Goal: Book appointment/travel/reservation

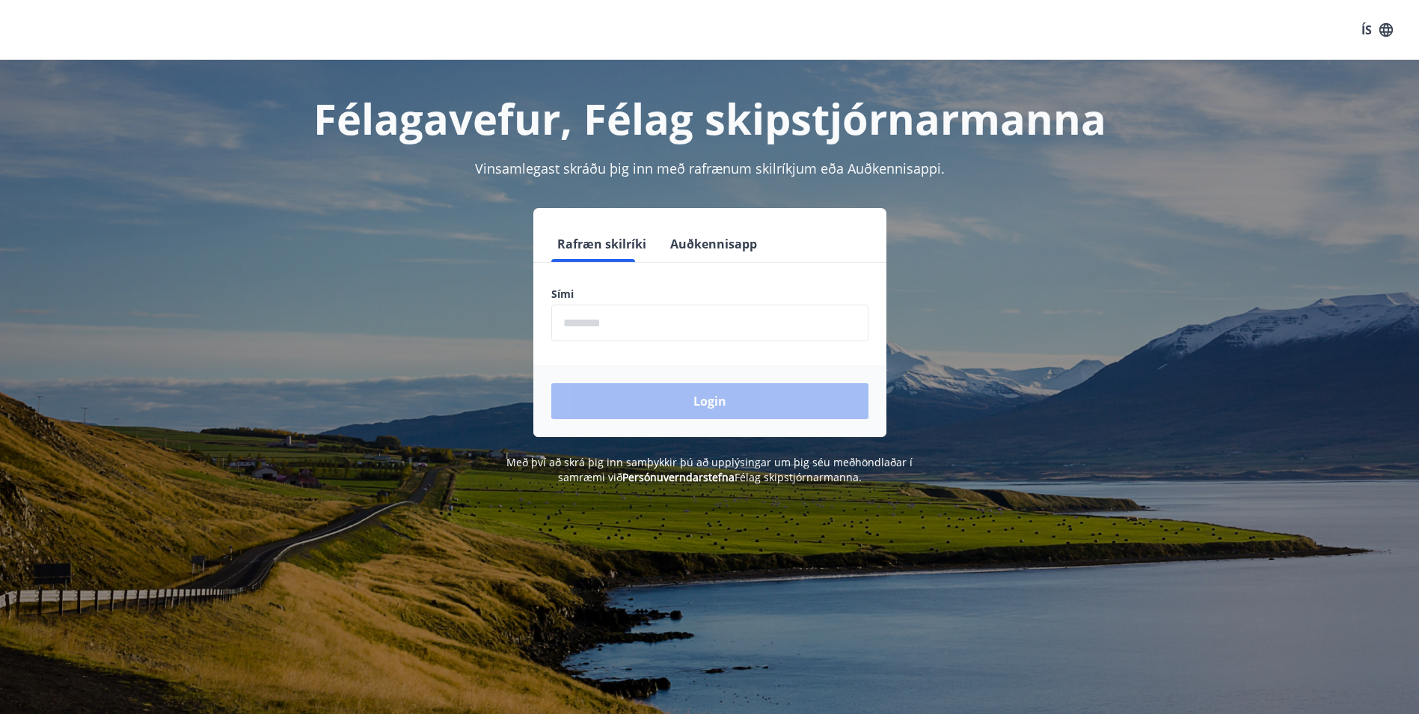
click at [637, 329] on input "phone" at bounding box center [709, 322] width 317 height 37
type input "********"
click at [626, 411] on button "Login" at bounding box center [709, 401] width 317 height 36
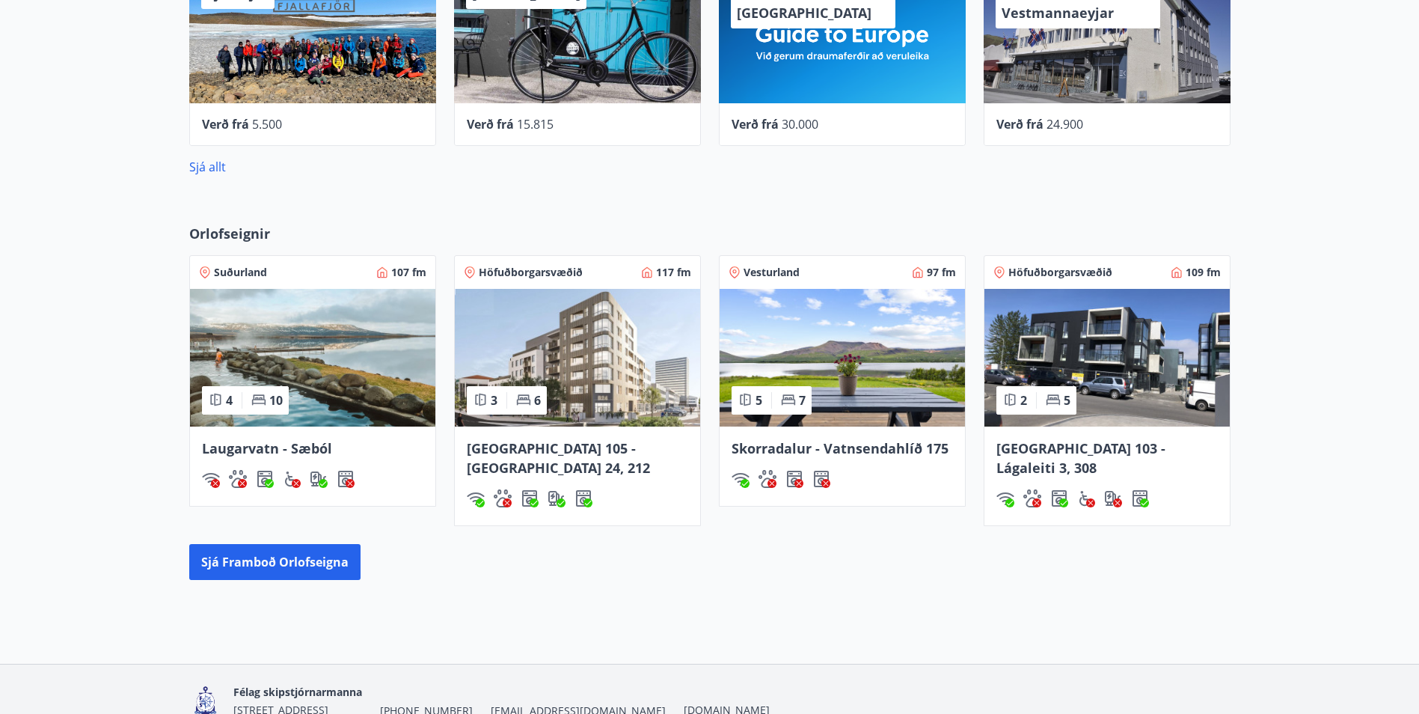
scroll to position [973, 0]
click at [272, 546] on button "Sjá framboð orlofseigna" at bounding box center [274, 561] width 171 height 36
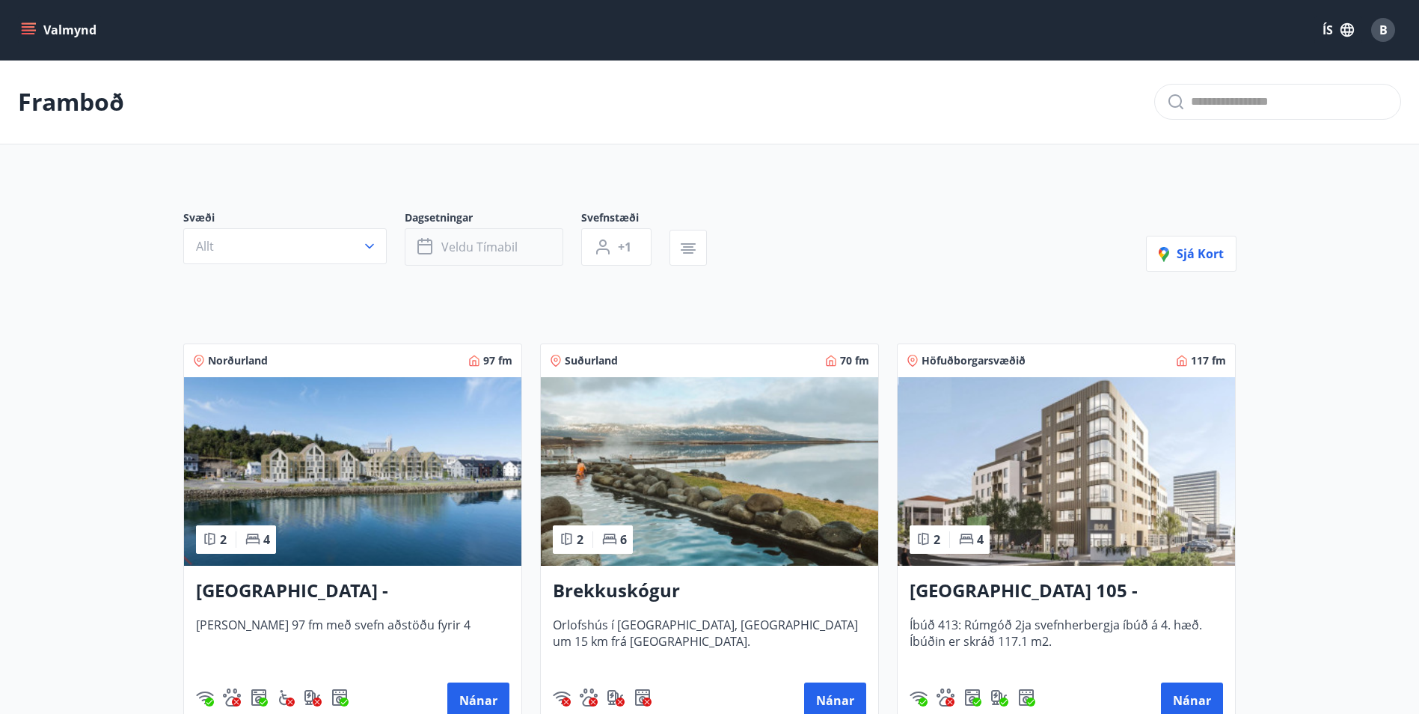
click at [481, 251] on span "Veldu tímabil" at bounding box center [479, 247] width 76 height 16
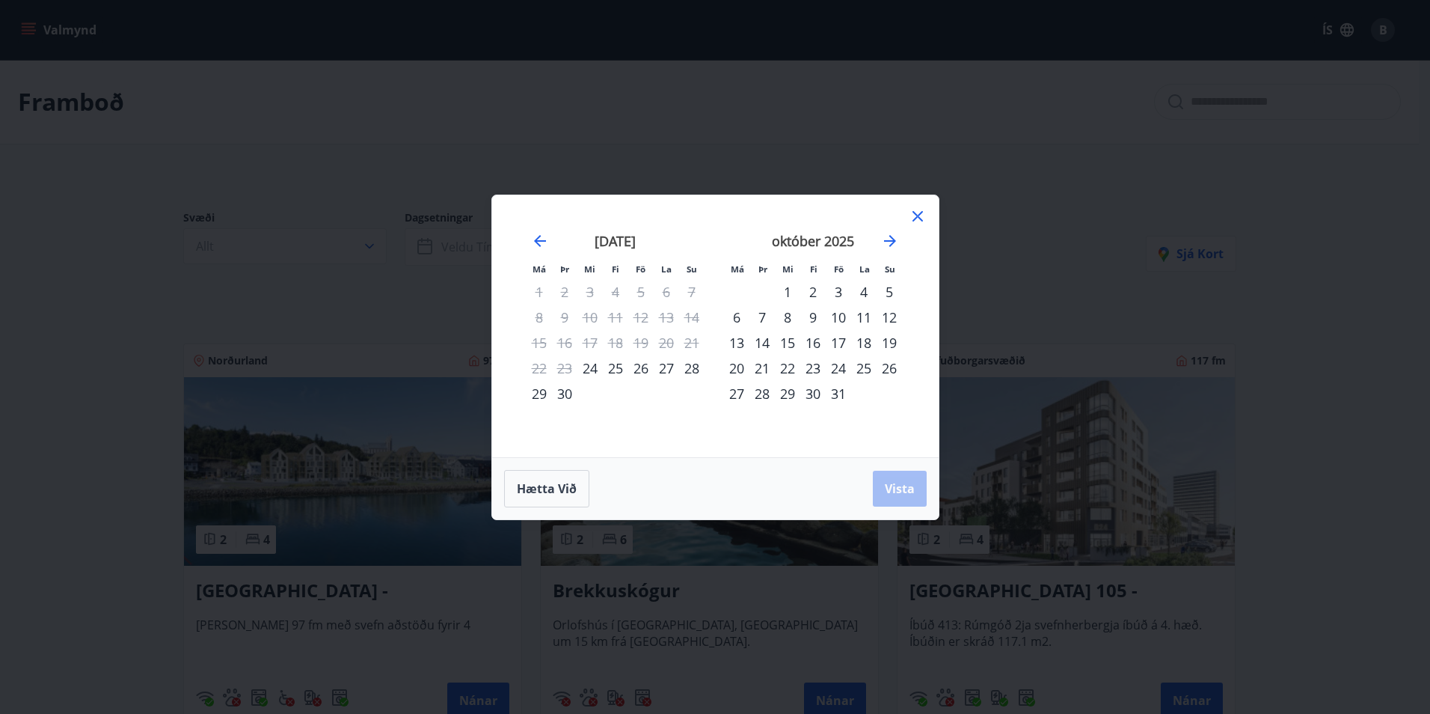
click at [786, 343] on div "15" at bounding box center [787, 342] width 25 height 25
click at [789, 364] on div "22" at bounding box center [787, 367] width 25 height 25
click at [890, 485] on span "Vista" at bounding box center [900, 488] width 30 height 16
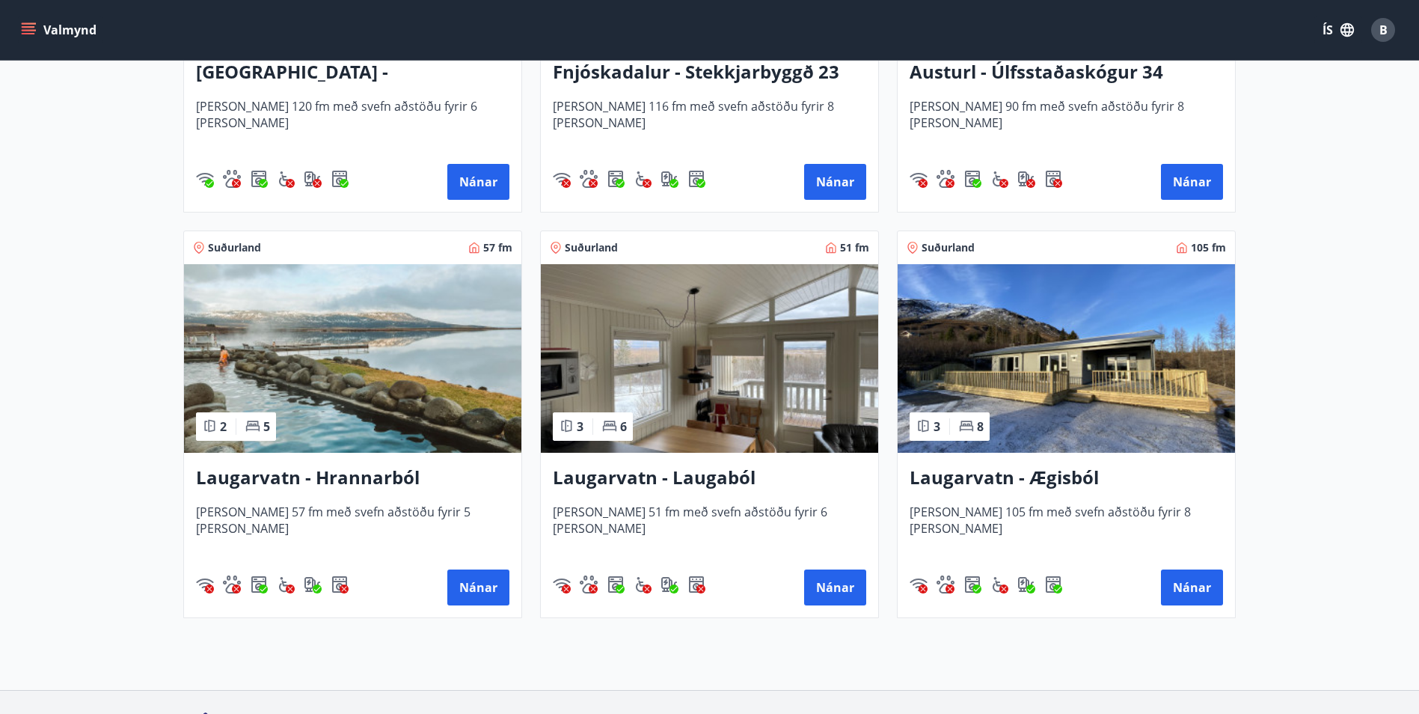
scroll to position [2167, 0]
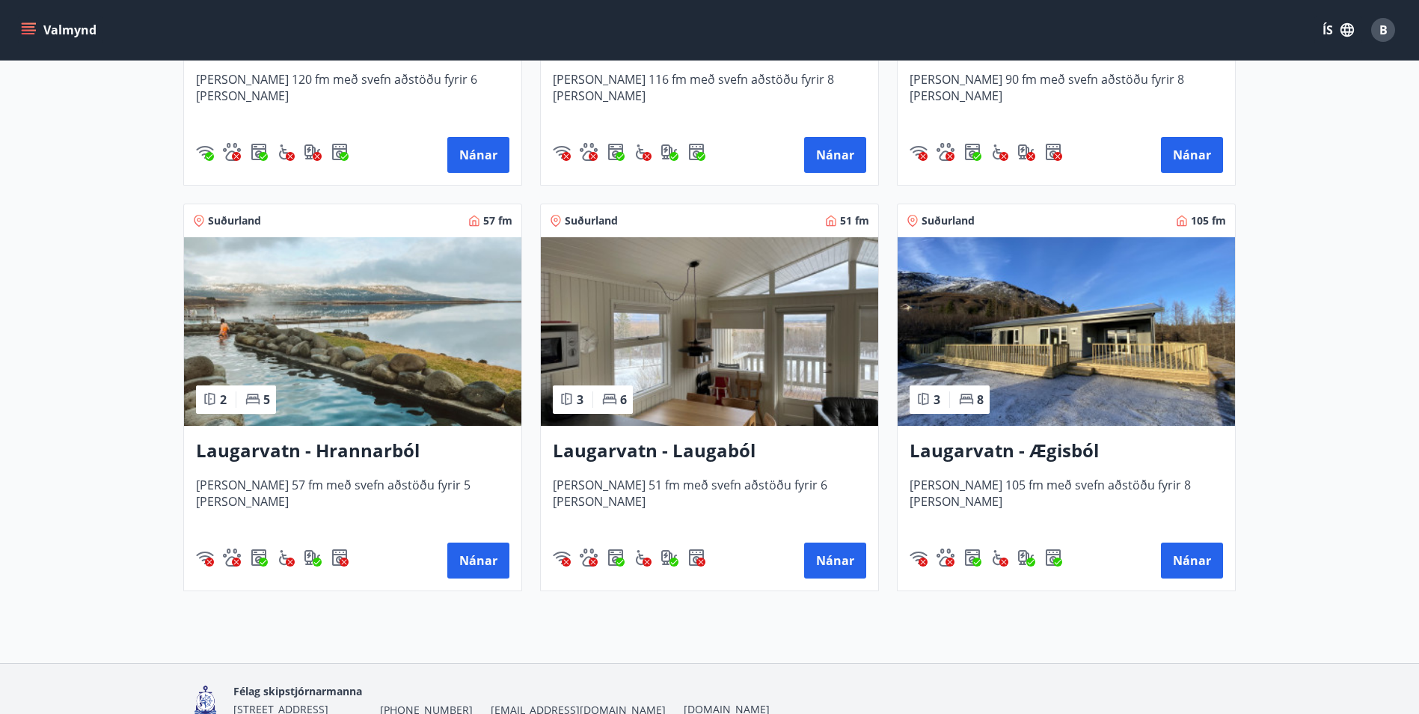
click at [1065, 353] on img at bounding box center [1066, 331] width 337 height 189
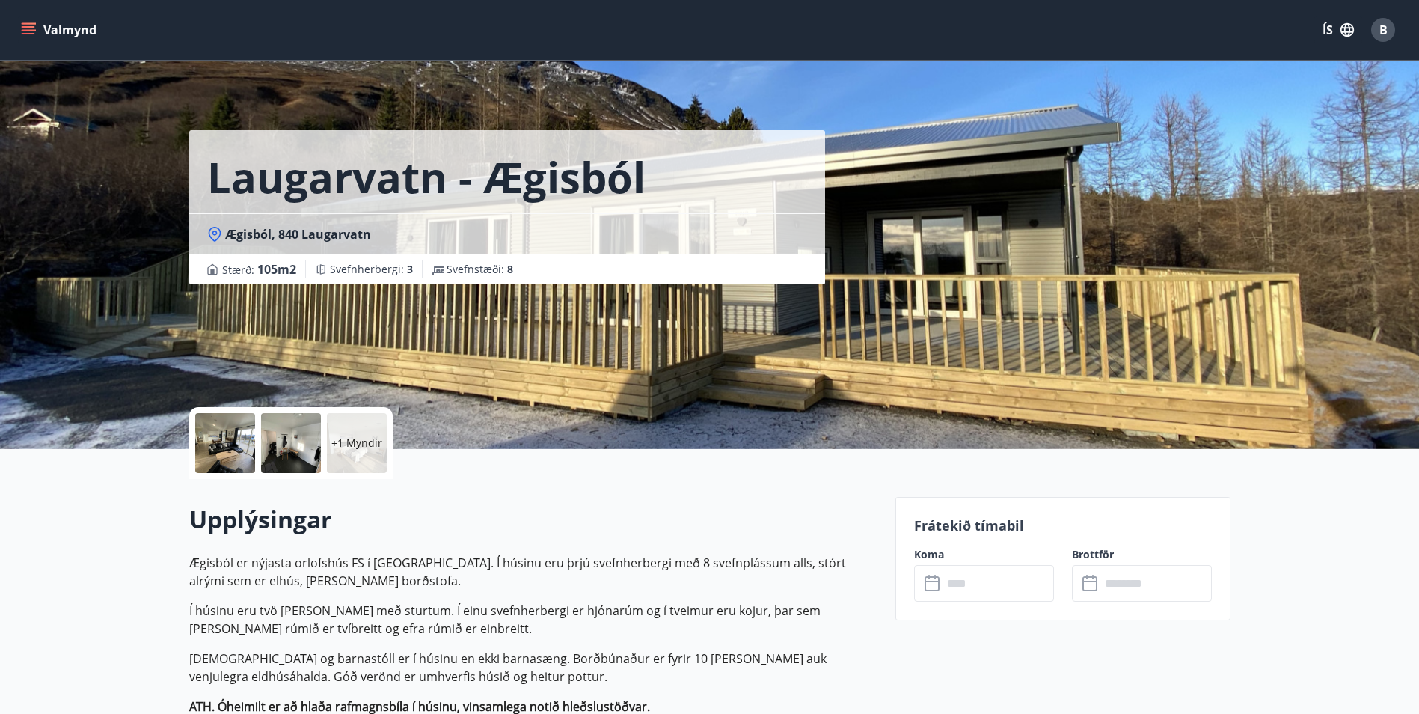
click at [361, 450] on div "+1 Myndir" at bounding box center [357, 443] width 60 height 60
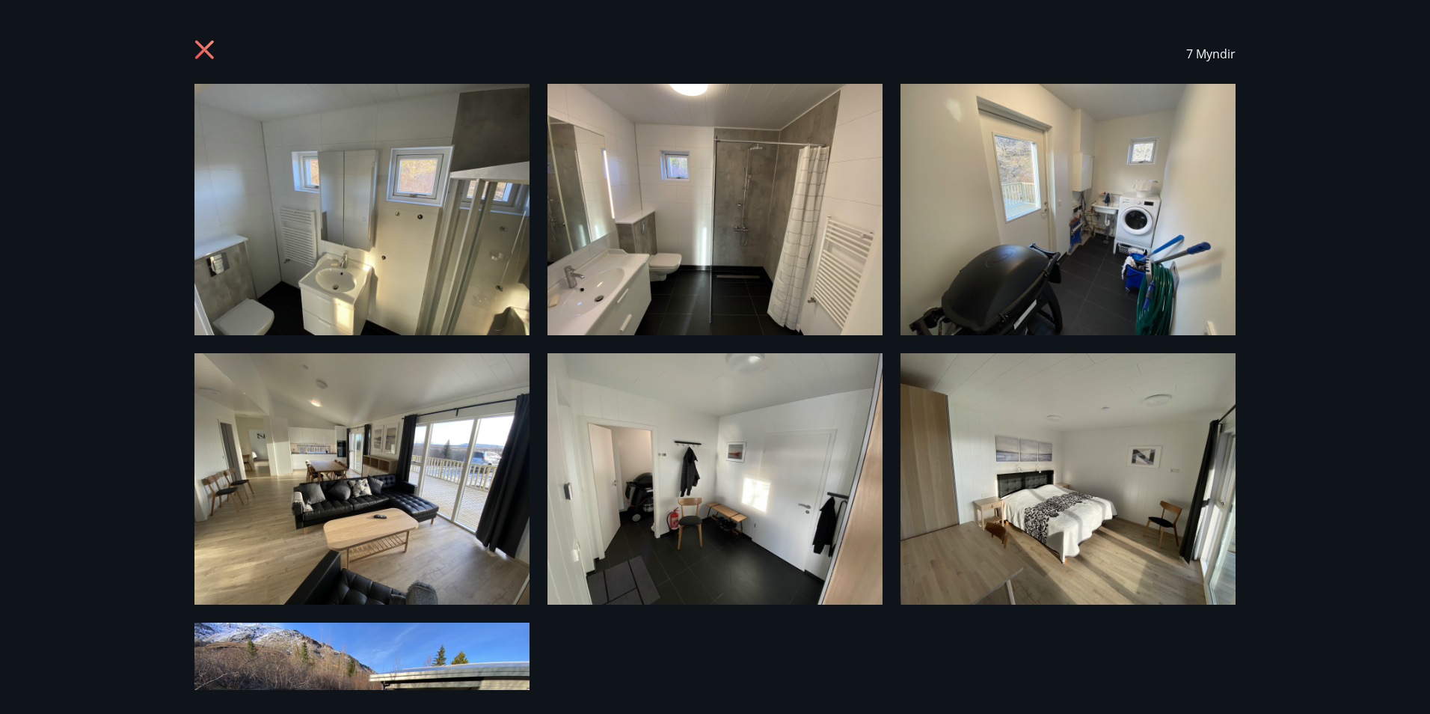
click at [203, 49] on icon at bounding box center [204, 49] width 19 height 19
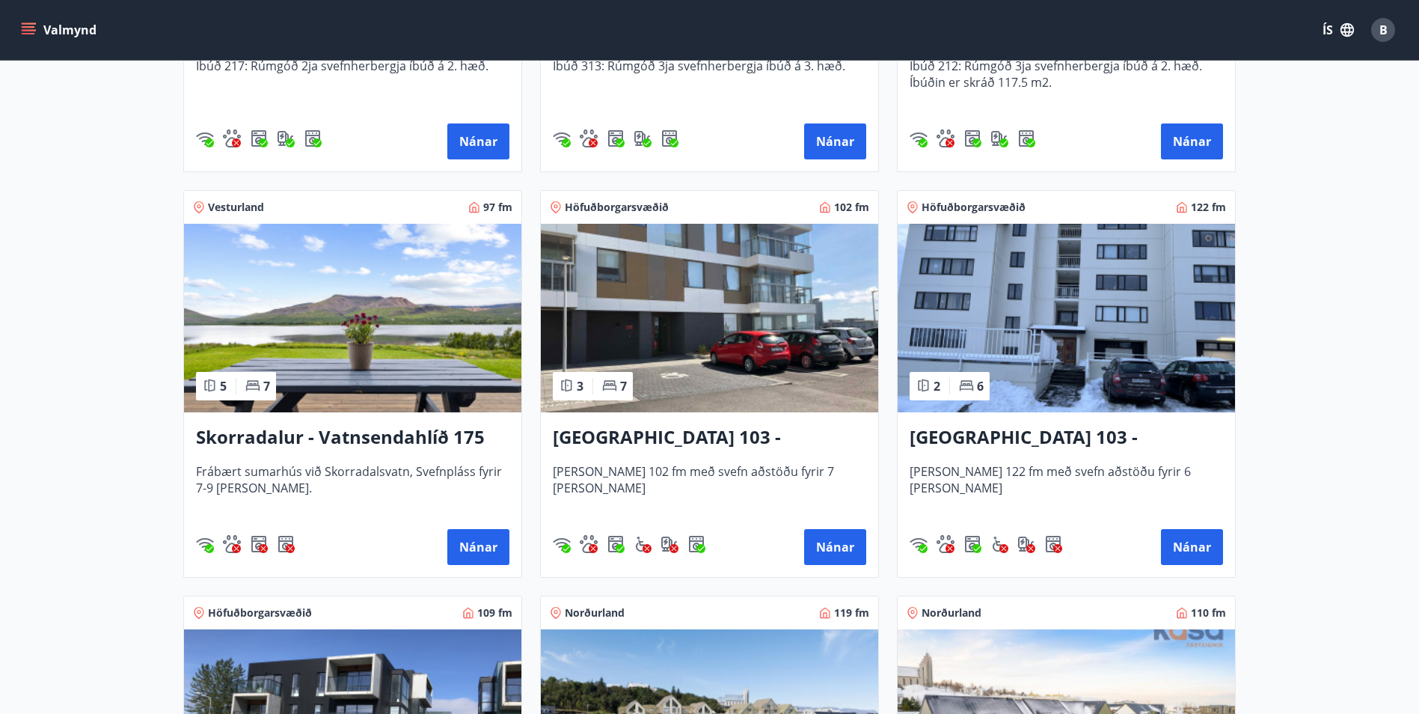
scroll to position [973, 0]
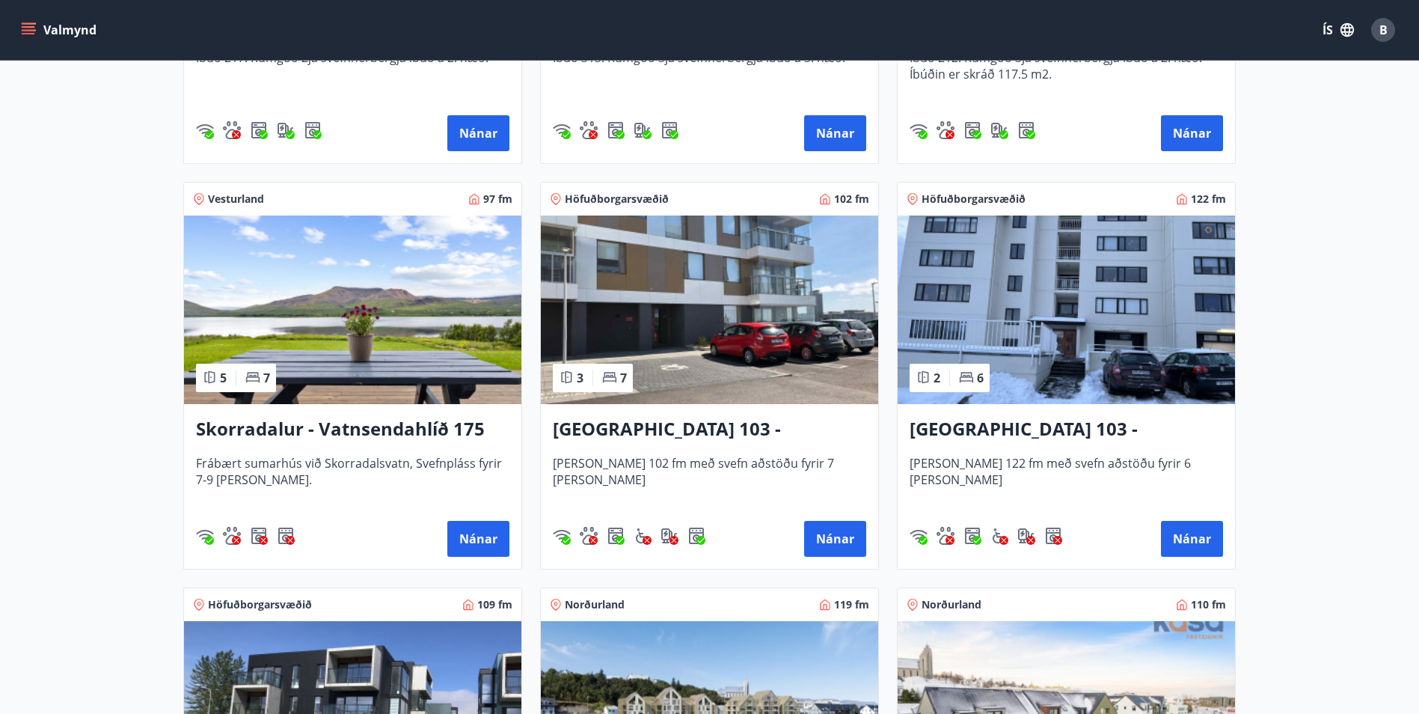
click at [708, 346] on img at bounding box center [709, 309] width 337 height 189
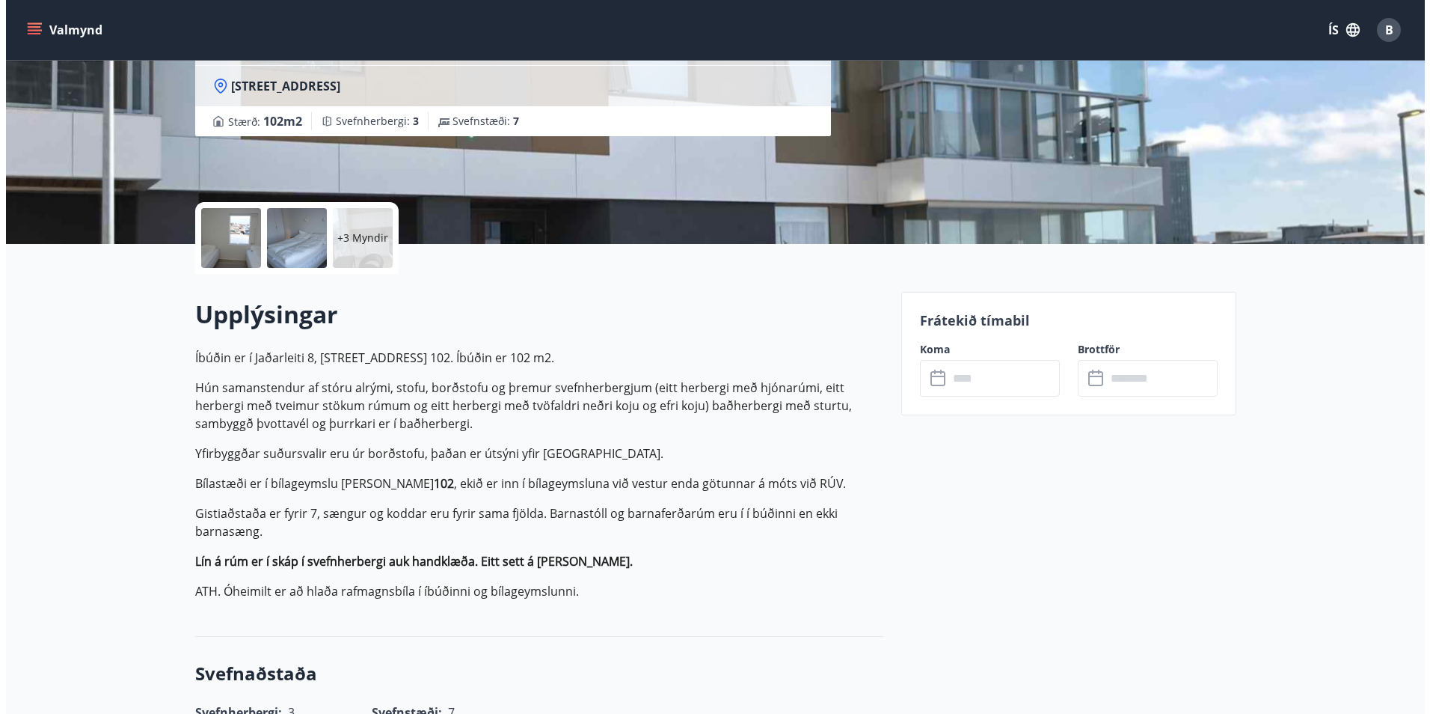
scroll to position [224, 0]
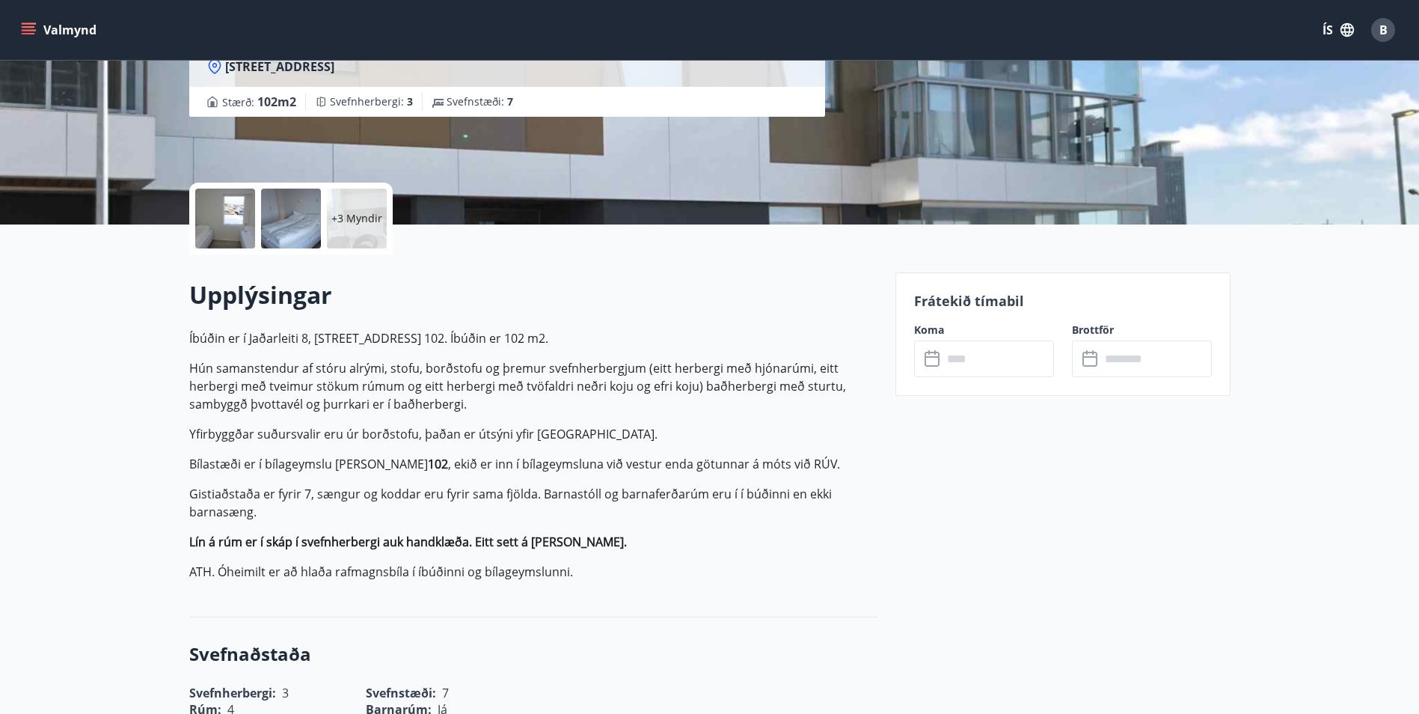
click at [352, 224] on p "+3 Myndir" at bounding box center [356, 218] width 51 height 15
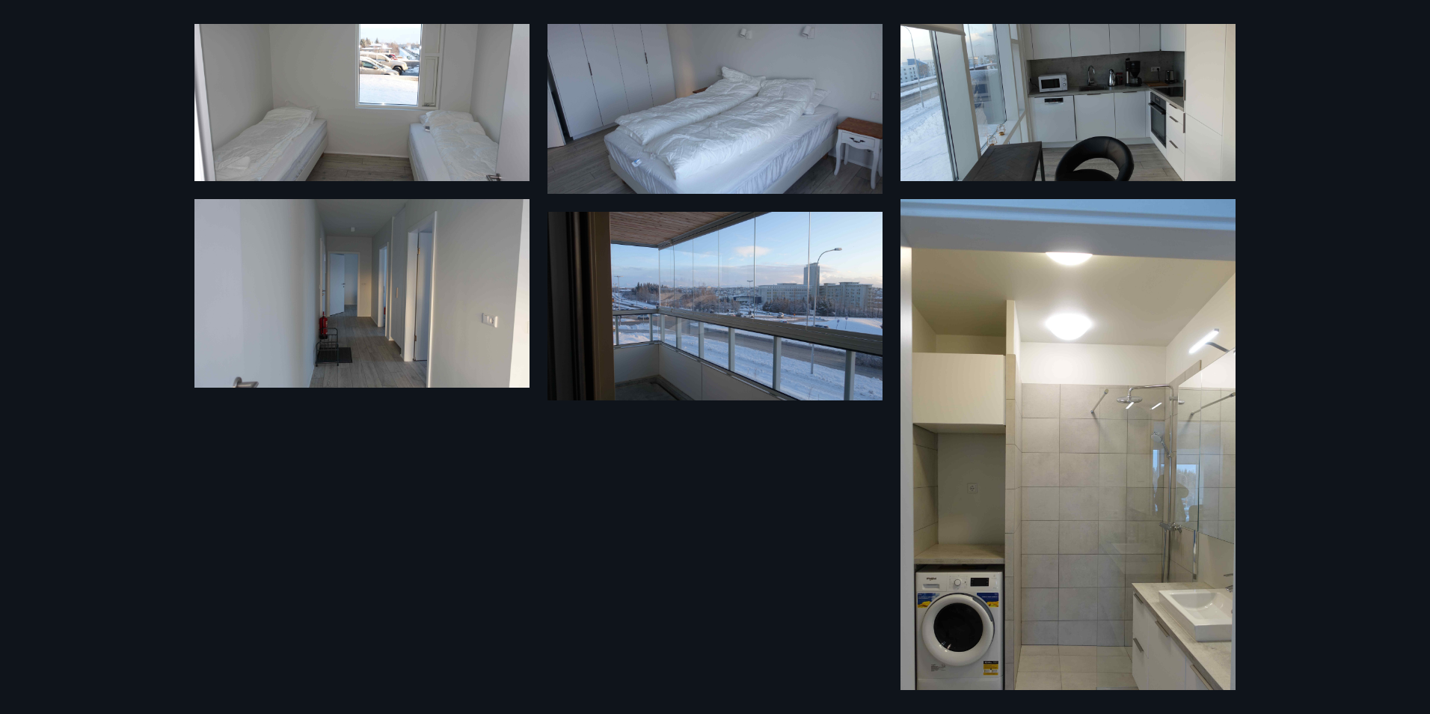
scroll to position [299, 0]
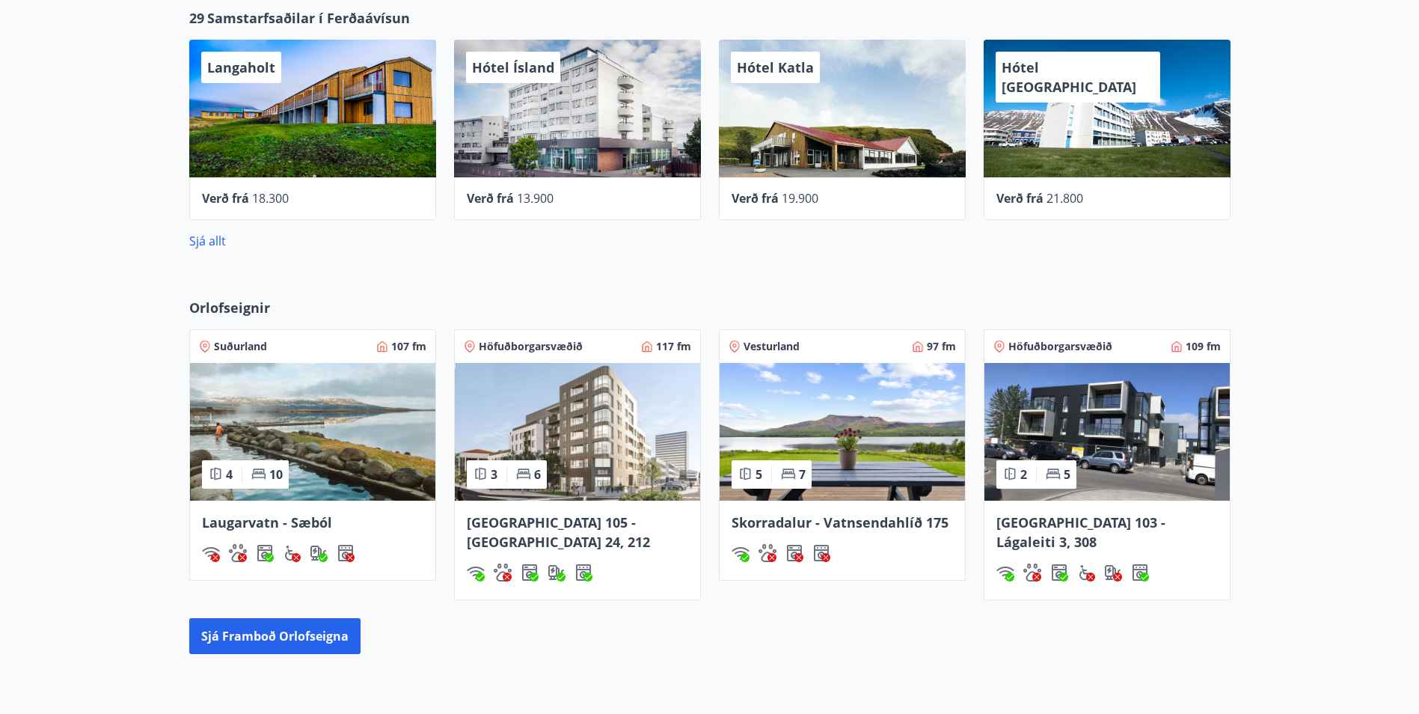
scroll to position [1028, 0]
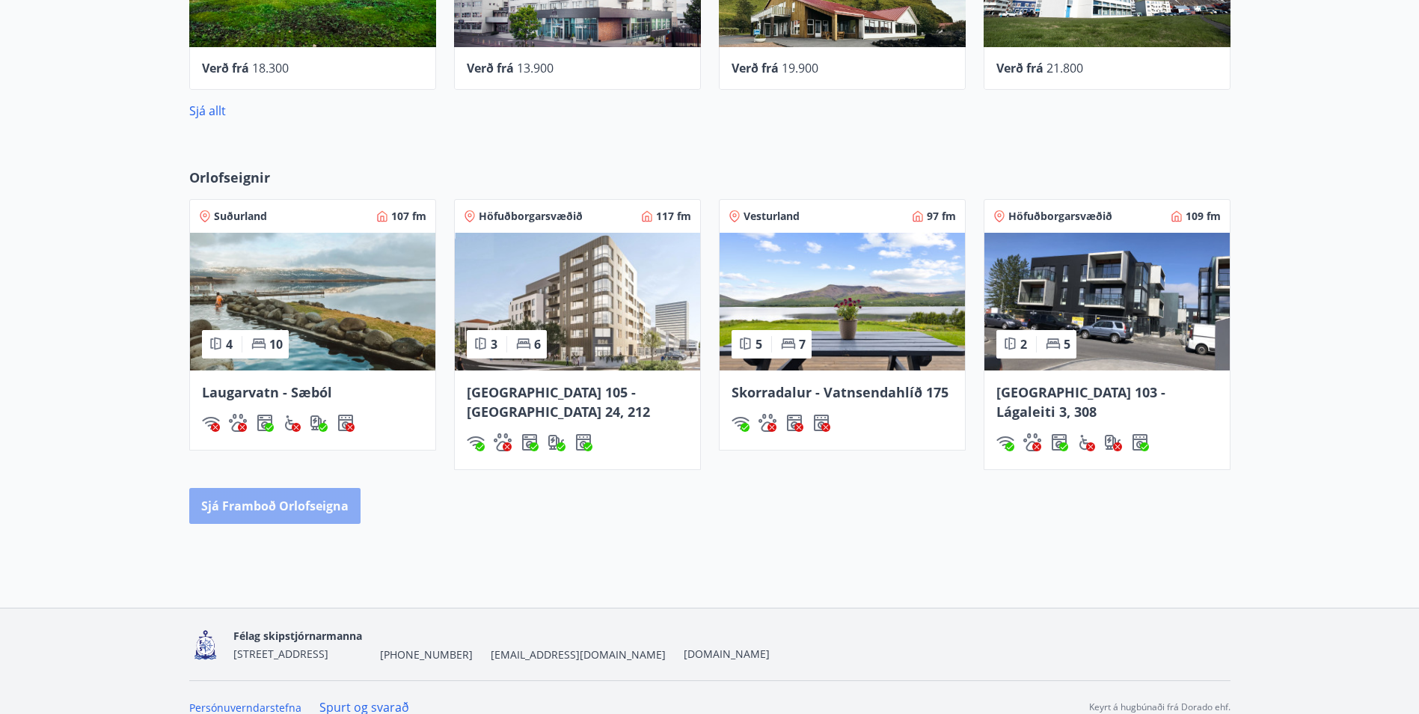
click at [310, 492] on button "Sjá framboð orlofseigna" at bounding box center [274, 506] width 171 height 36
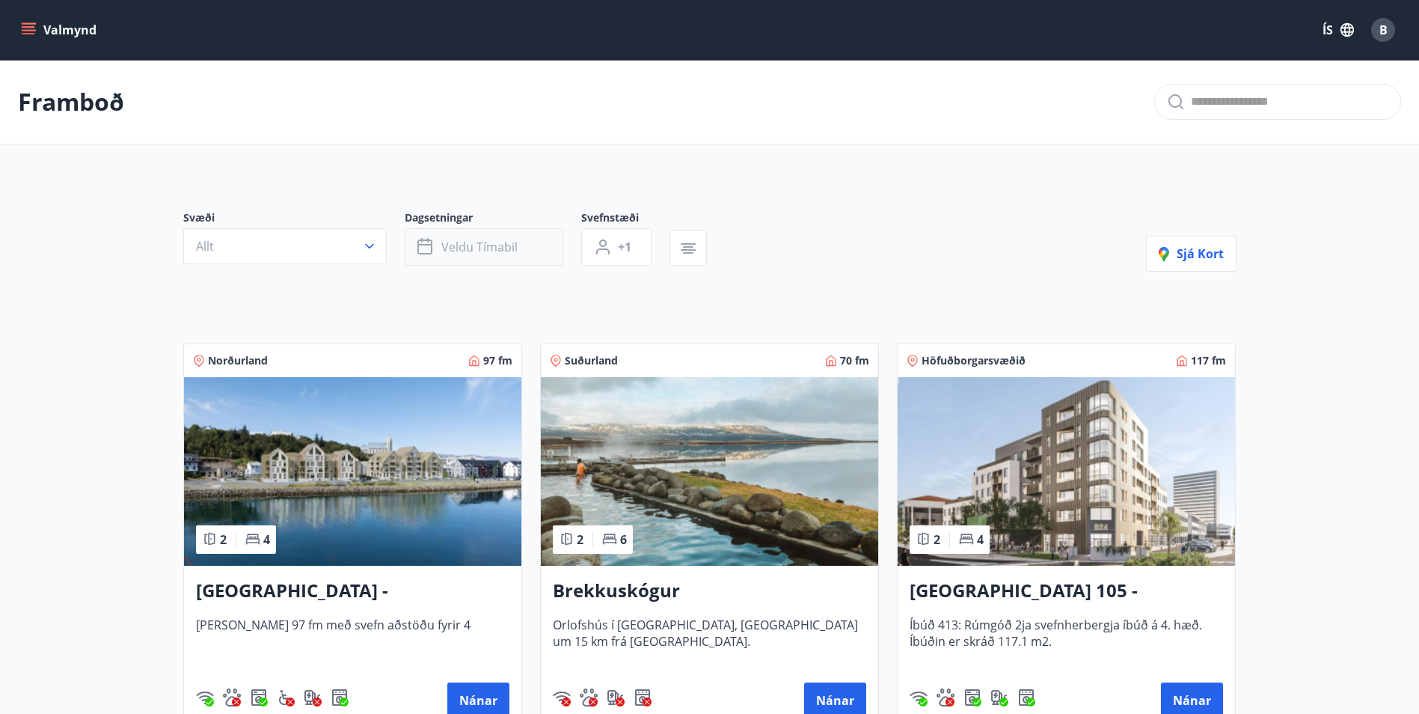
click at [461, 242] on span "Veldu tímabil" at bounding box center [479, 247] width 76 height 16
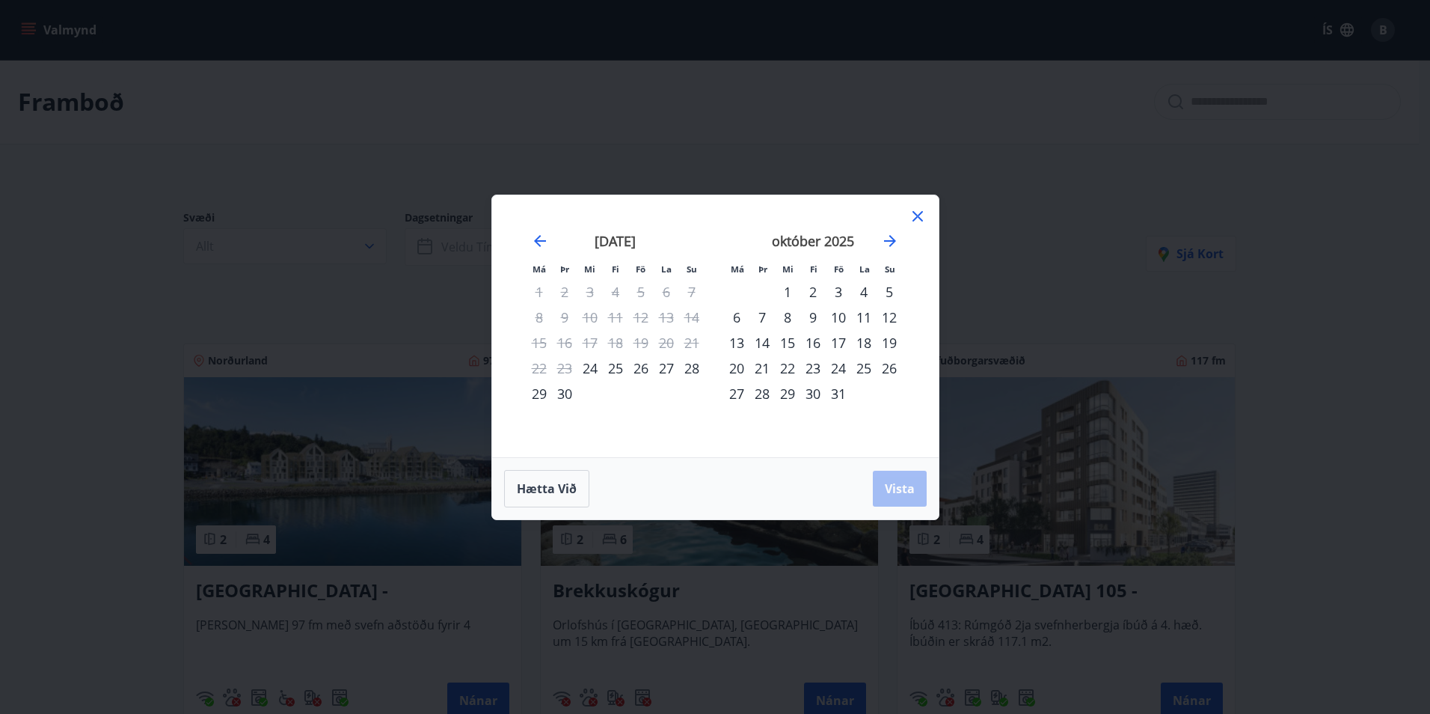
click at [791, 340] on div "15" at bounding box center [787, 342] width 25 height 25
click at [733, 367] on div "20" at bounding box center [736, 367] width 25 height 25
click at [896, 496] on span "Vista" at bounding box center [900, 488] width 30 height 16
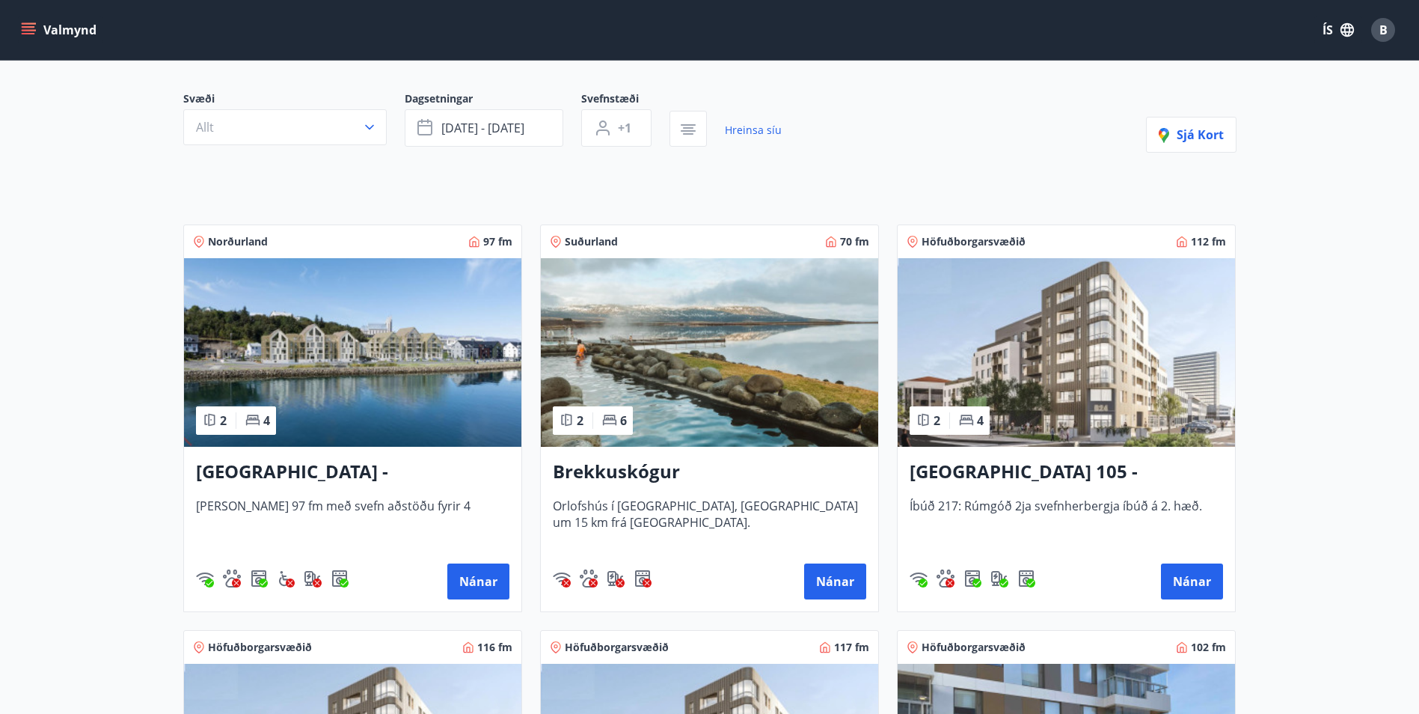
scroll to position [150, 0]
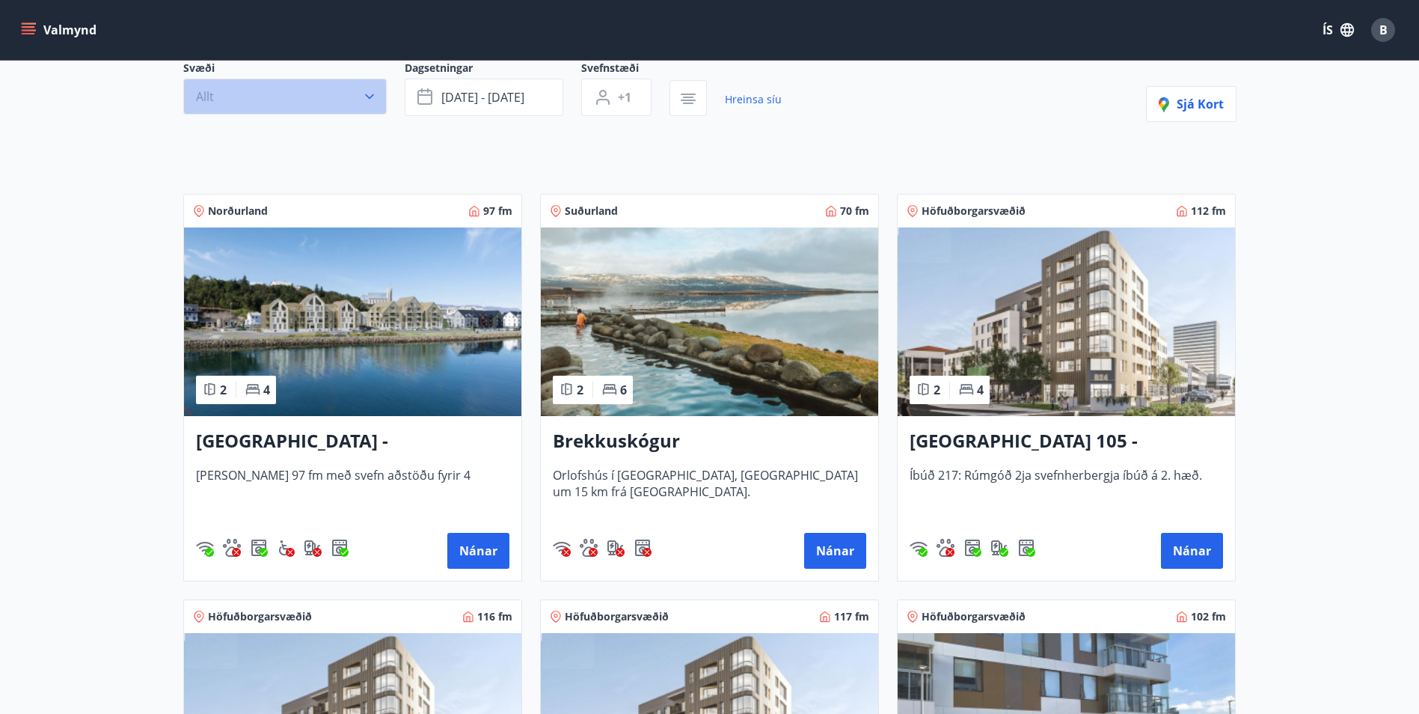
click at [370, 97] on icon "button" at bounding box center [369, 96] width 9 height 5
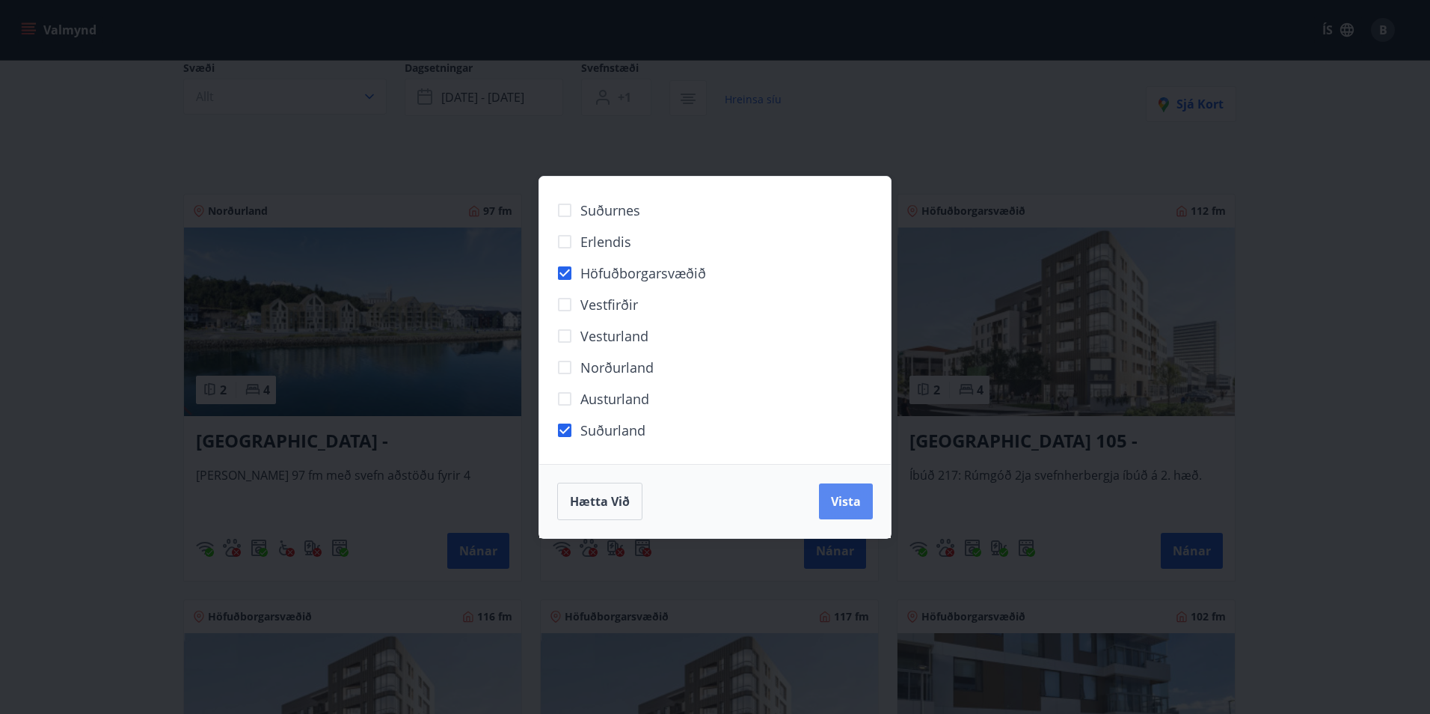
click at [854, 506] on span "Vista" at bounding box center [846, 501] width 30 height 16
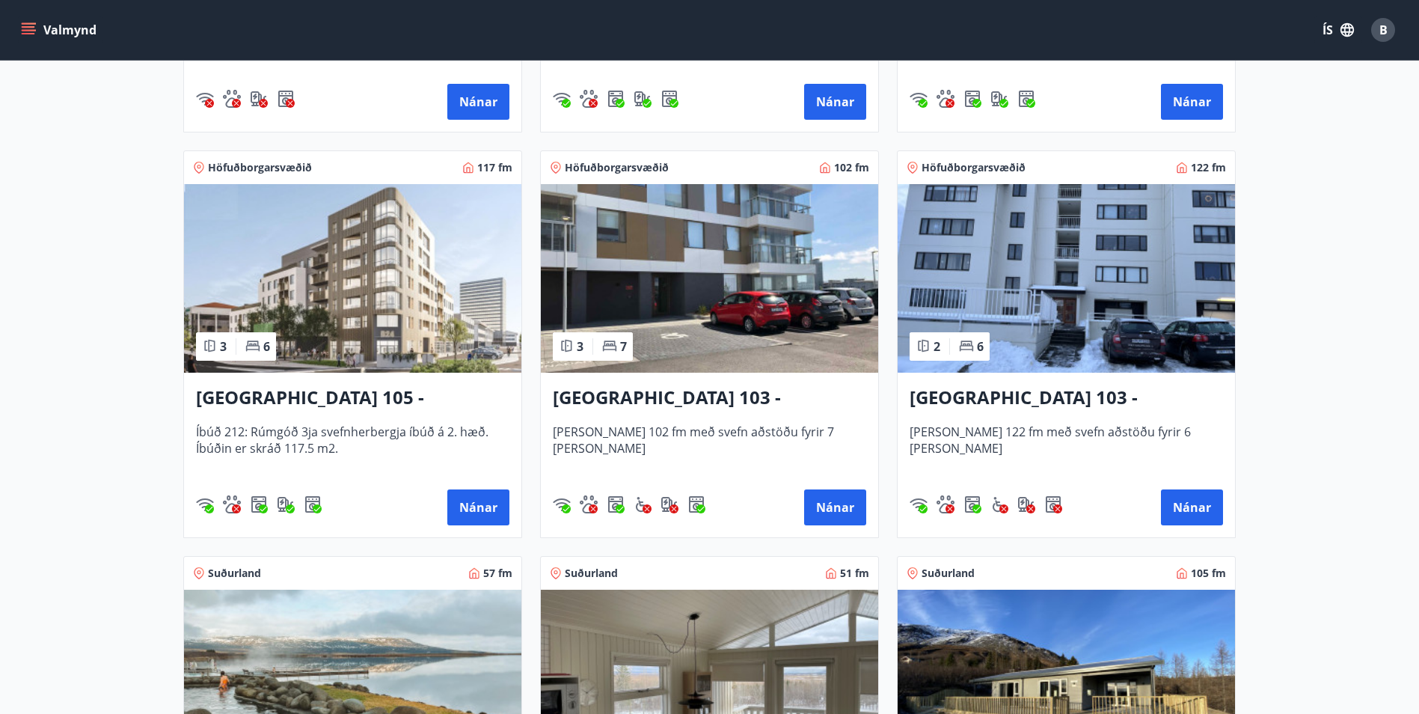
scroll to position [599, 0]
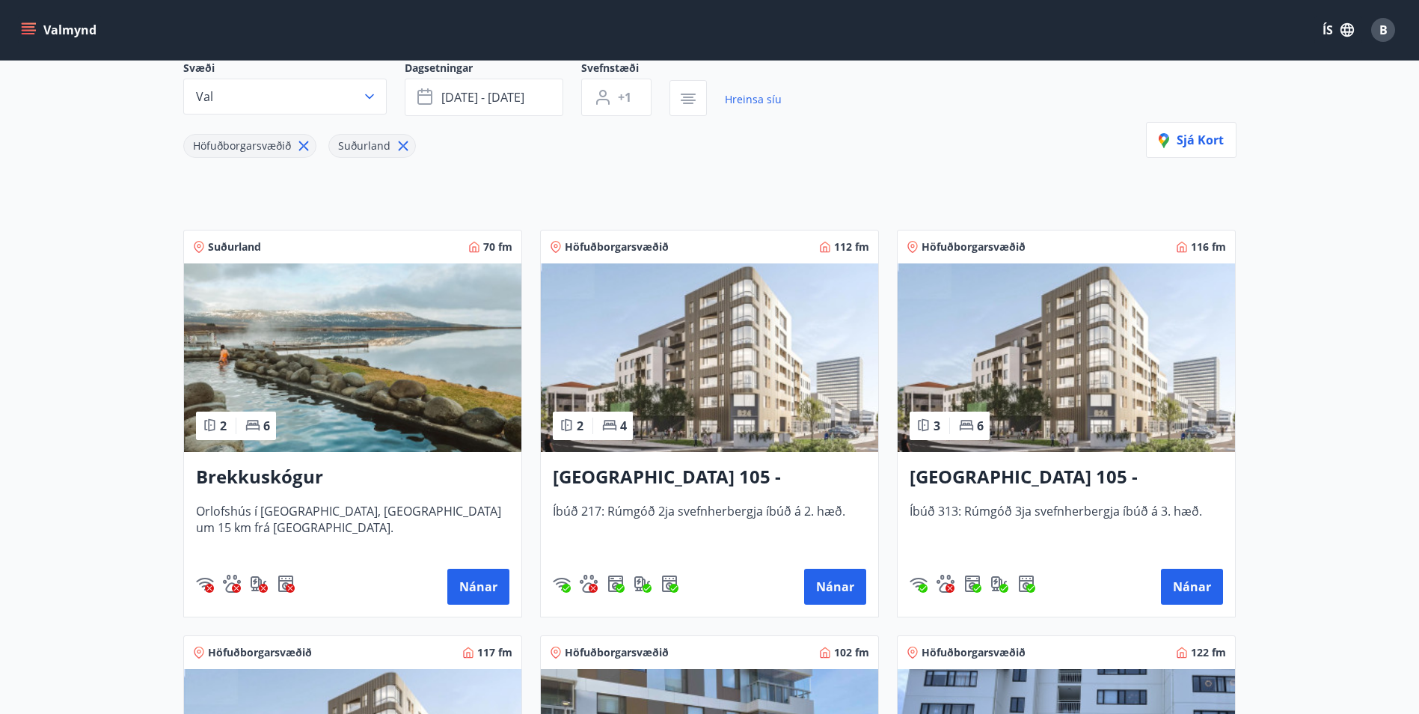
click at [322, 367] on img at bounding box center [352, 357] width 337 height 189
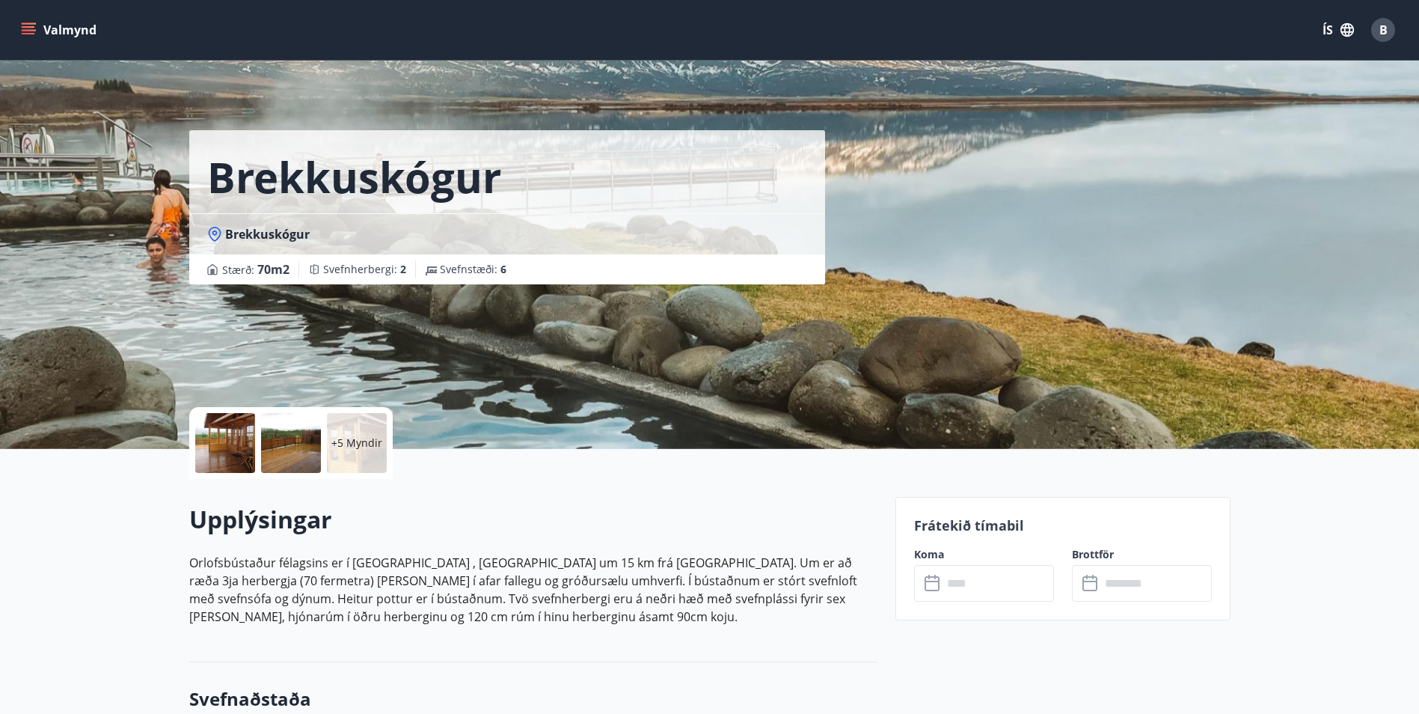
click at [385, 448] on div "+5 Myndir" at bounding box center [357, 443] width 60 height 60
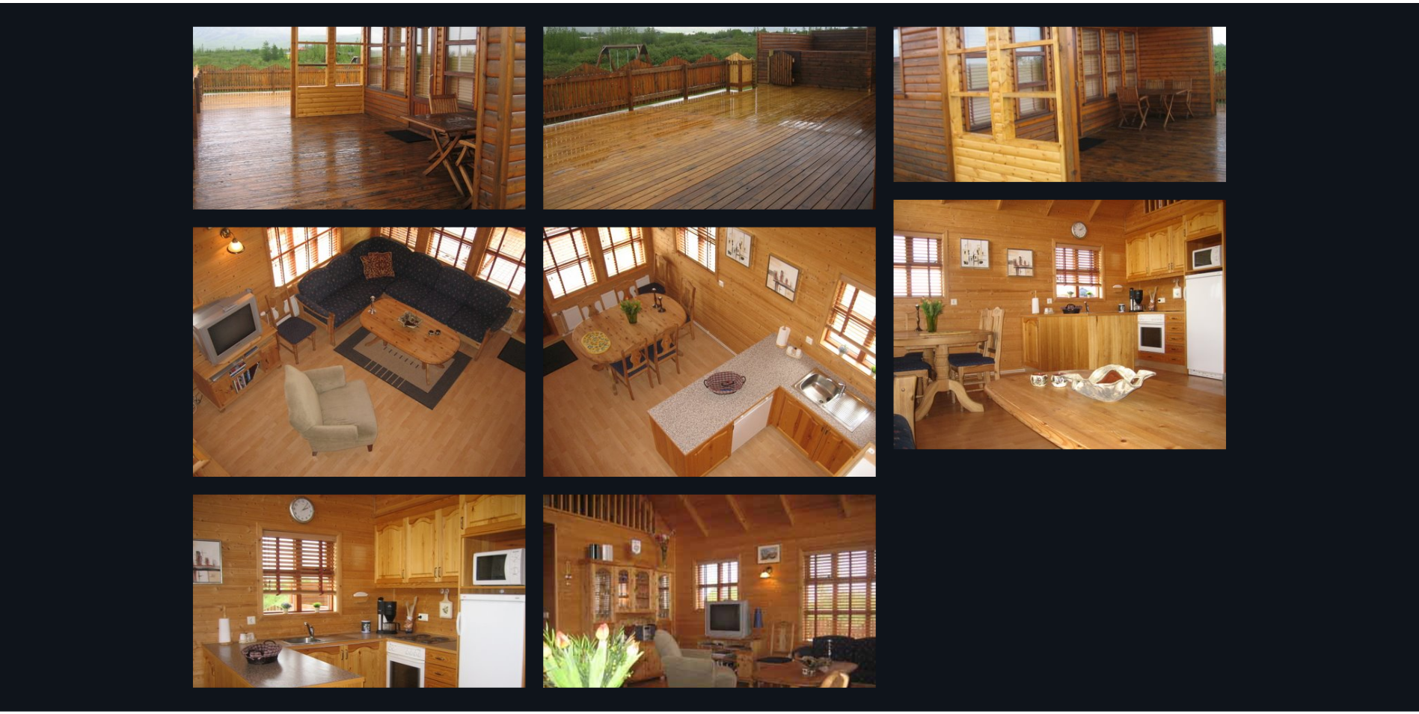
scroll to position [458, 0]
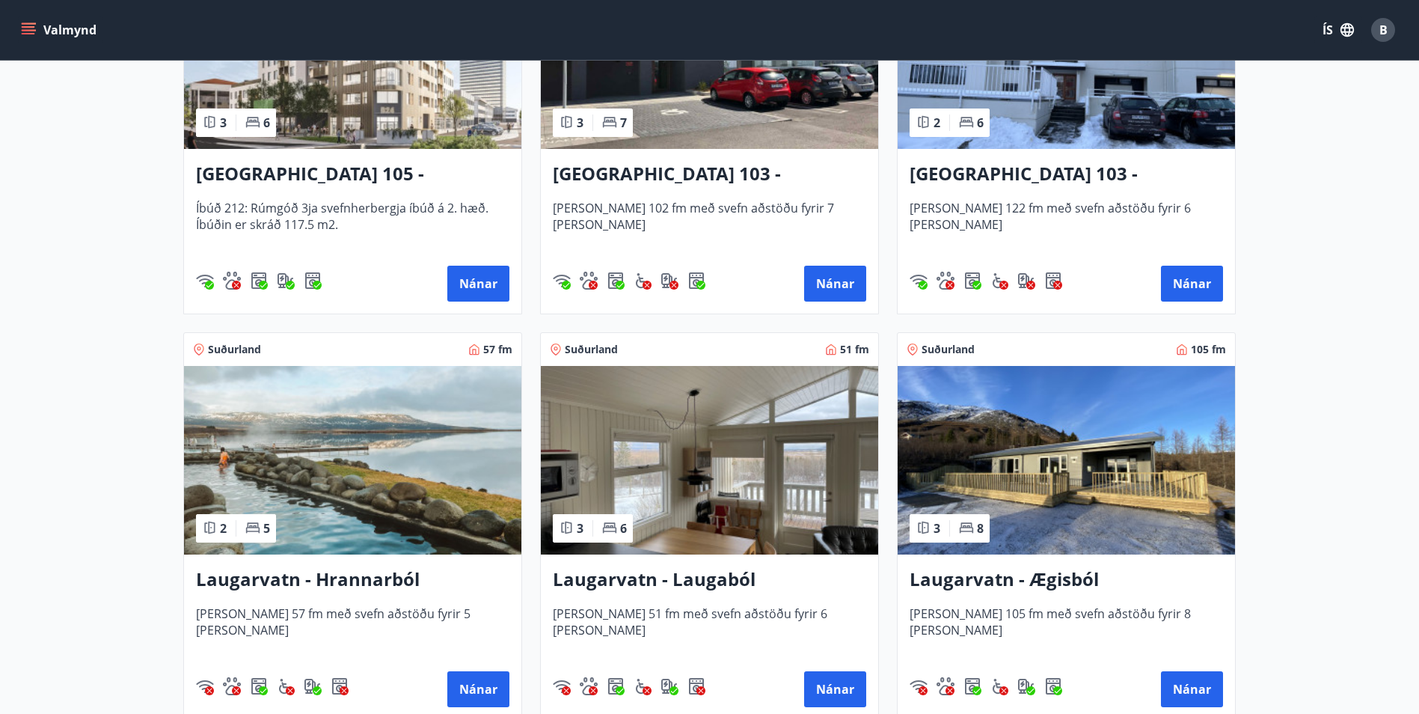
scroll to position [898, 0]
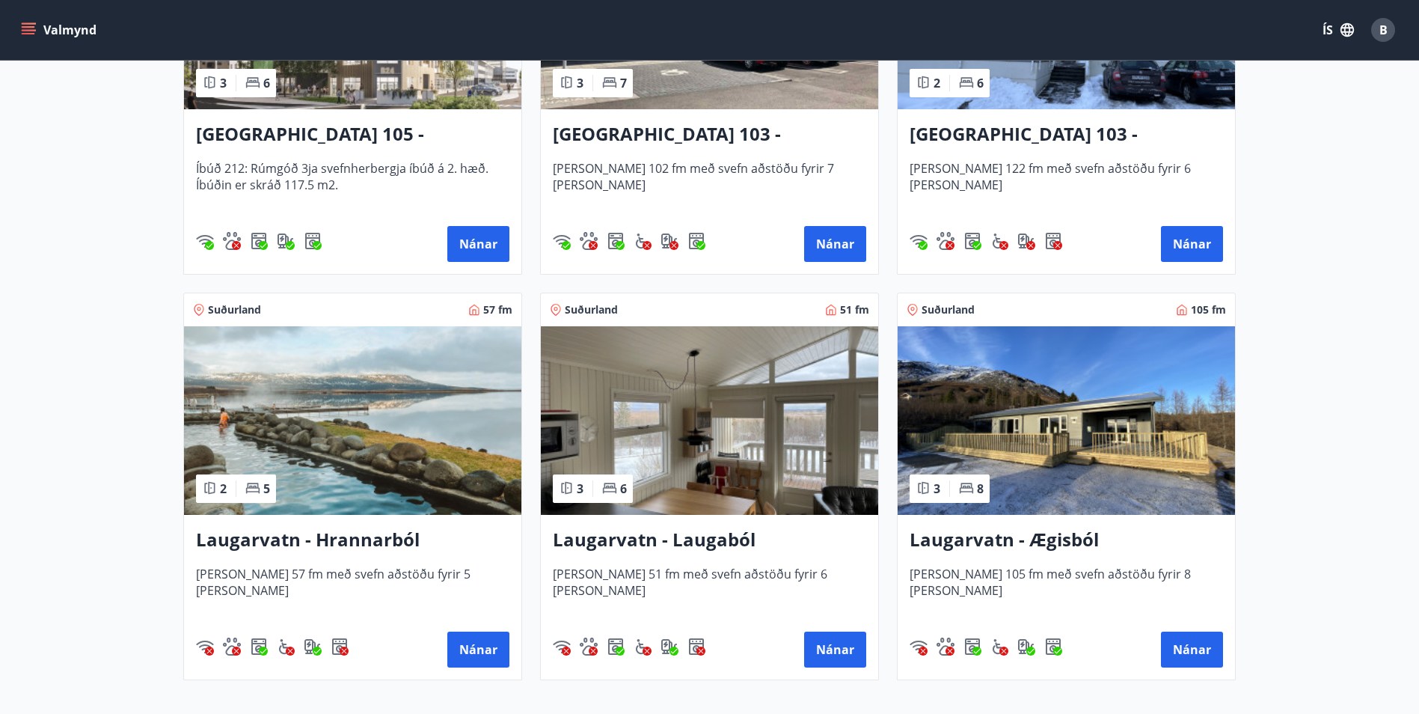
click at [1042, 417] on img at bounding box center [1066, 420] width 337 height 189
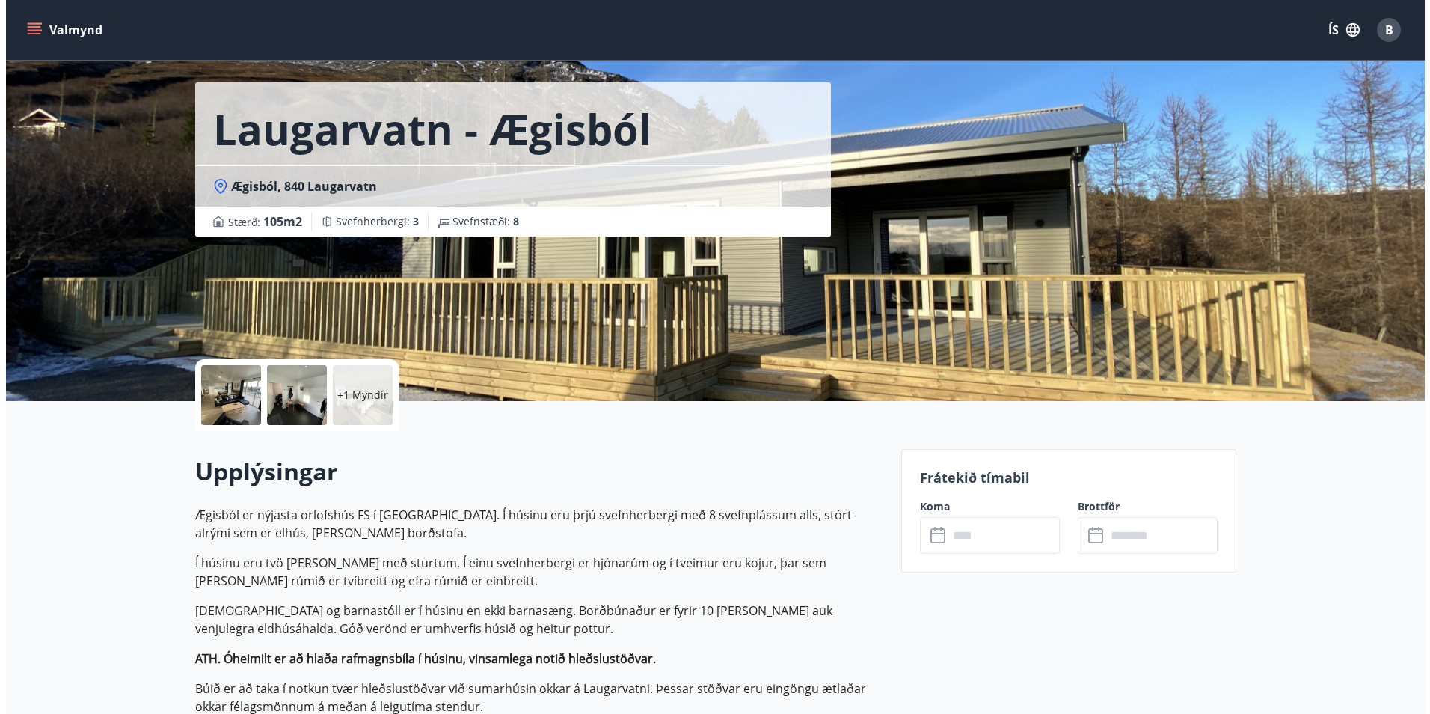
scroll to position [299, 0]
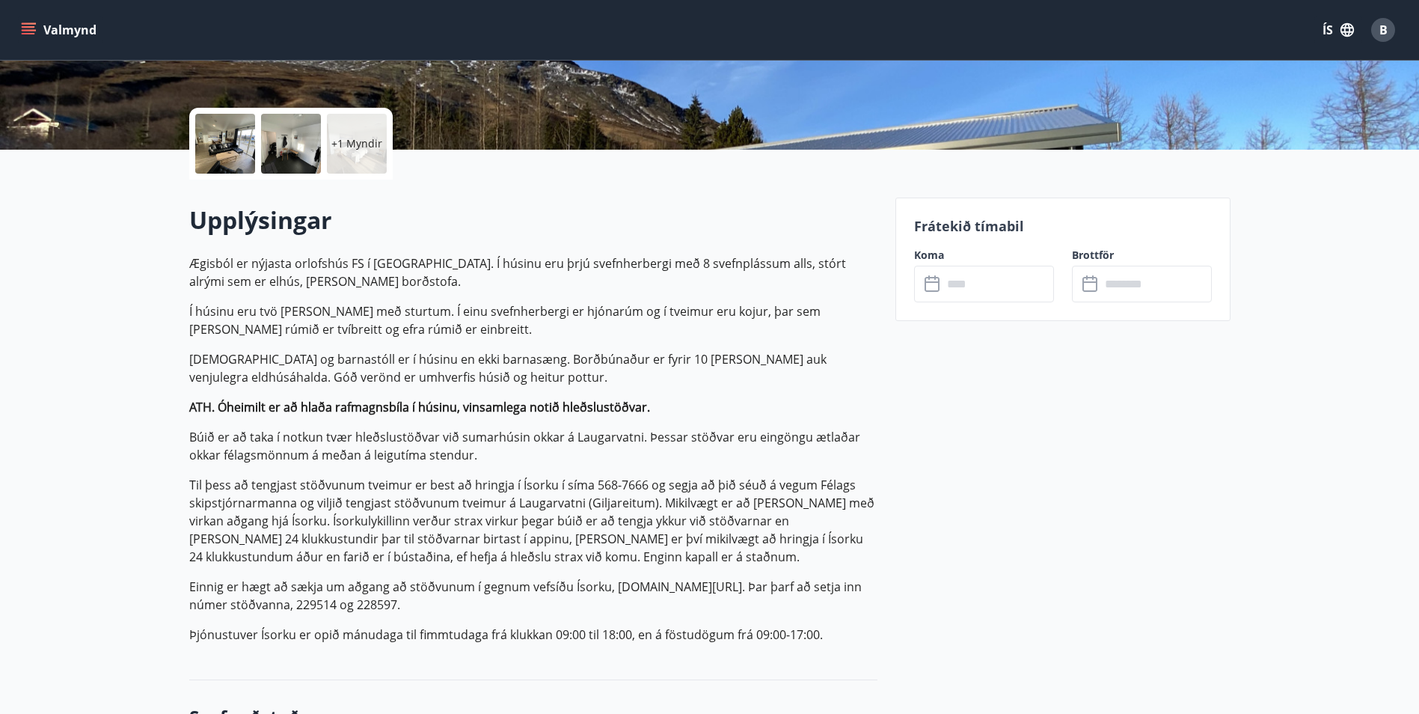
click at [223, 147] on div at bounding box center [225, 144] width 60 height 60
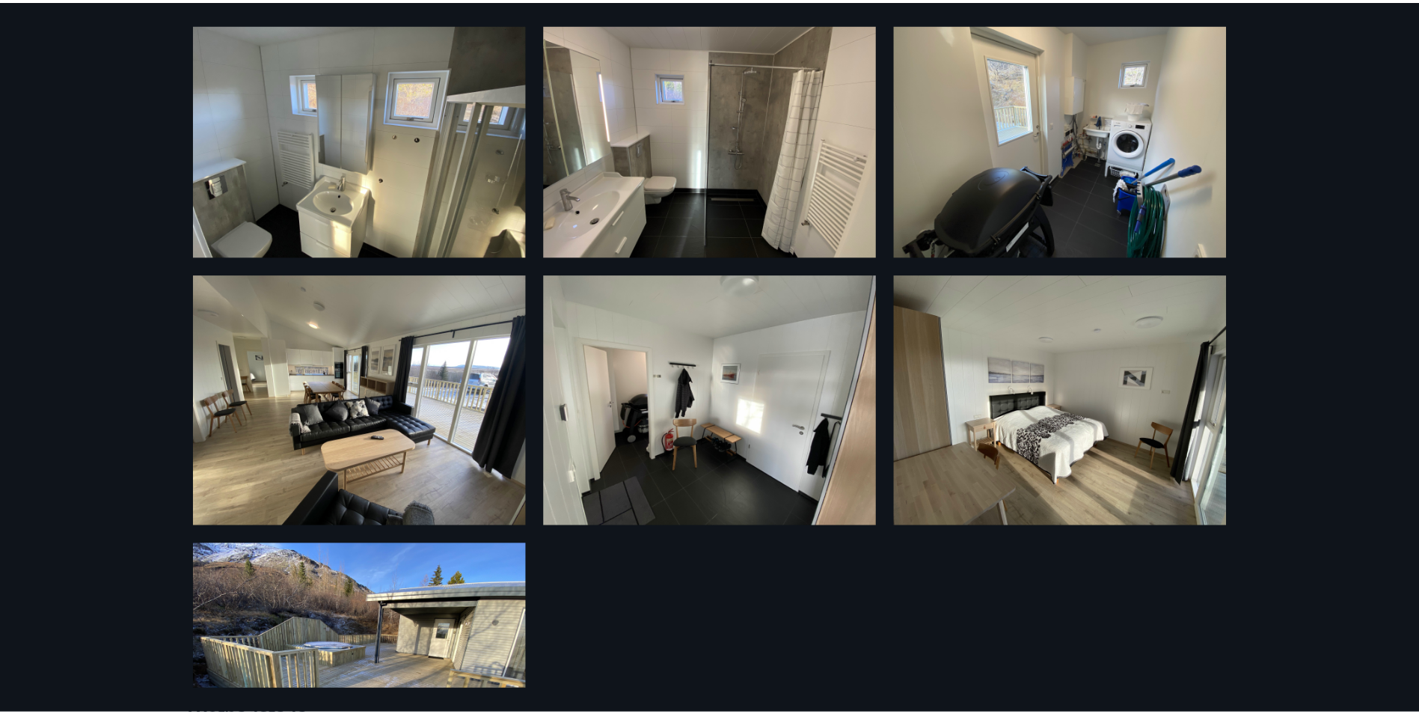
scroll to position [0, 0]
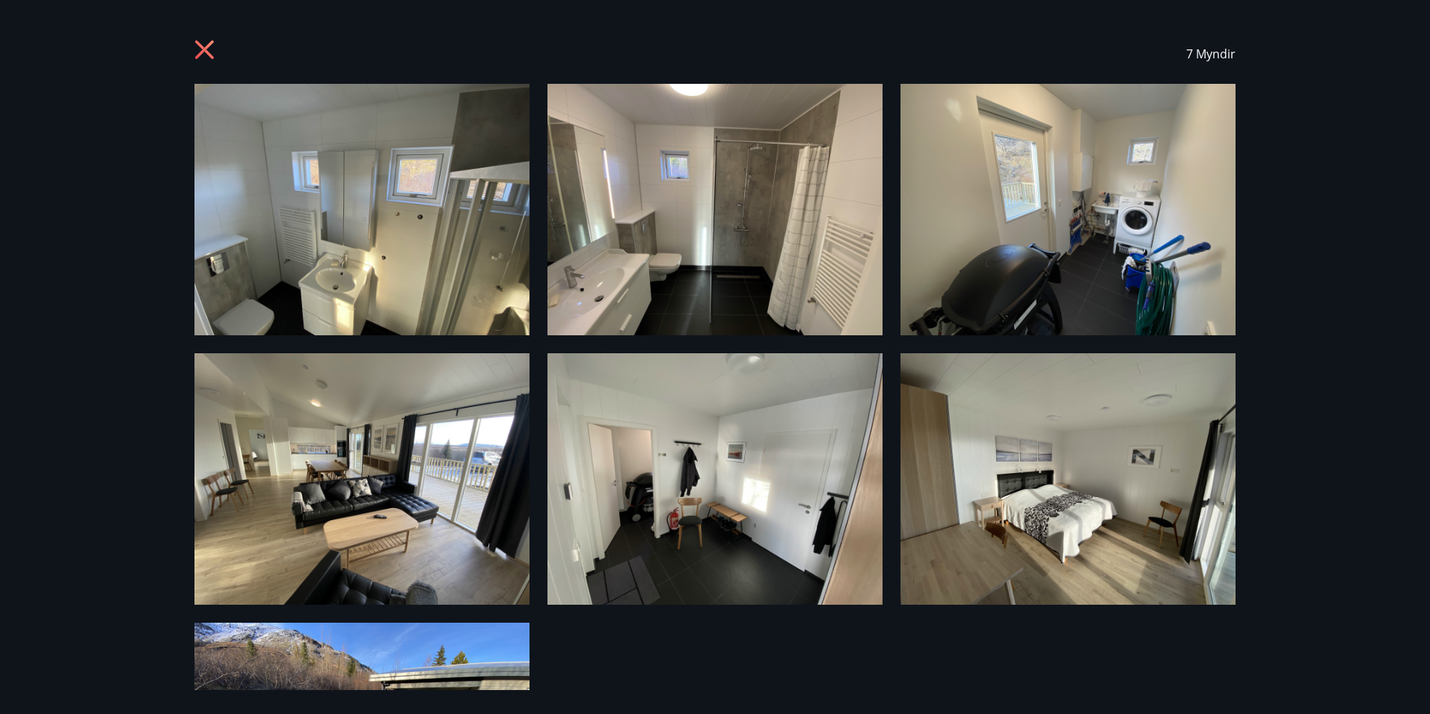
click at [211, 48] on icon at bounding box center [207, 52] width 24 height 24
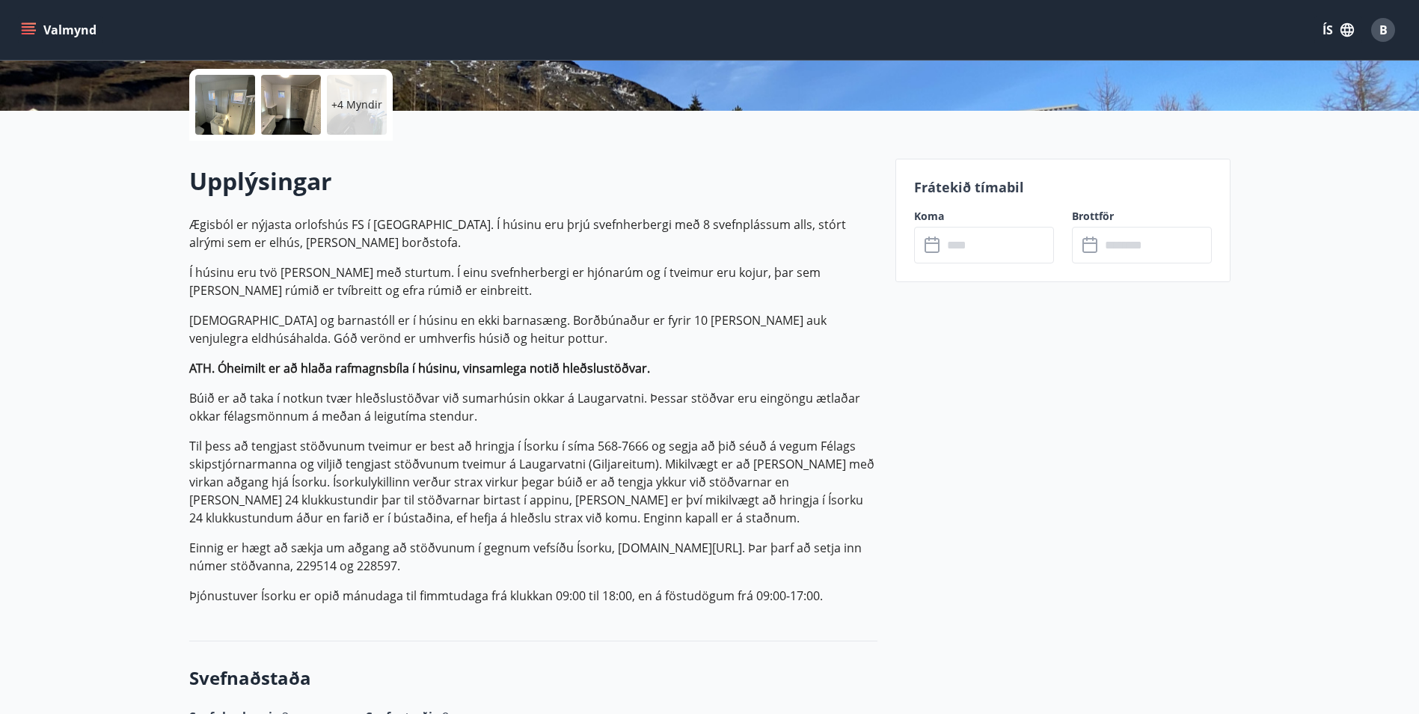
scroll to position [299, 0]
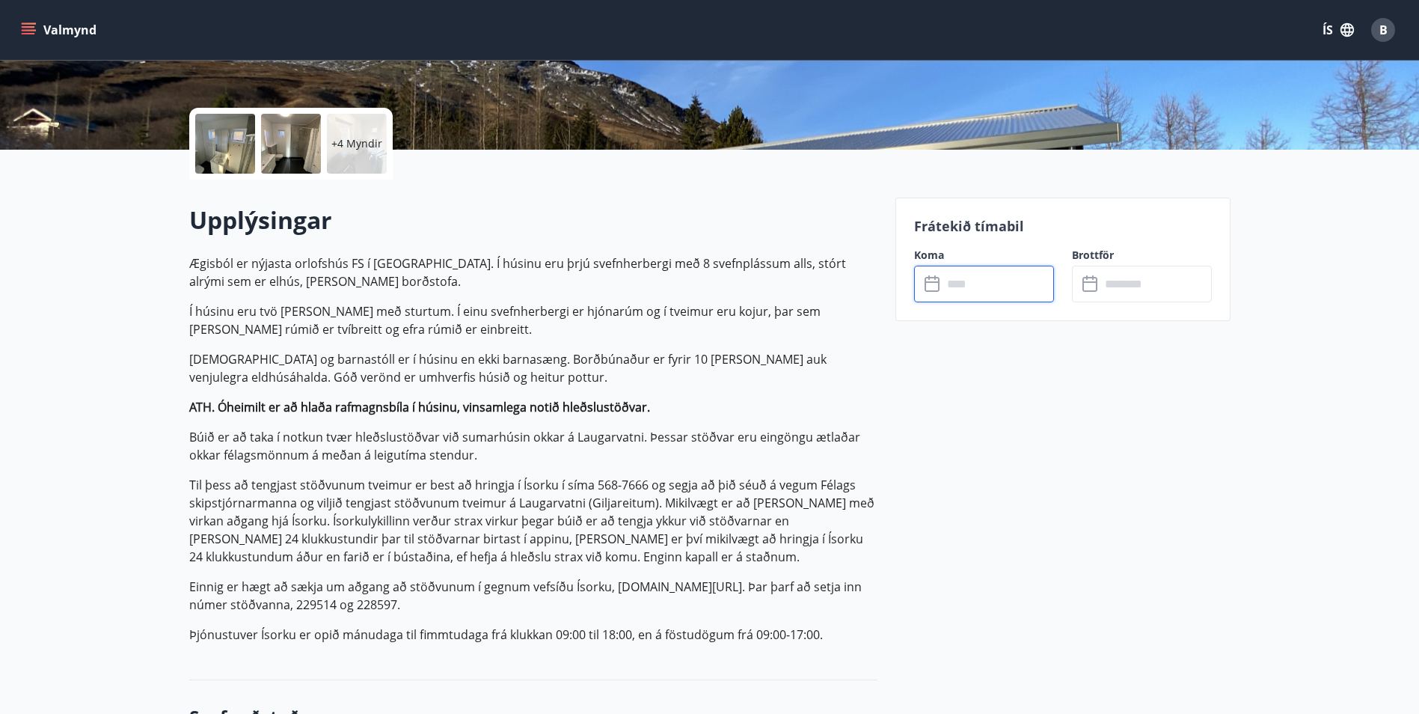
click at [979, 283] on input "text" at bounding box center [998, 284] width 111 height 37
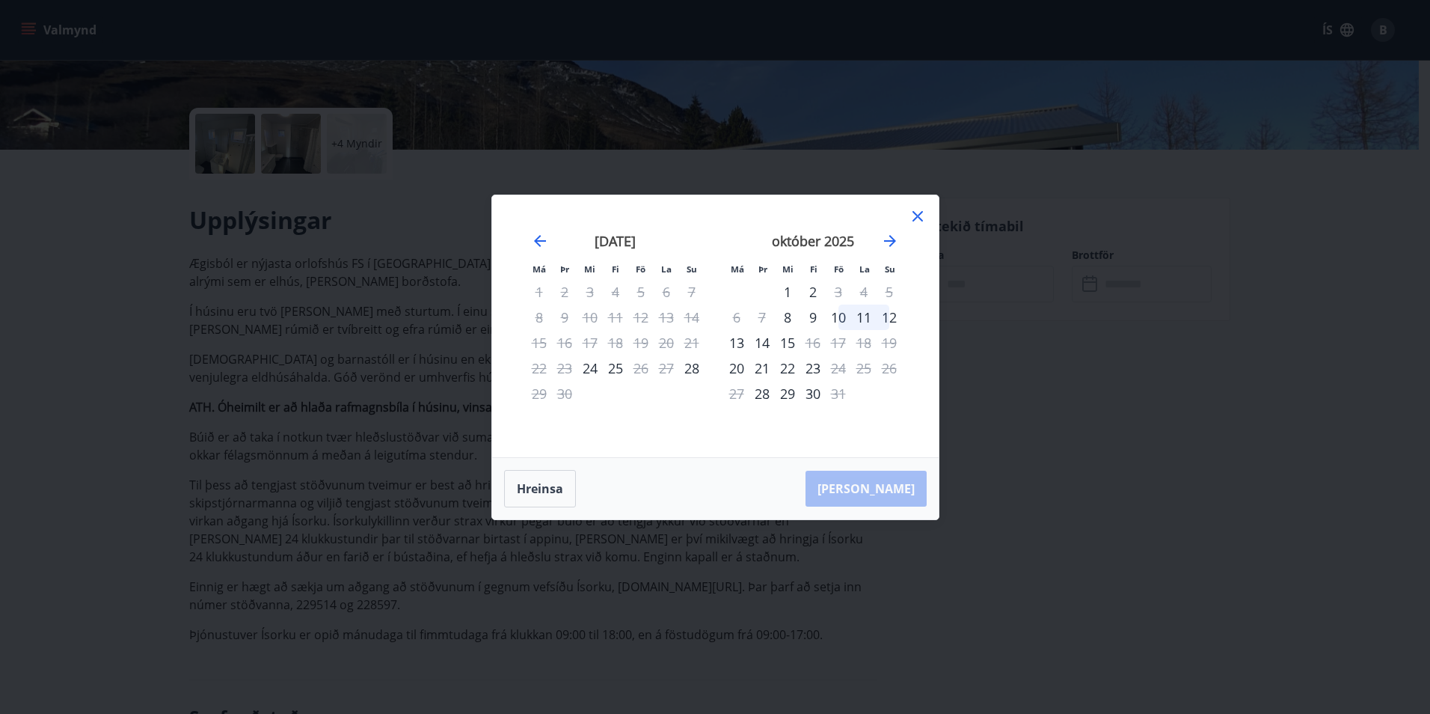
click at [913, 218] on icon at bounding box center [918, 216] width 18 height 18
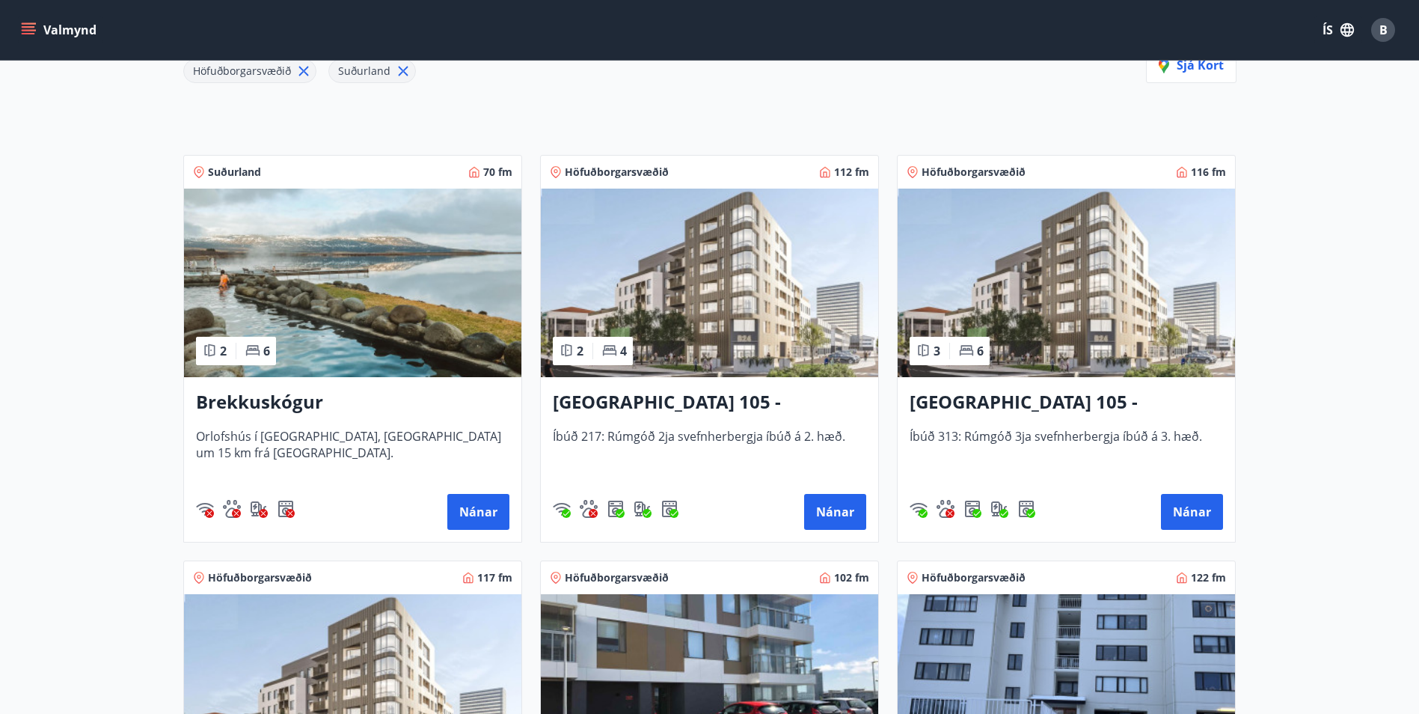
click at [672, 290] on img at bounding box center [709, 283] width 337 height 189
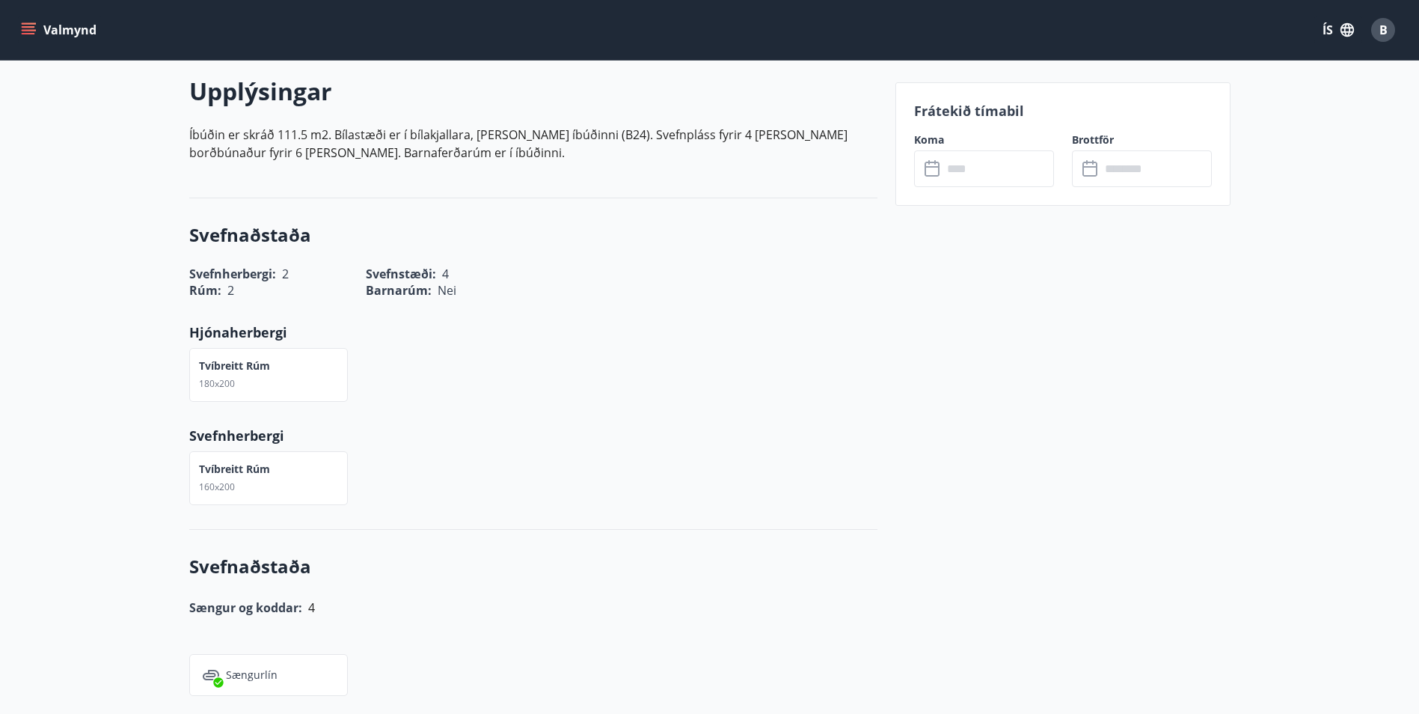
scroll to position [374, 0]
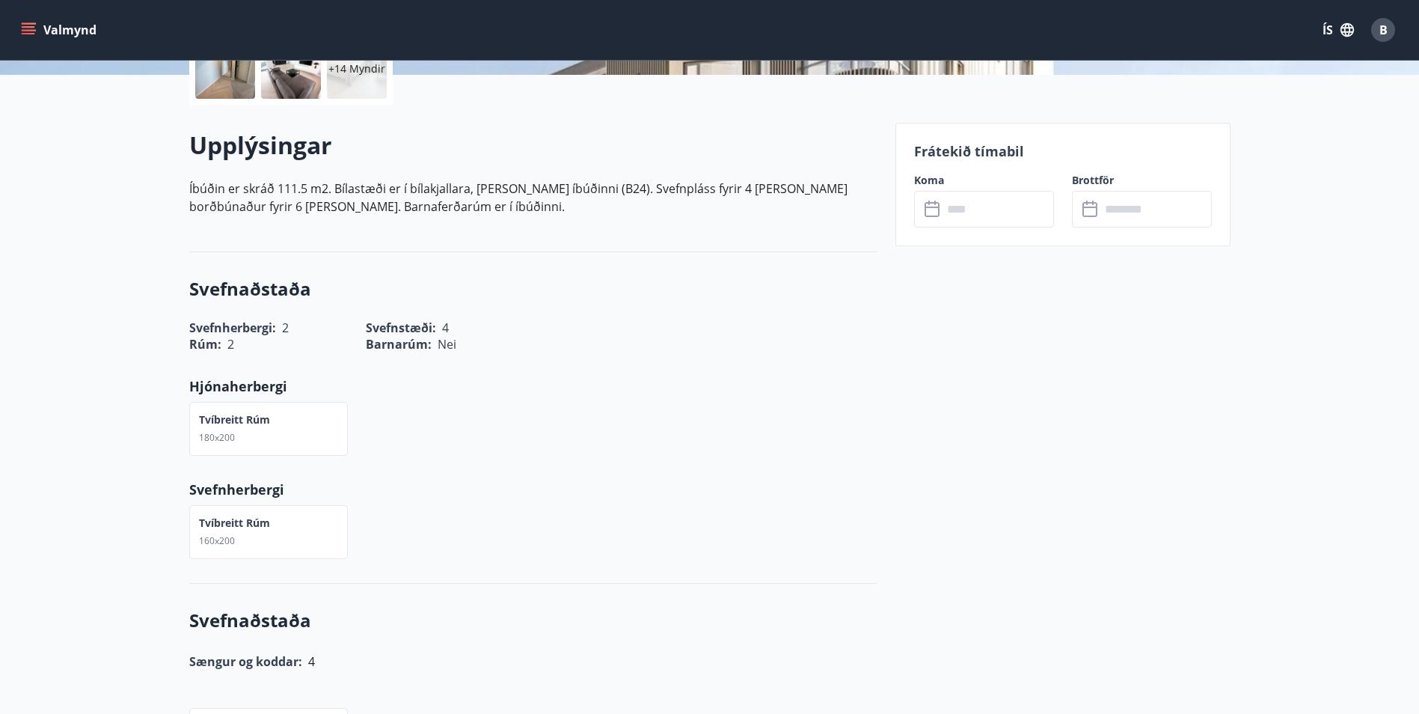
click at [991, 219] on input "text" at bounding box center [998, 209] width 111 height 37
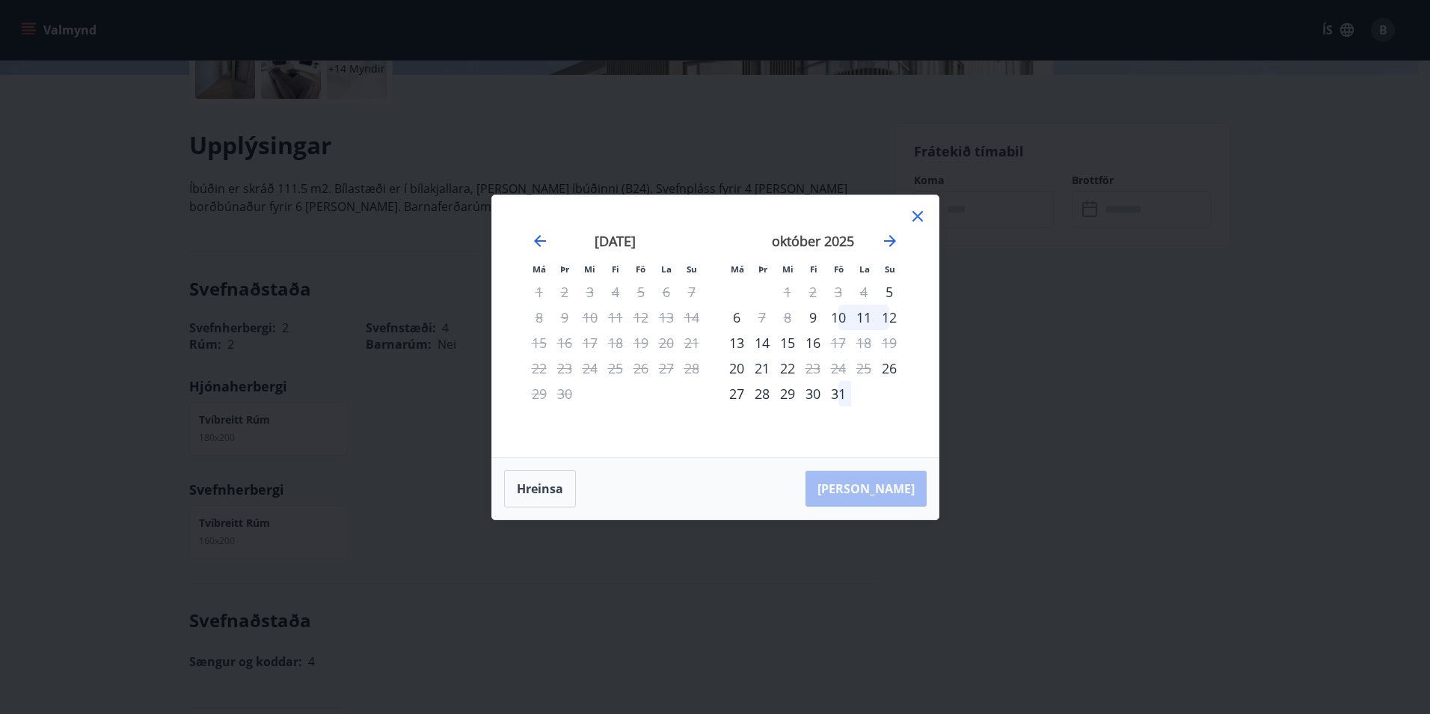
click at [917, 212] on icon at bounding box center [918, 216] width 18 height 18
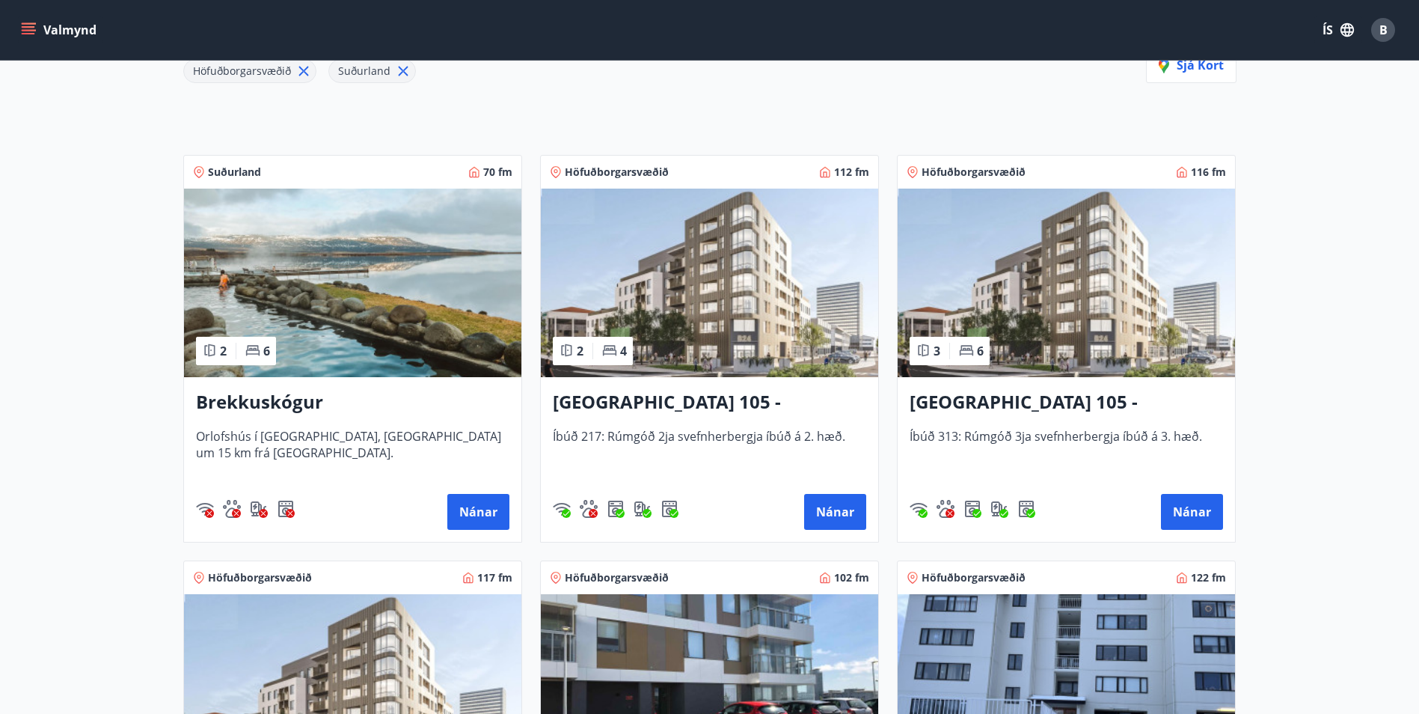
click at [1042, 343] on img at bounding box center [1066, 283] width 337 height 189
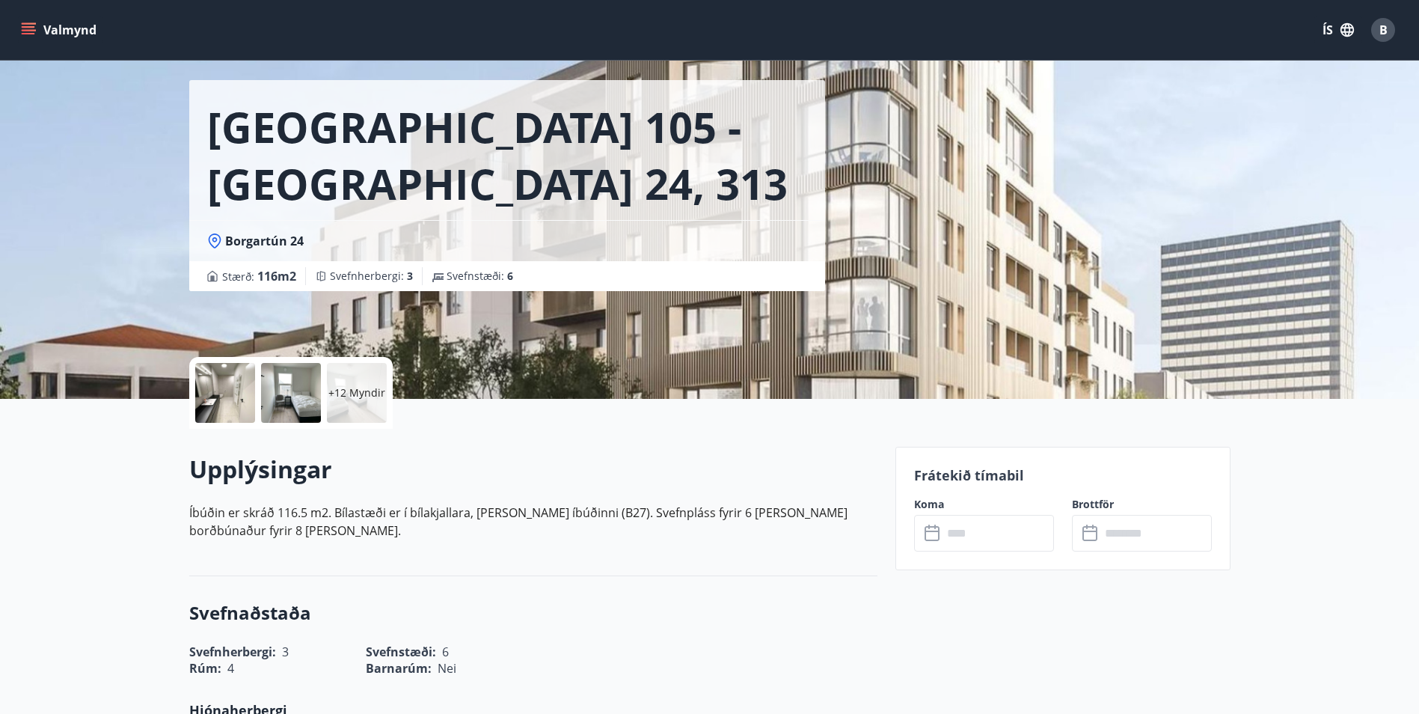
scroll to position [75, 0]
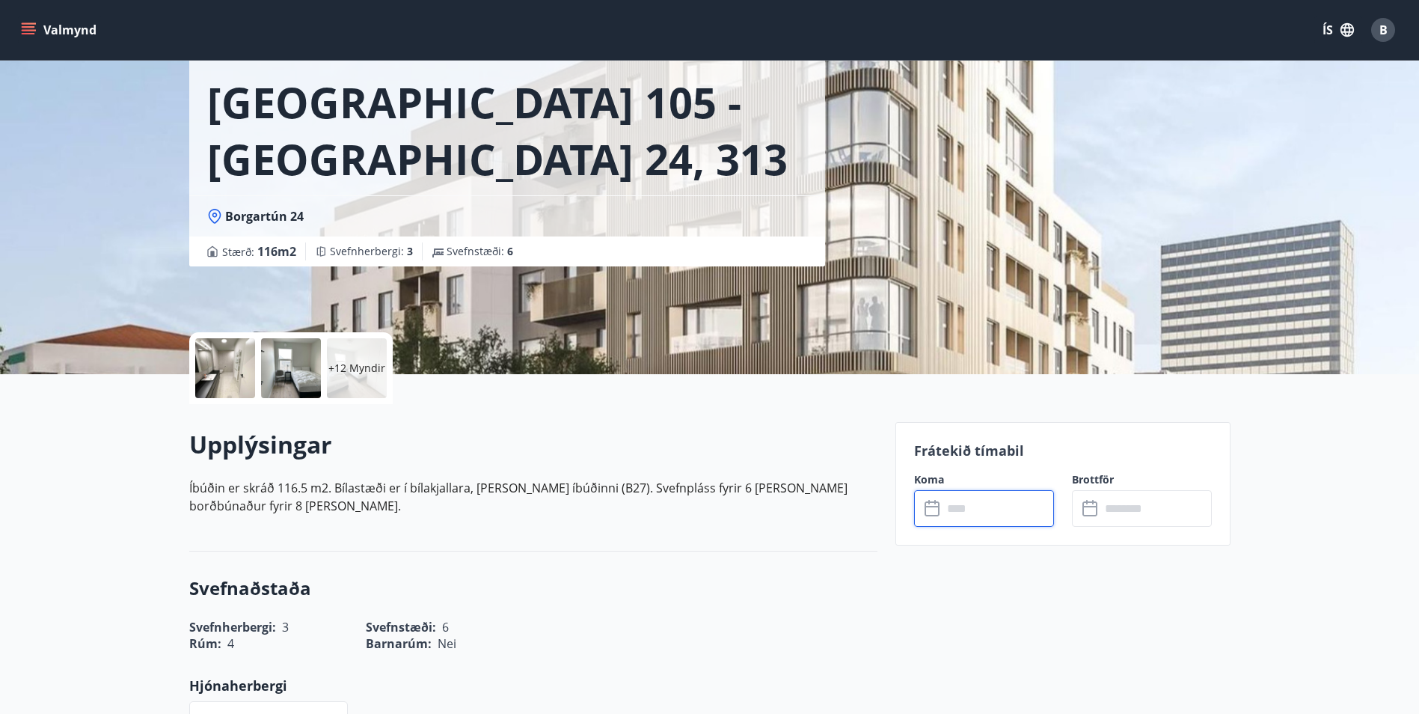
click at [976, 517] on input "text" at bounding box center [998, 508] width 111 height 37
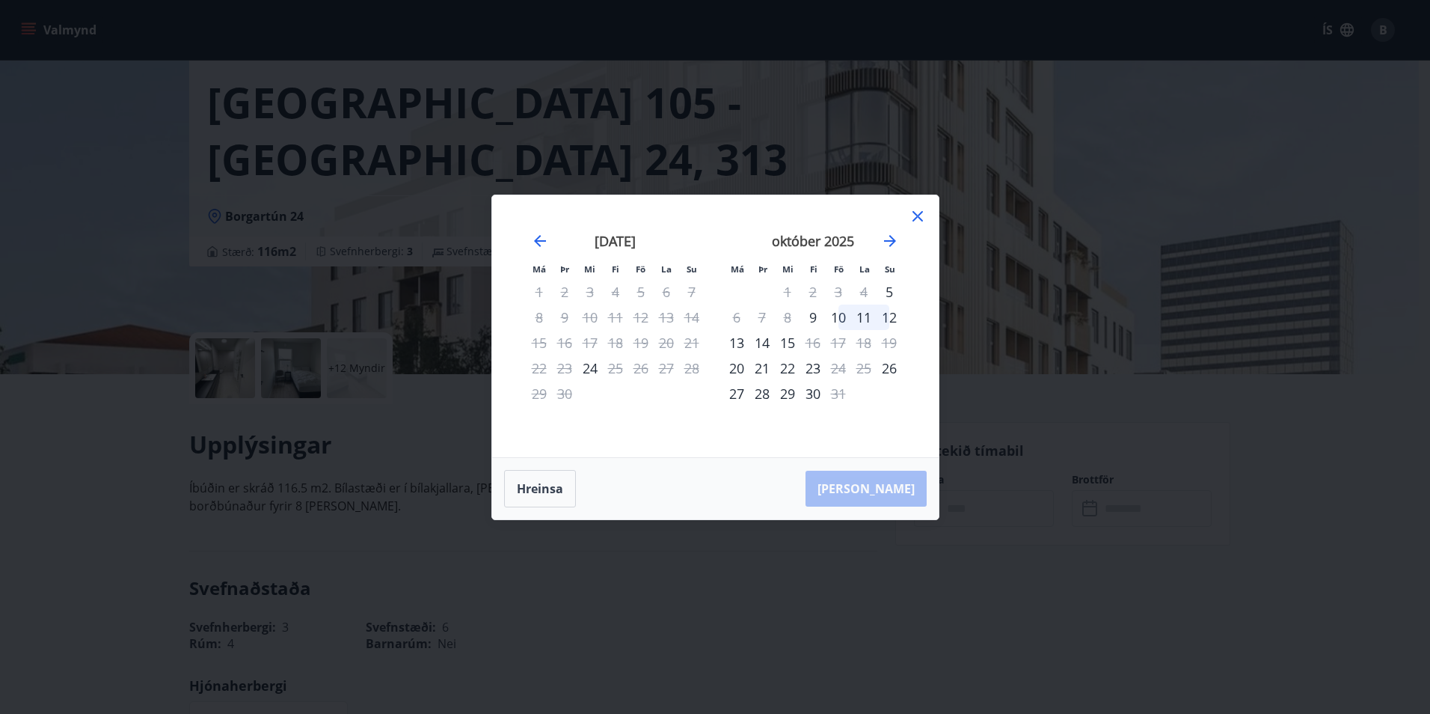
click at [916, 215] on icon at bounding box center [918, 216] width 10 height 10
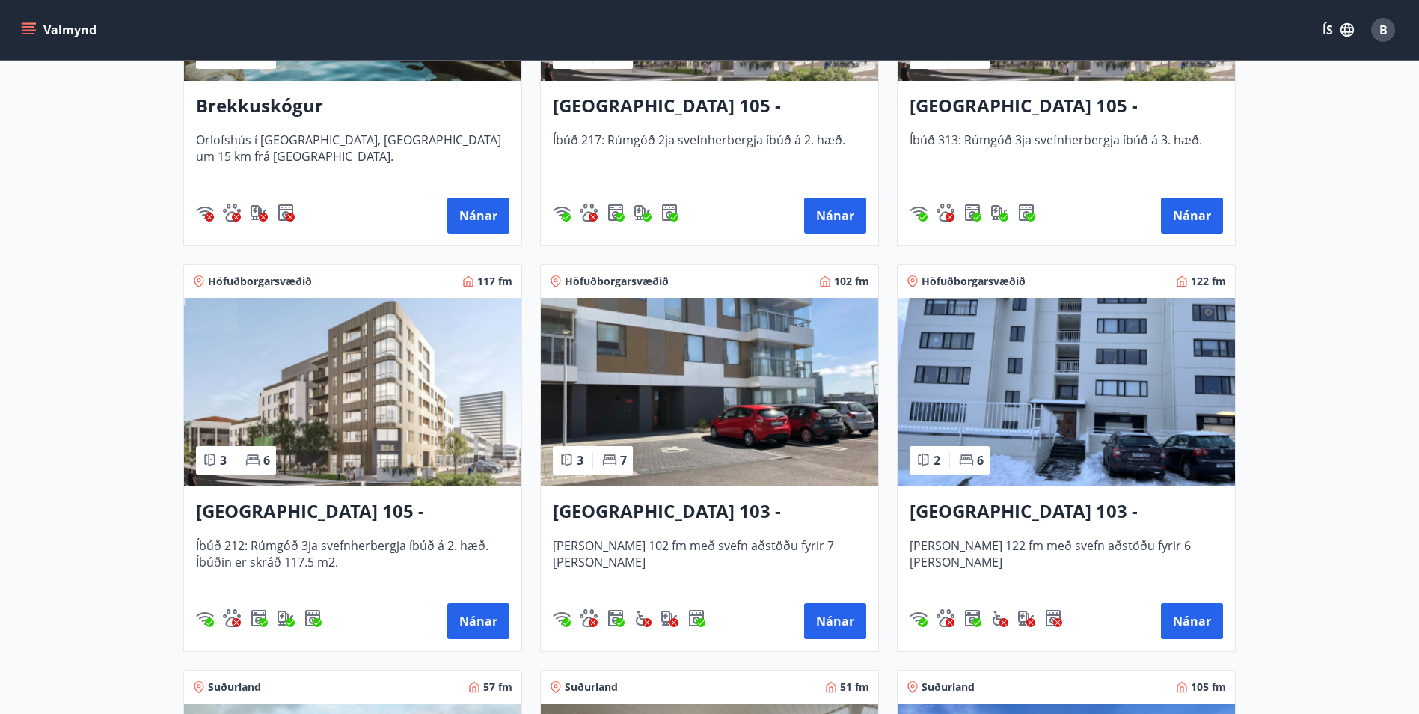
scroll to position [524, 0]
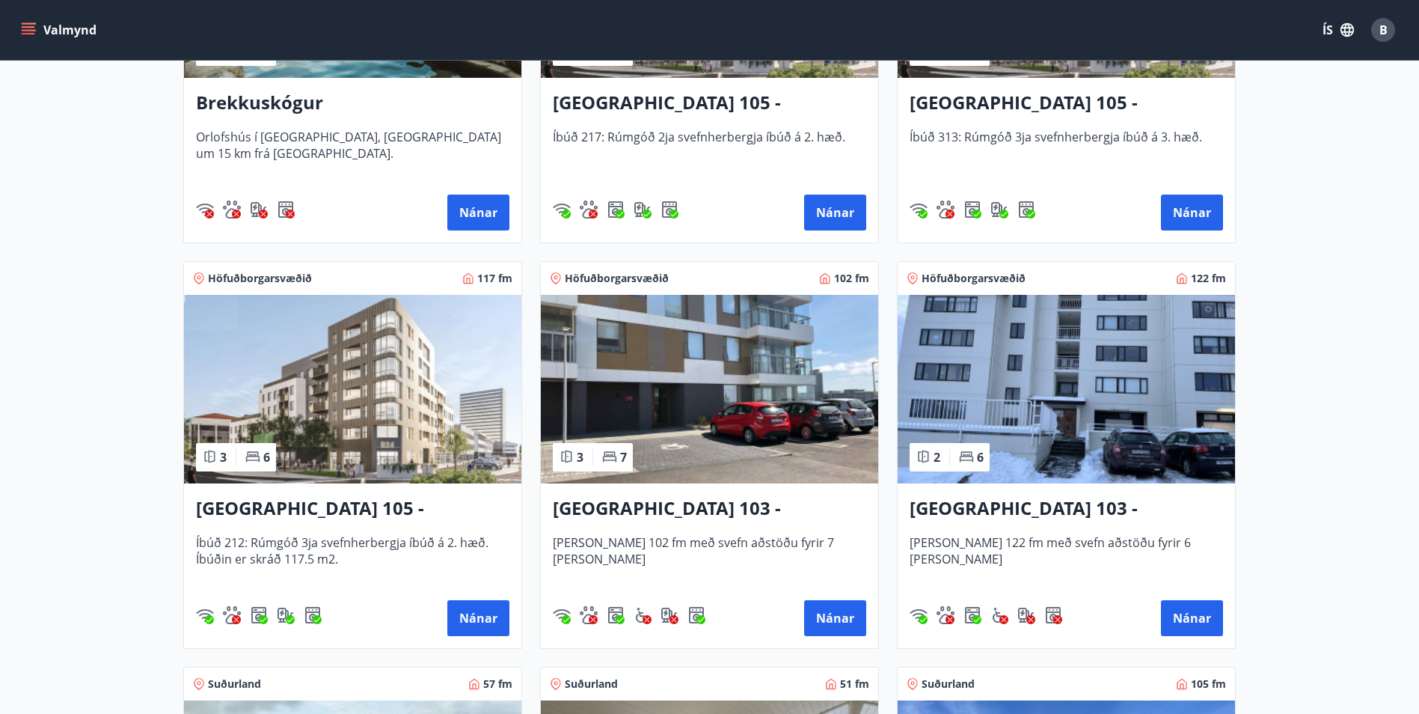
click at [367, 401] on img at bounding box center [352, 389] width 337 height 189
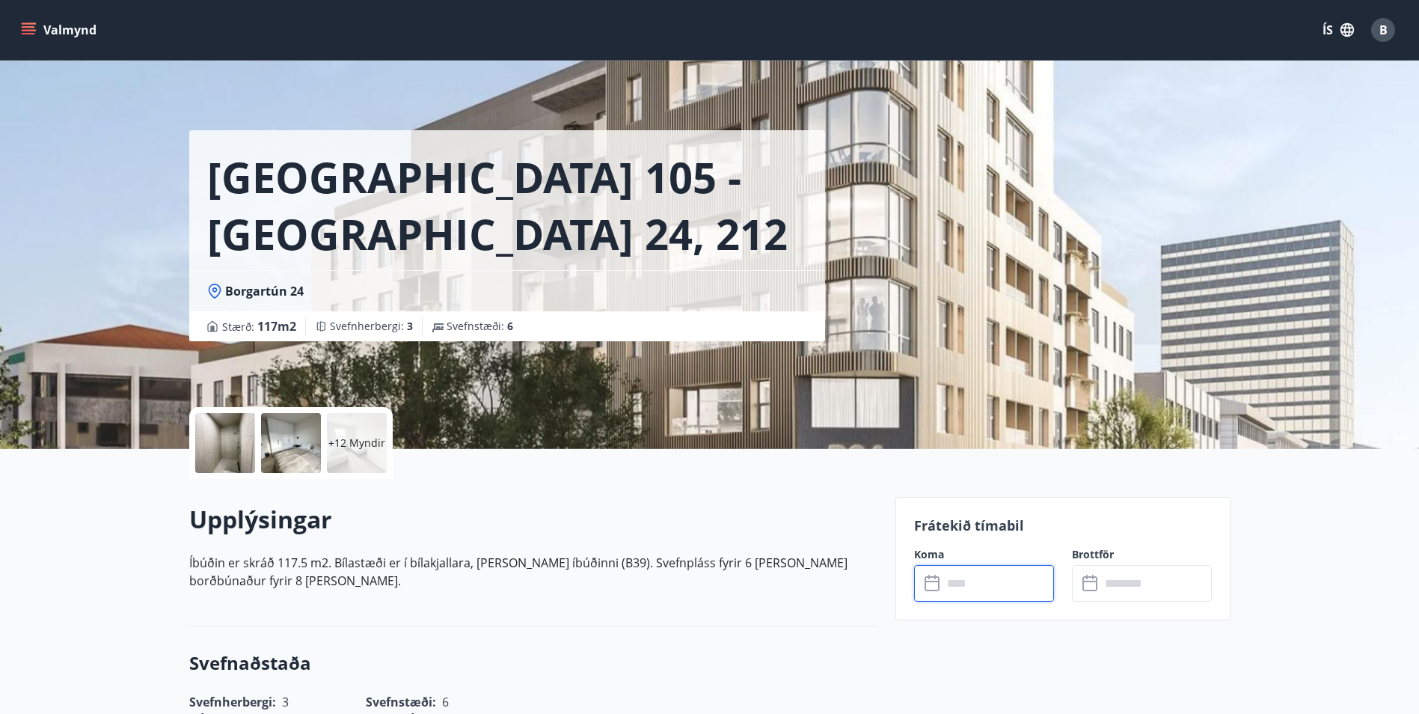
click at [1014, 574] on input "text" at bounding box center [998, 583] width 111 height 37
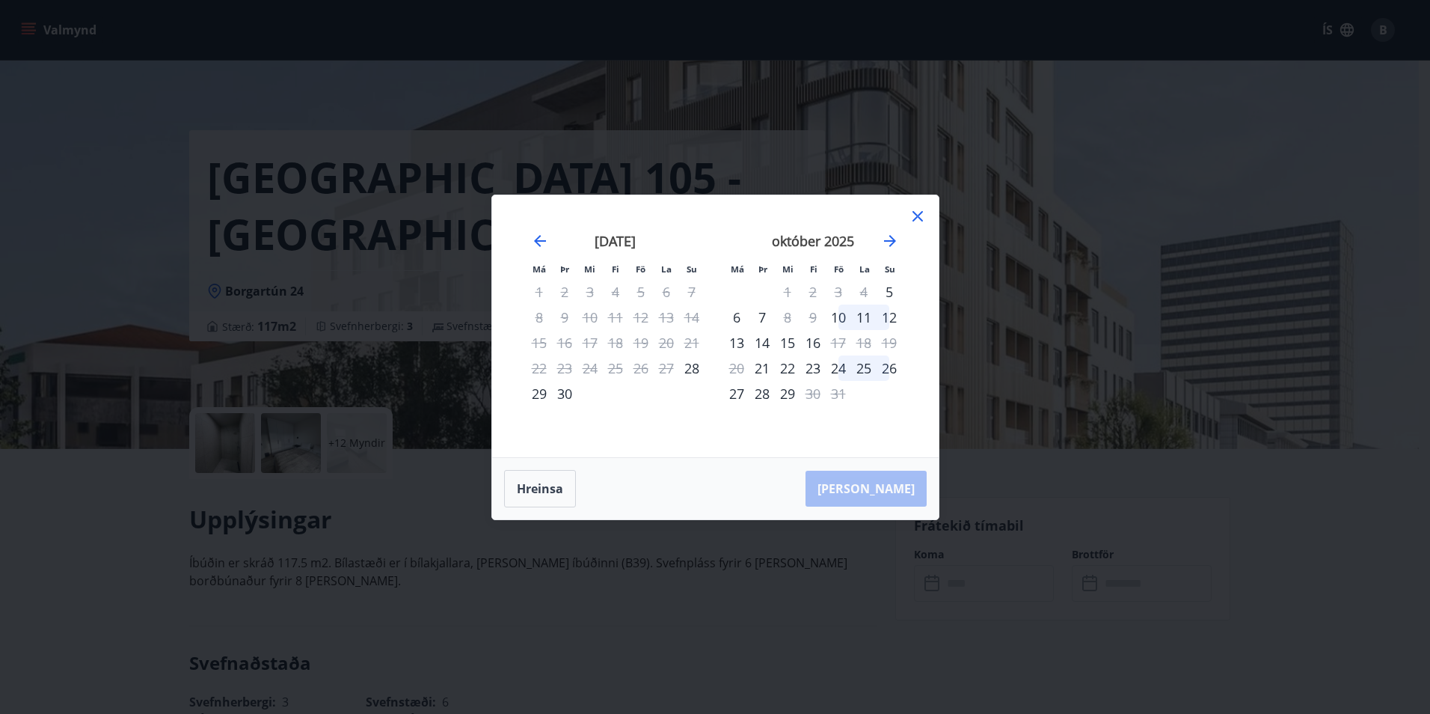
click at [919, 213] on icon at bounding box center [918, 216] width 10 height 10
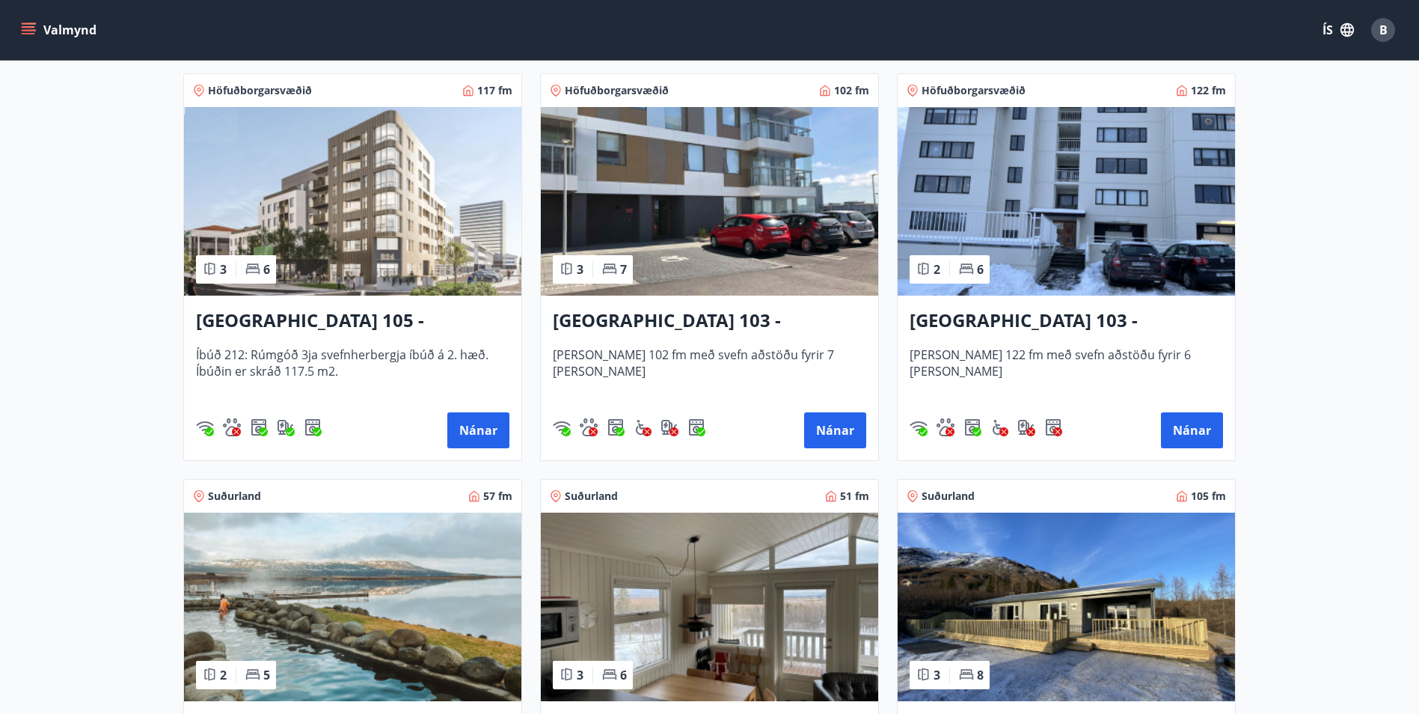
scroll to position [748, 0]
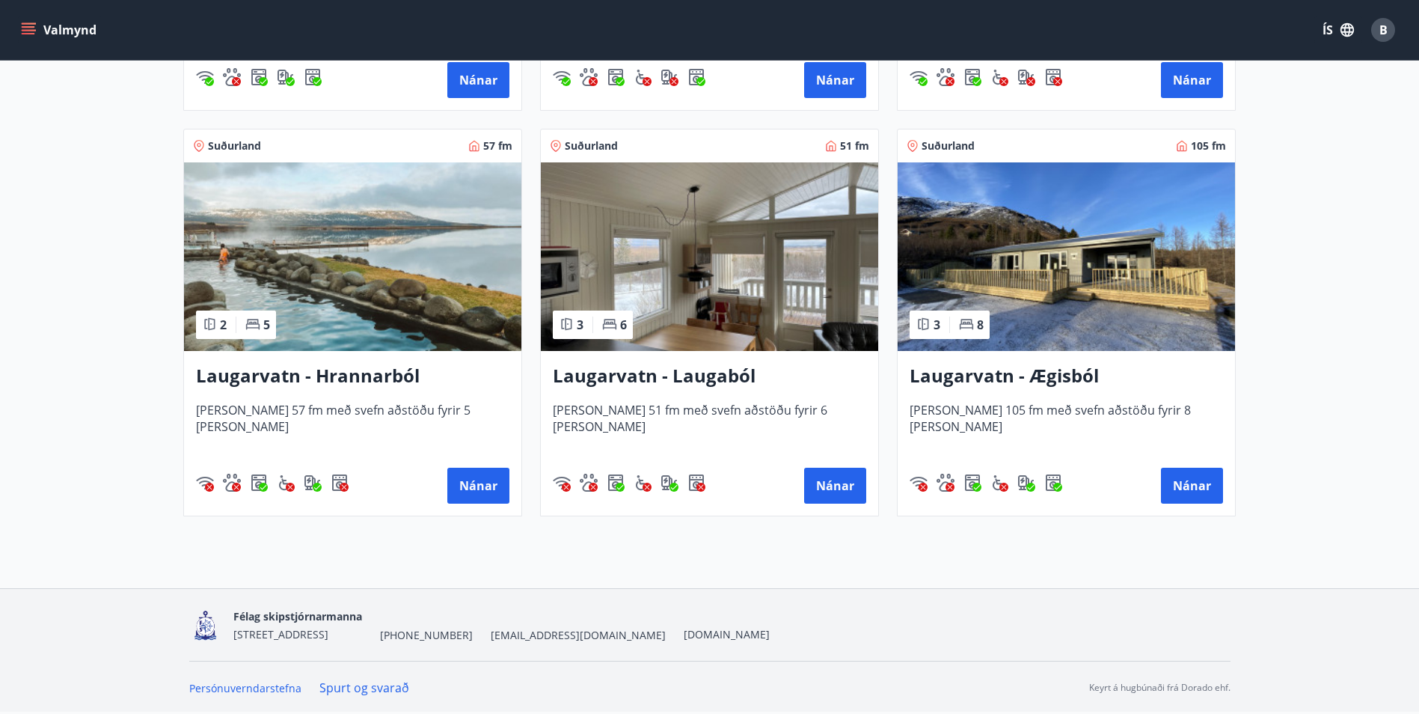
click at [1000, 261] on img at bounding box center [1066, 256] width 337 height 189
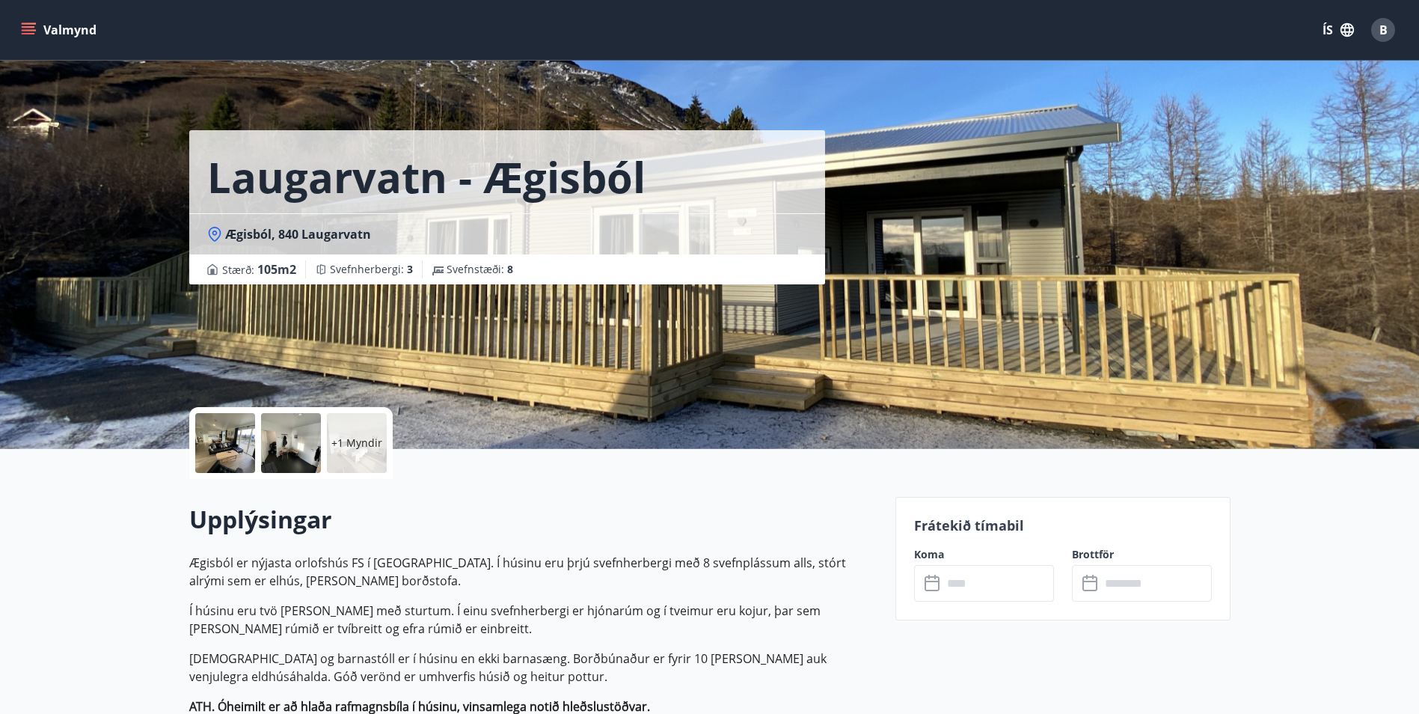
click at [978, 590] on input "text" at bounding box center [998, 583] width 111 height 37
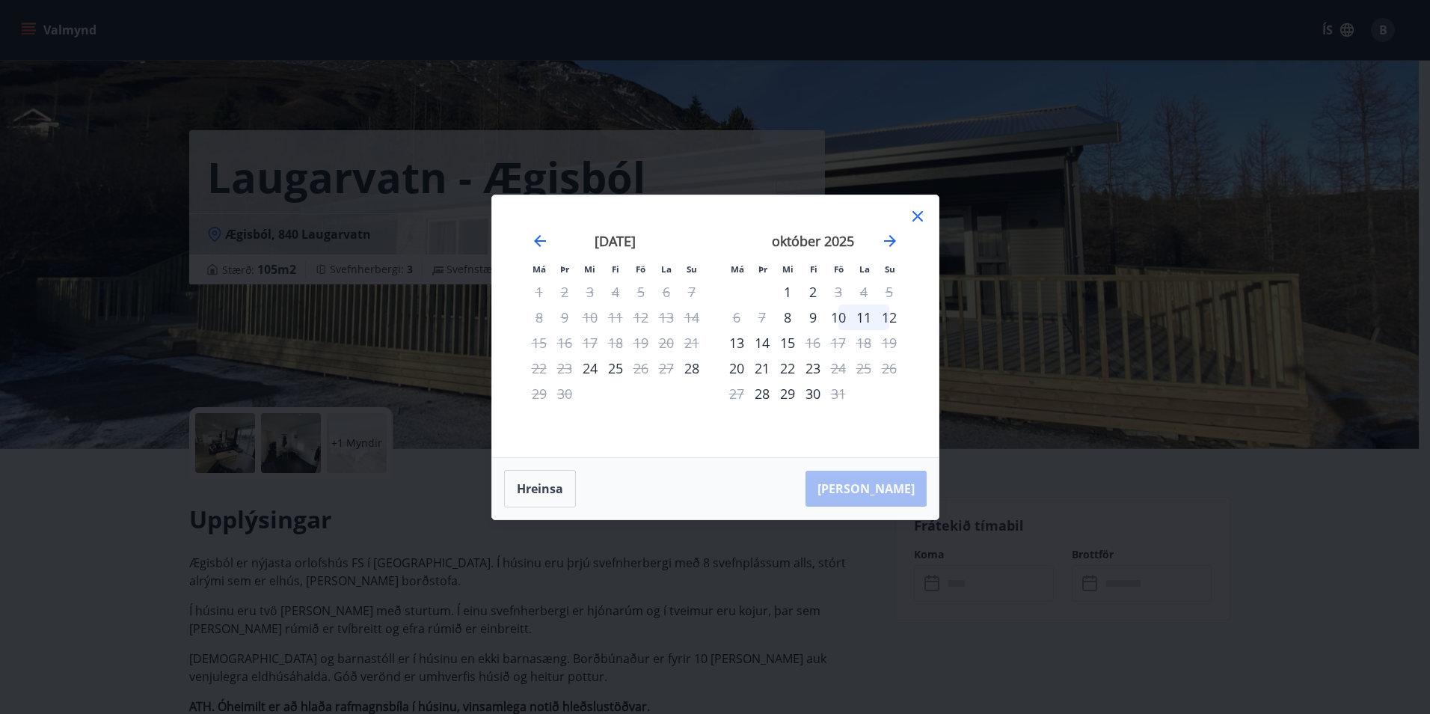
click at [913, 213] on icon at bounding box center [918, 216] width 18 height 18
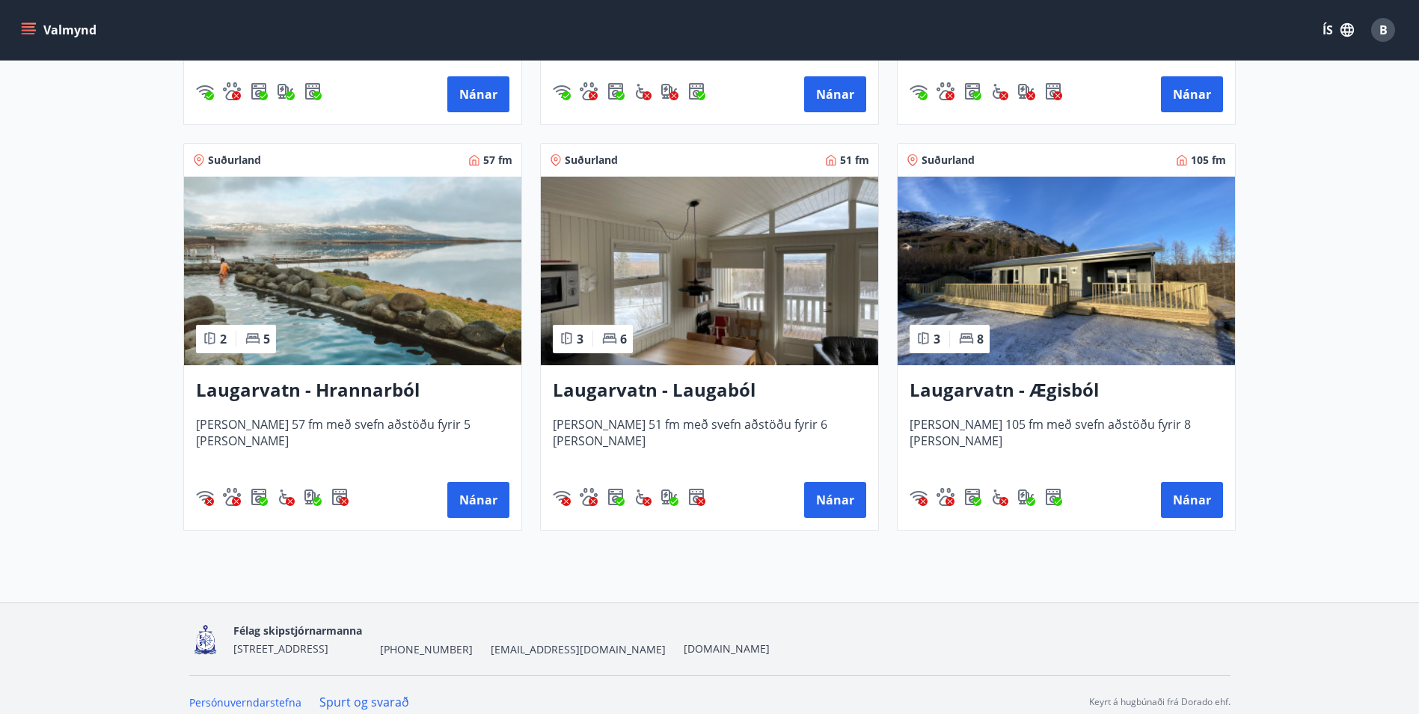
scroll to position [1050, 0]
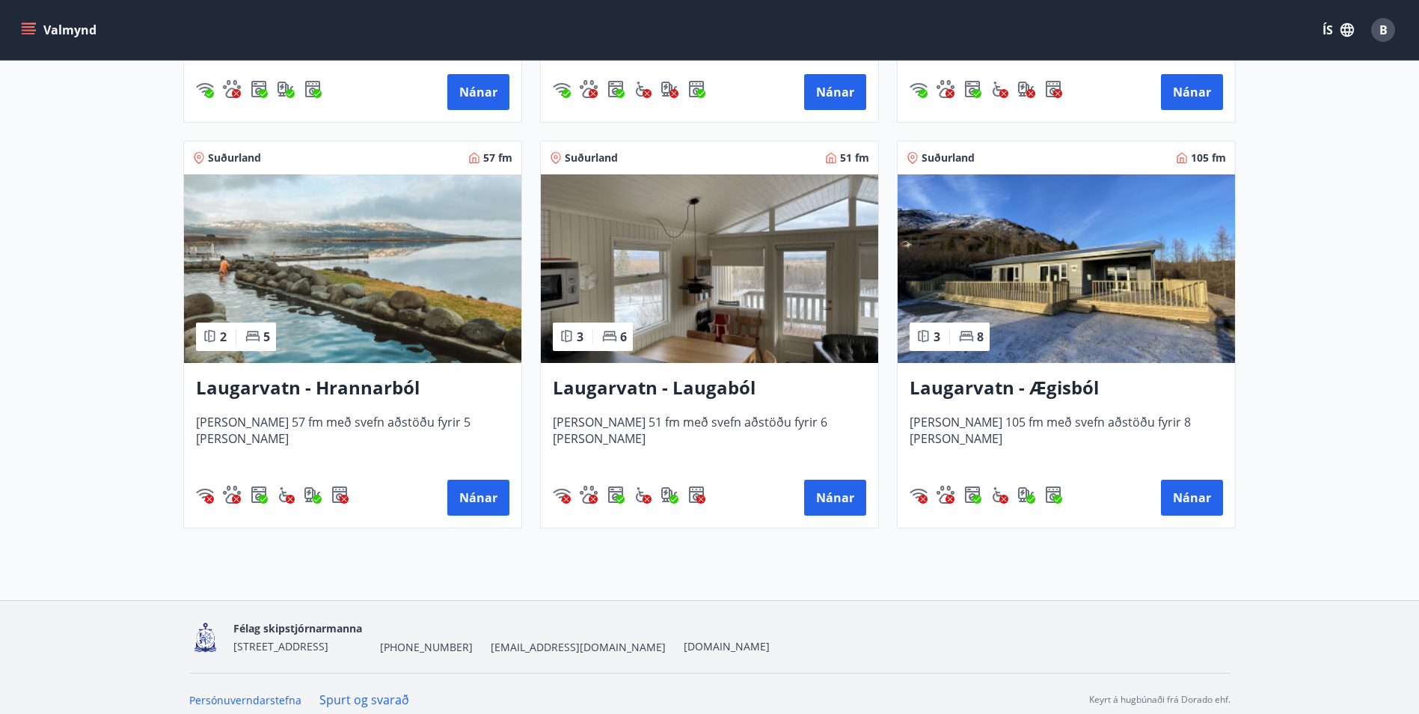
click at [683, 309] on img at bounding box center [709, 268] width 337 height 189
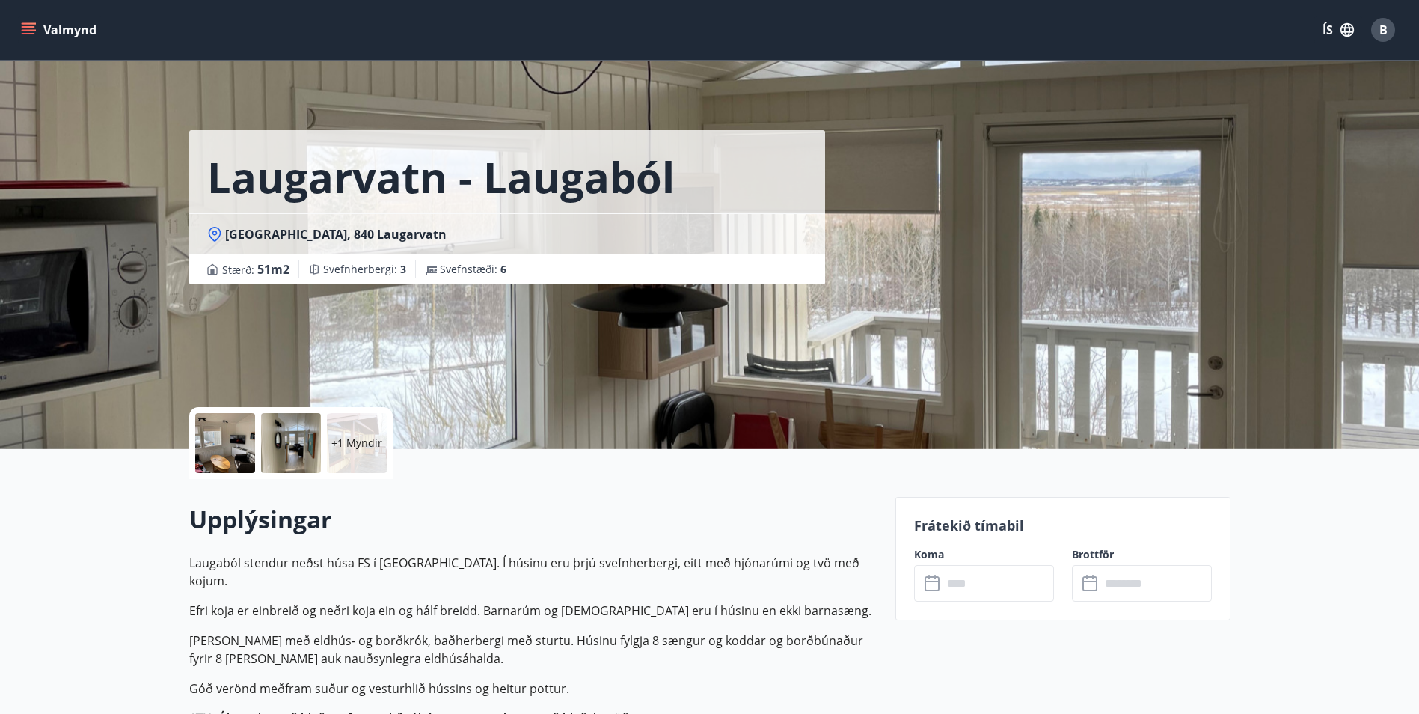
click at [1000, 582] on input "text" at bounding box center [998, 583] width 111 height 37
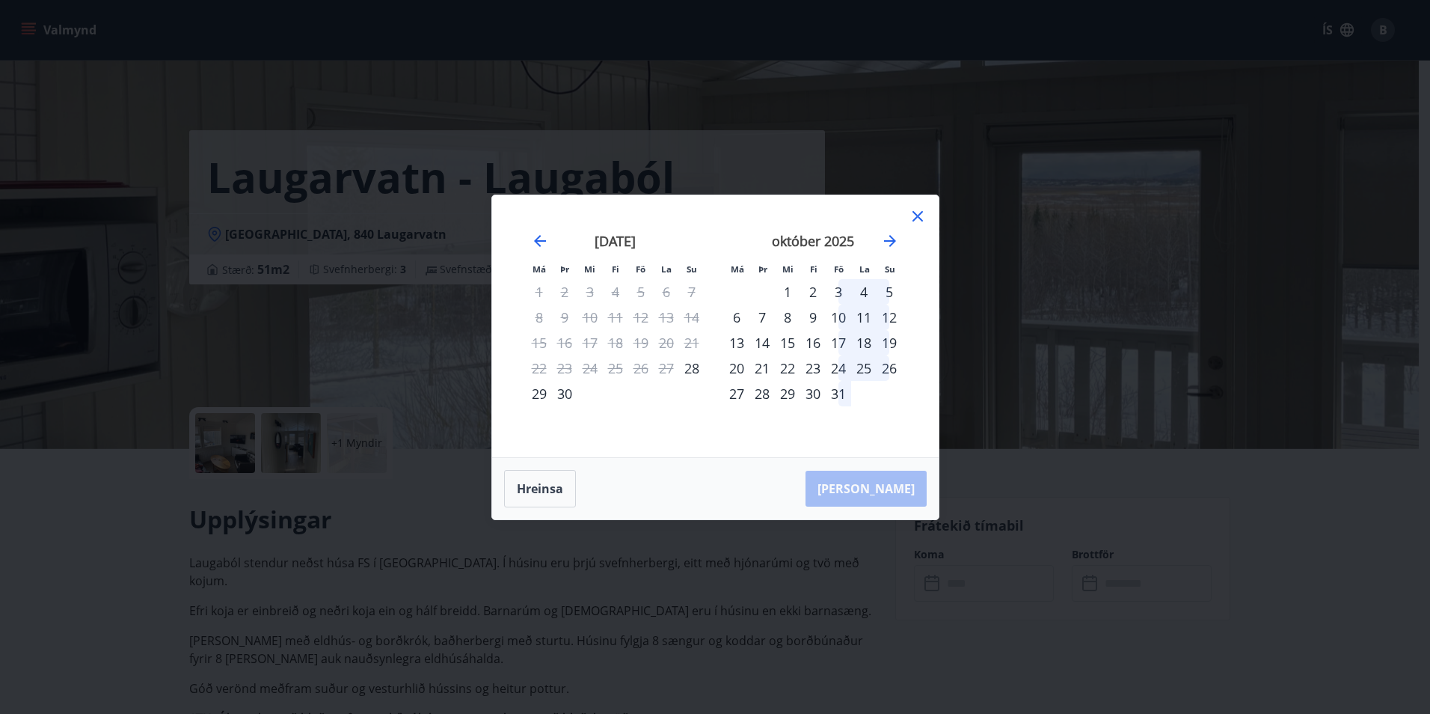
click at [792, 343] on div "15" at bounding box center [787, 342] width 25 height 25
click at [738, 368] on div "20" at bounding box center [736, 367] width 25 height 25
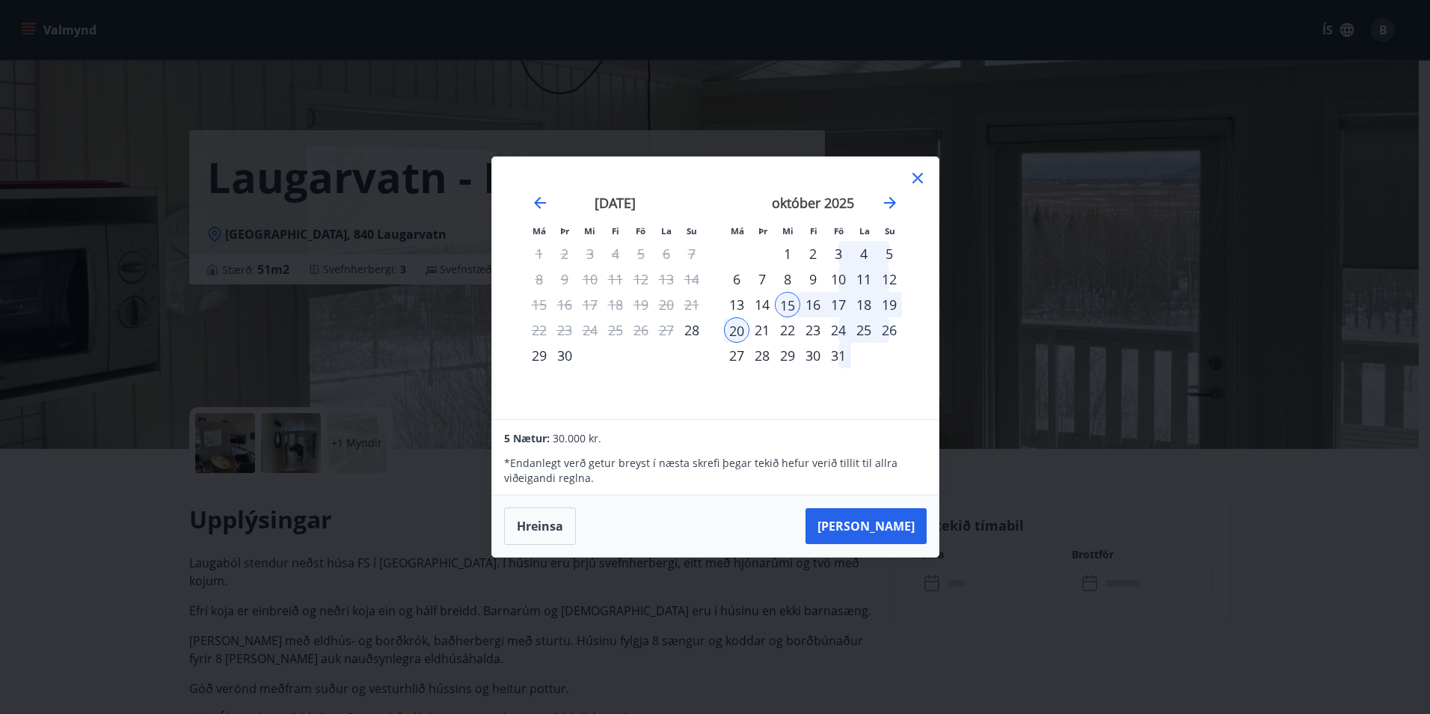
click at [918, 181] on icon at bounding box center [918, 178] width 18 height 18
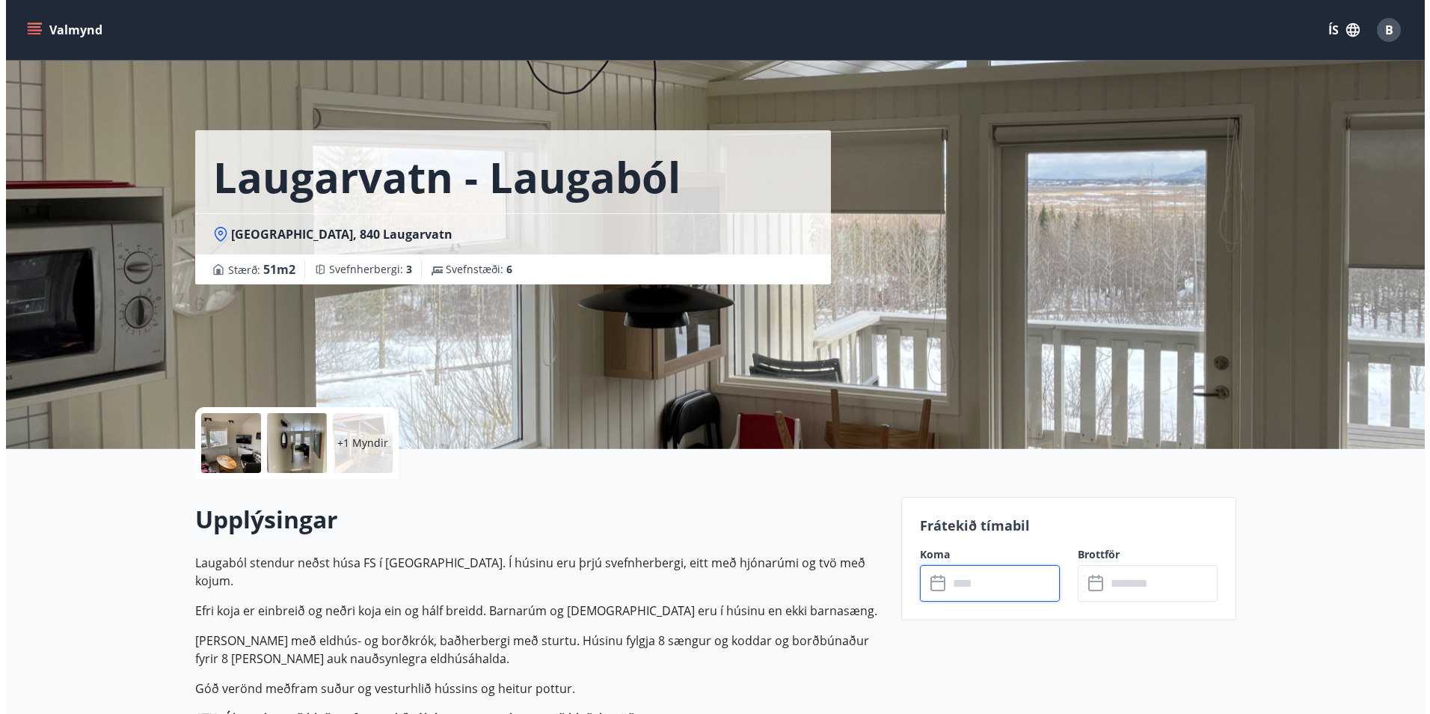
scroll to position [75, 0]
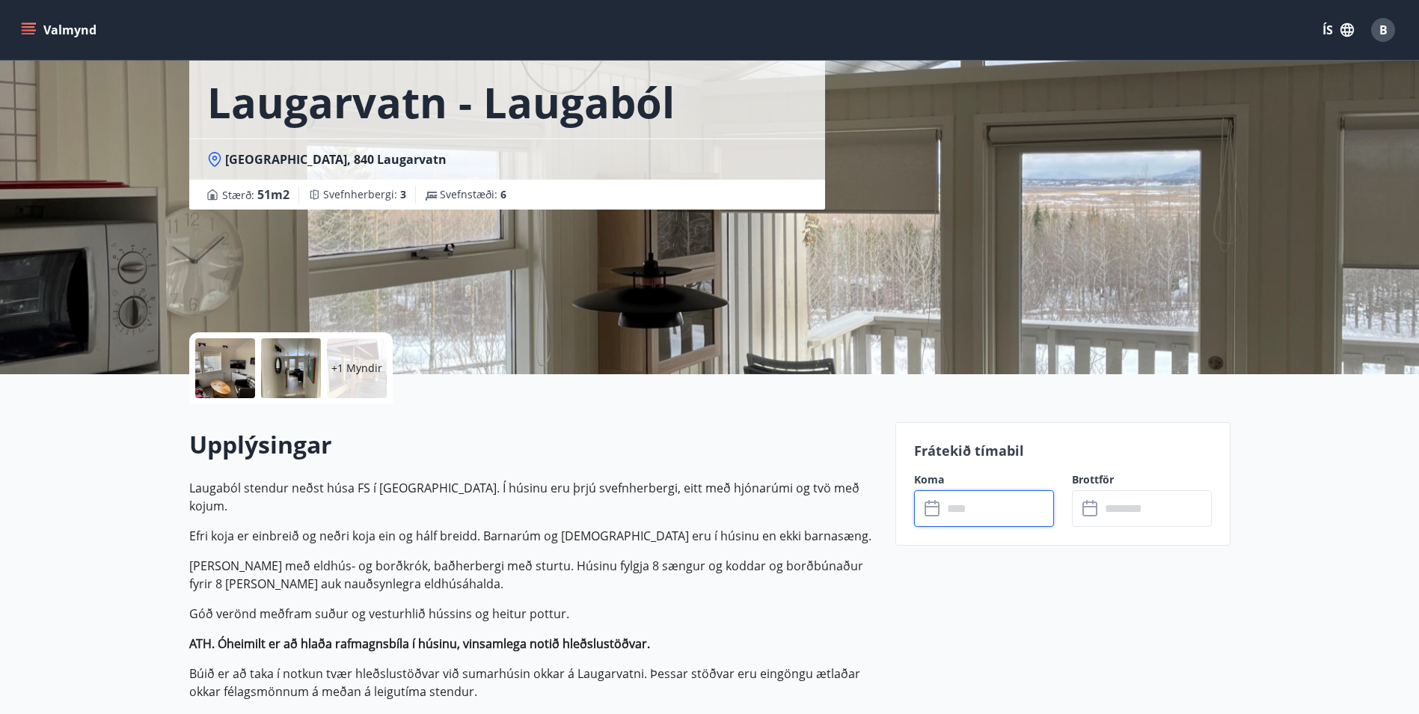
click at [354, 361] on p "+1 Myndir" at bounding box center [356, 368] width 51 height 15
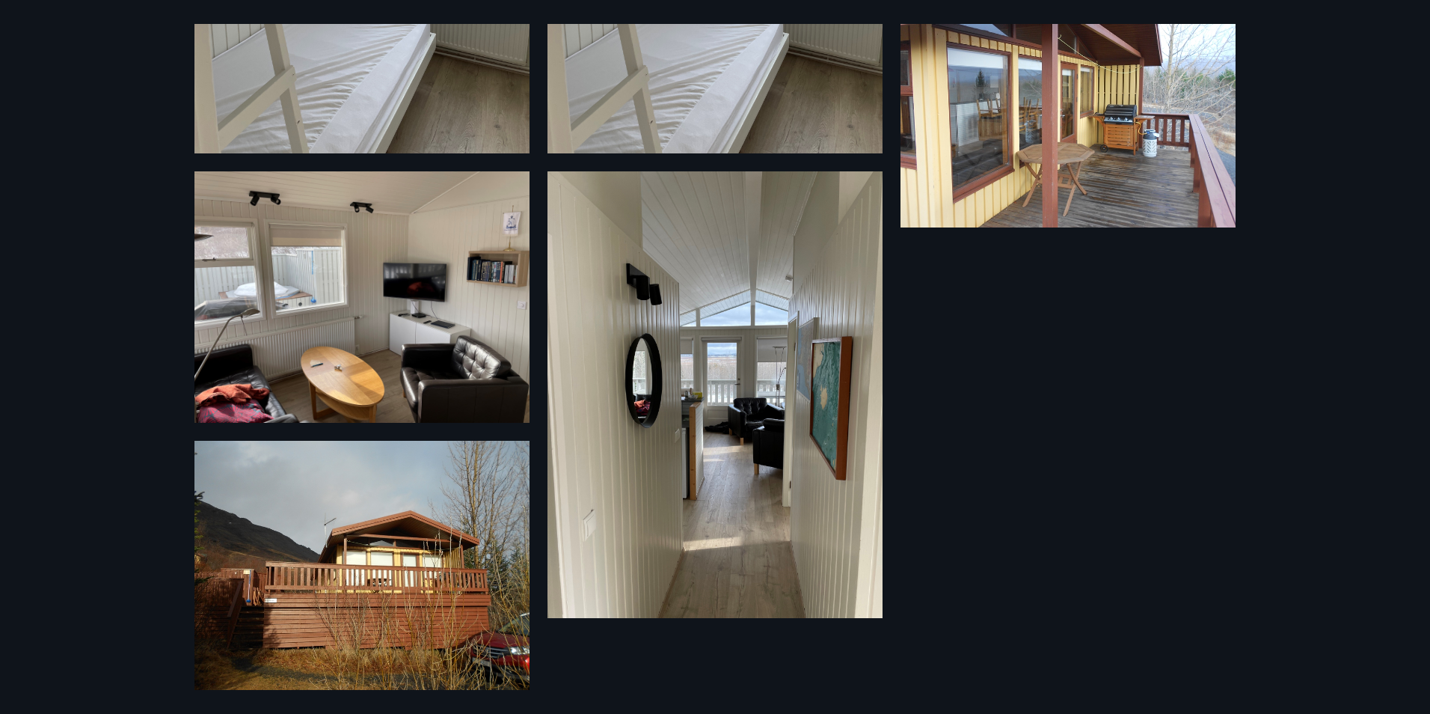
scroll to position [384, 0]
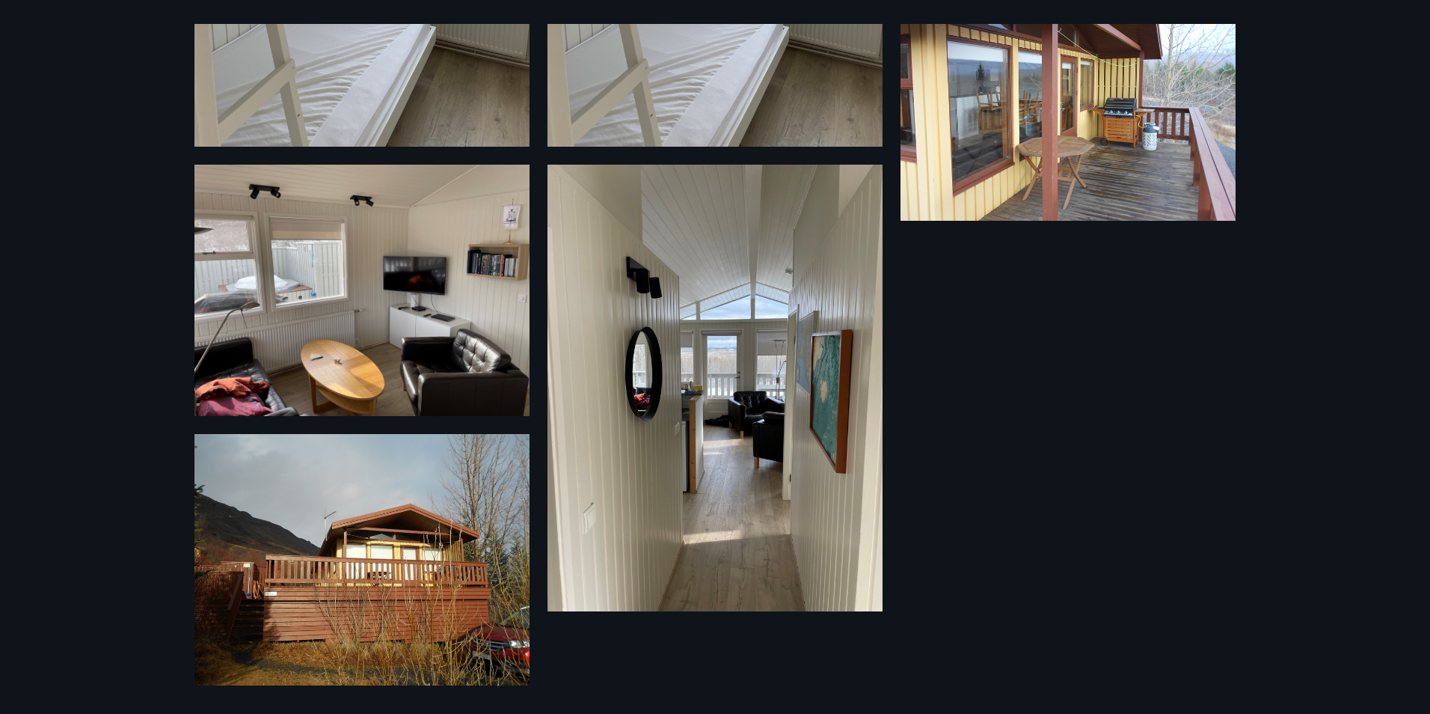
click at [438, 331] on img at bounding box center [362, 290] width 335 height 251
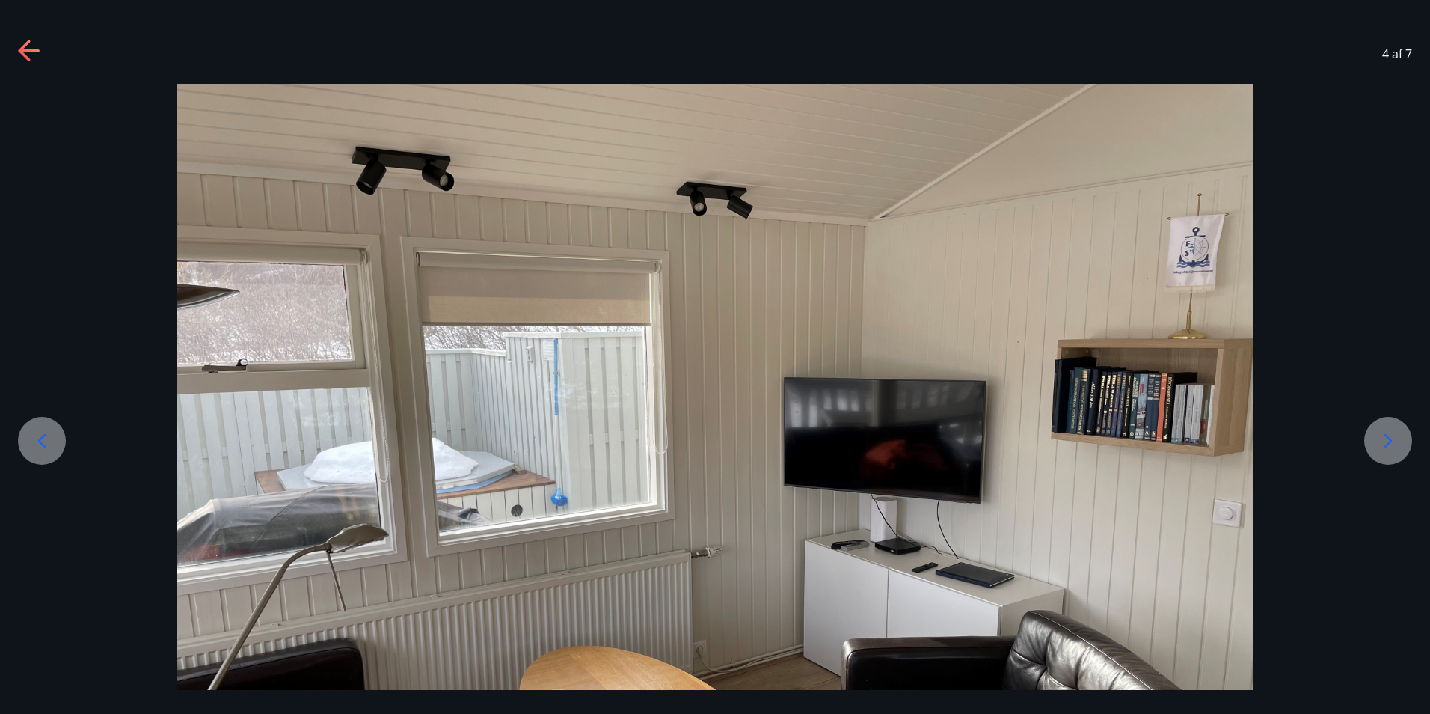
click at [25, 55] on icon at bounding box center [24, 50] width 12 height 21
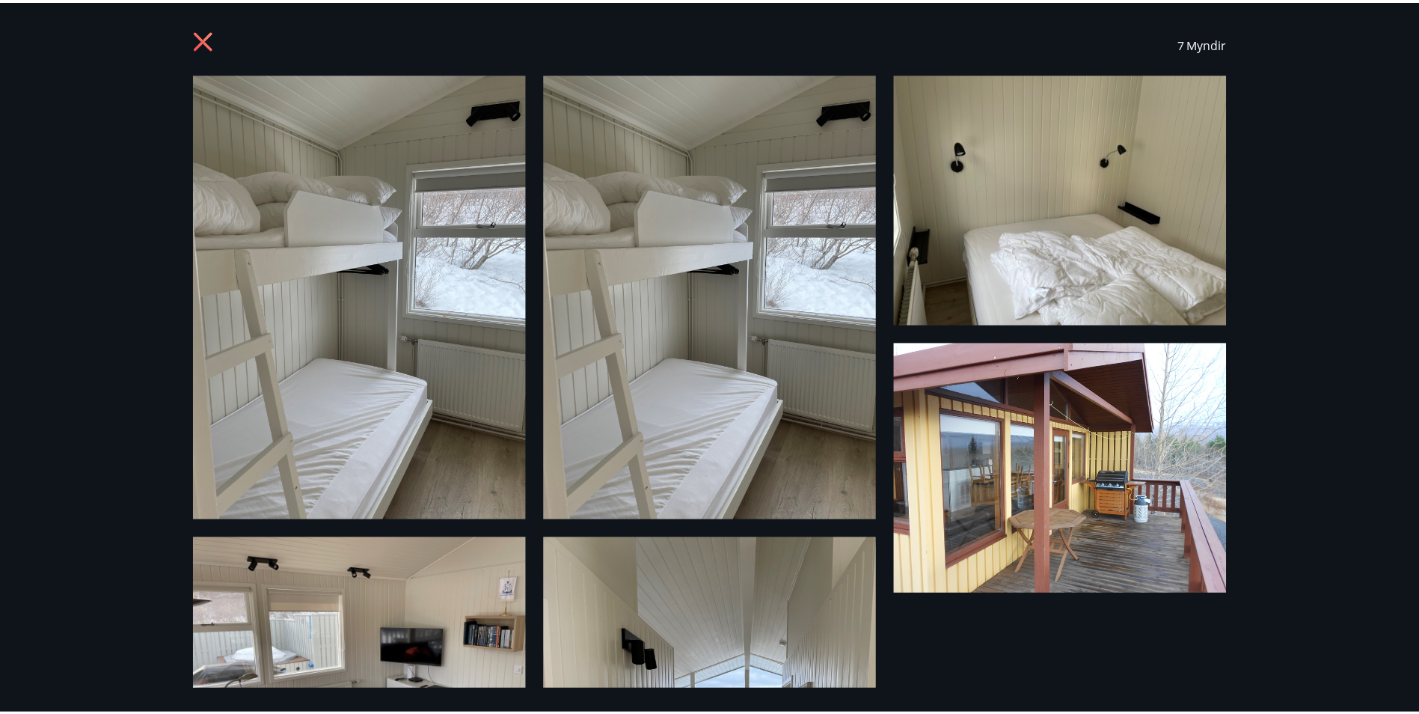
scroll to position [0, 0]
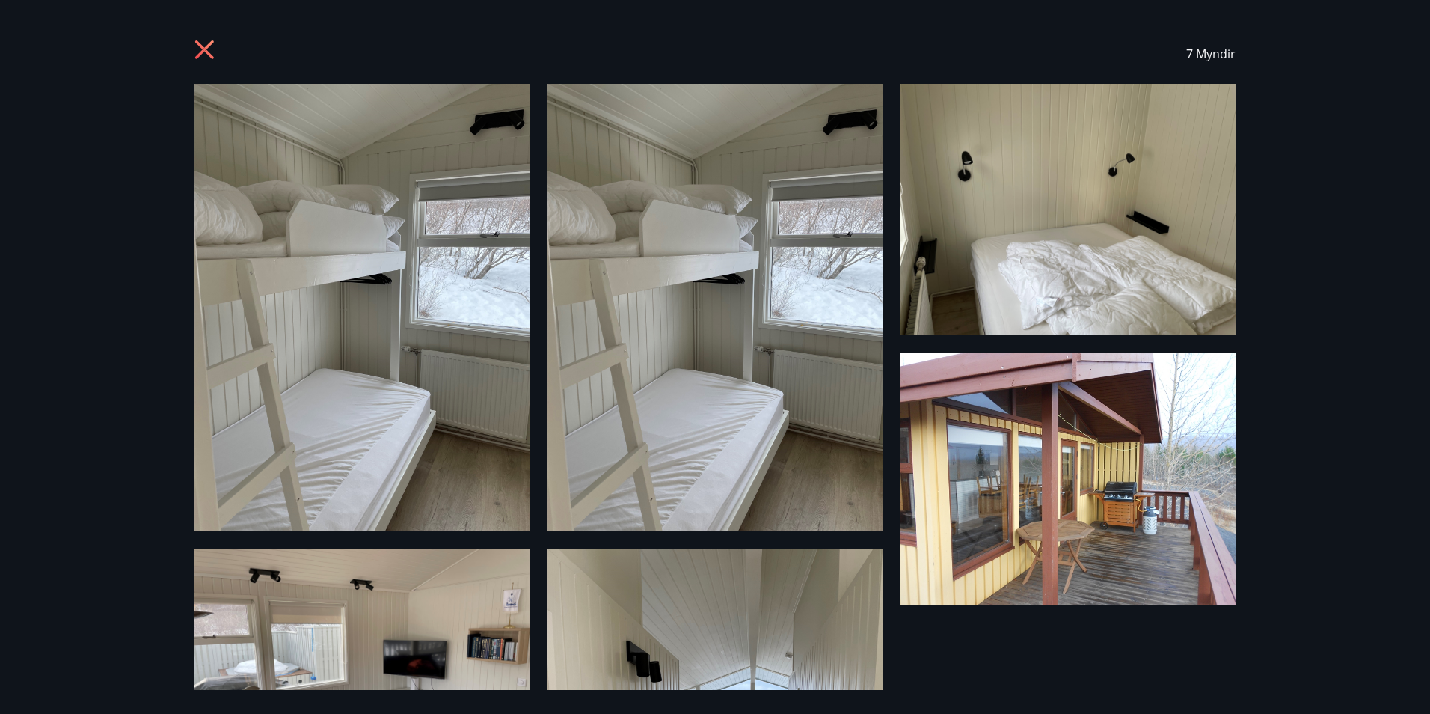
click at [195, 46] on icon at bounding box center [207, 52] width 24 height 24
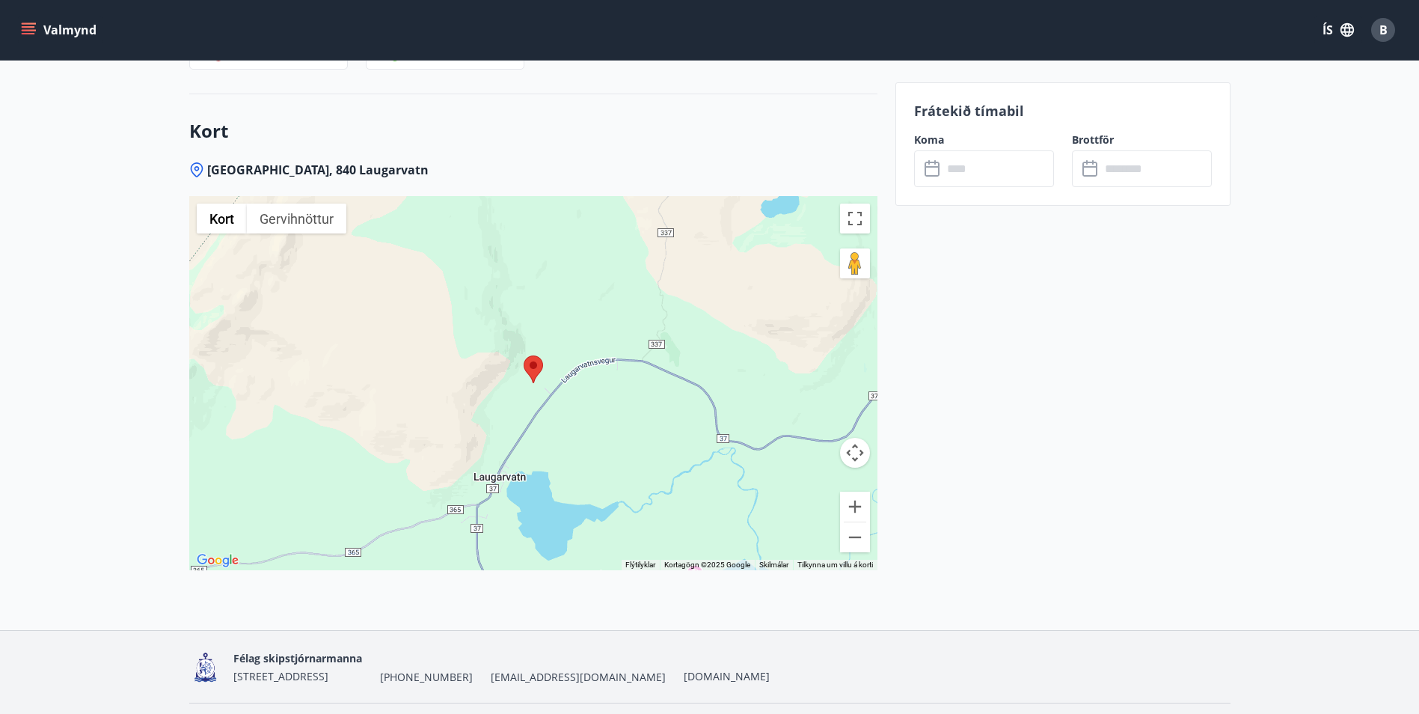
scroll to position [2453, 0]
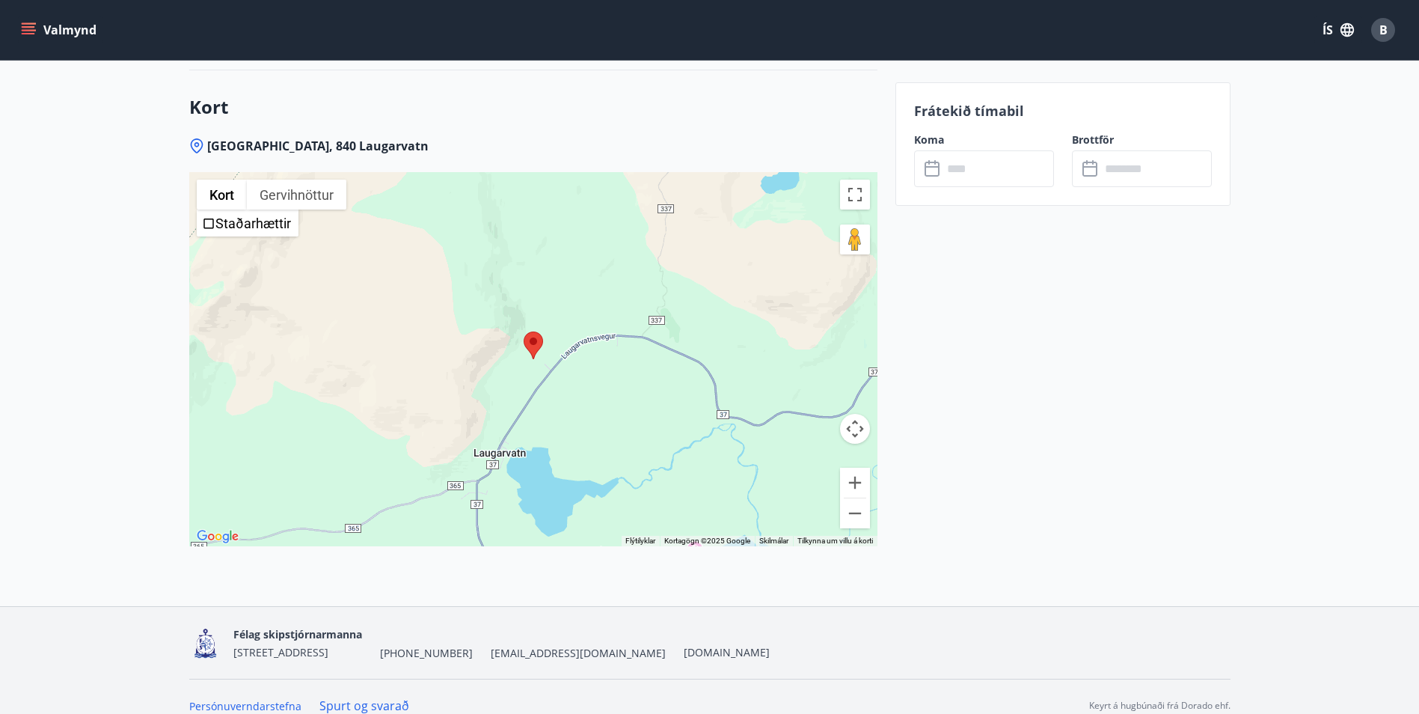
click at [613, 347] on div at bounding box center [533, 359] width 688 height 374
click at [530, 332] on img at bounding box center [533, 345] width 19 height 28
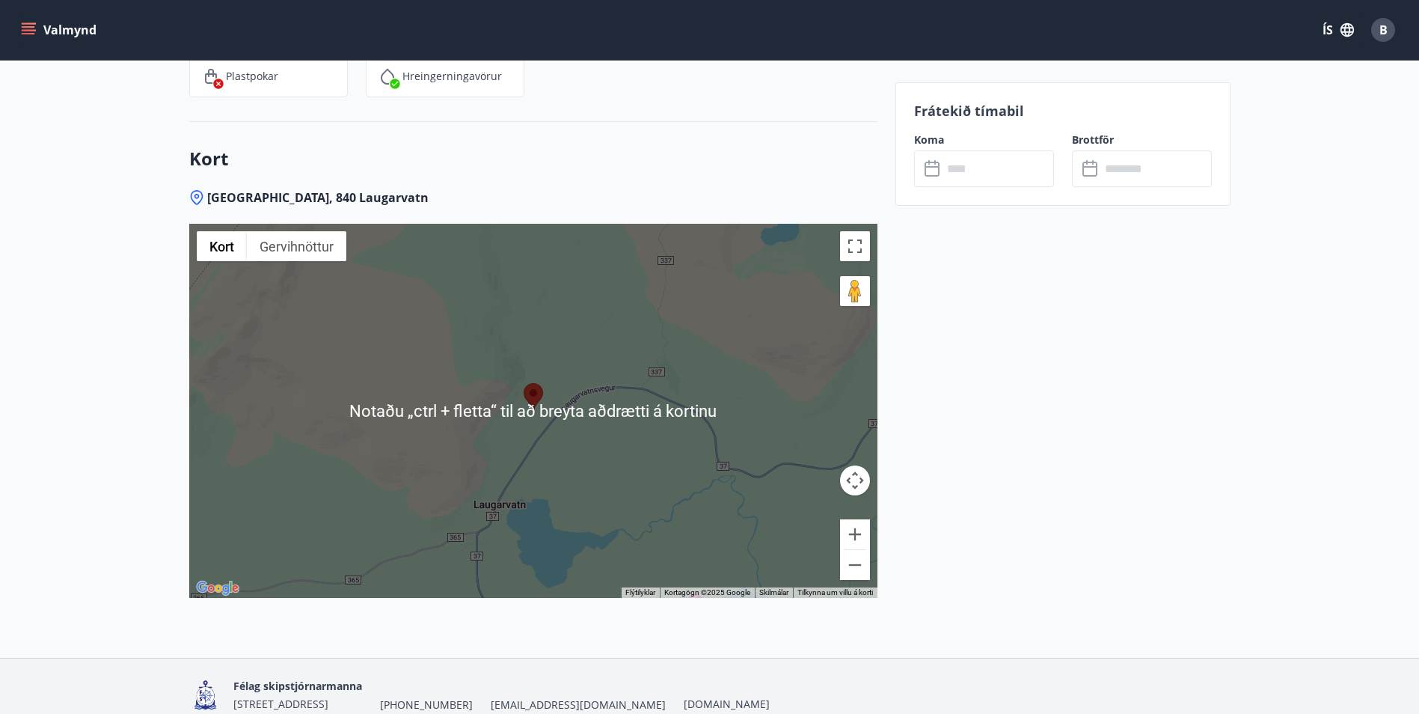
scroll to position [2378, 0]
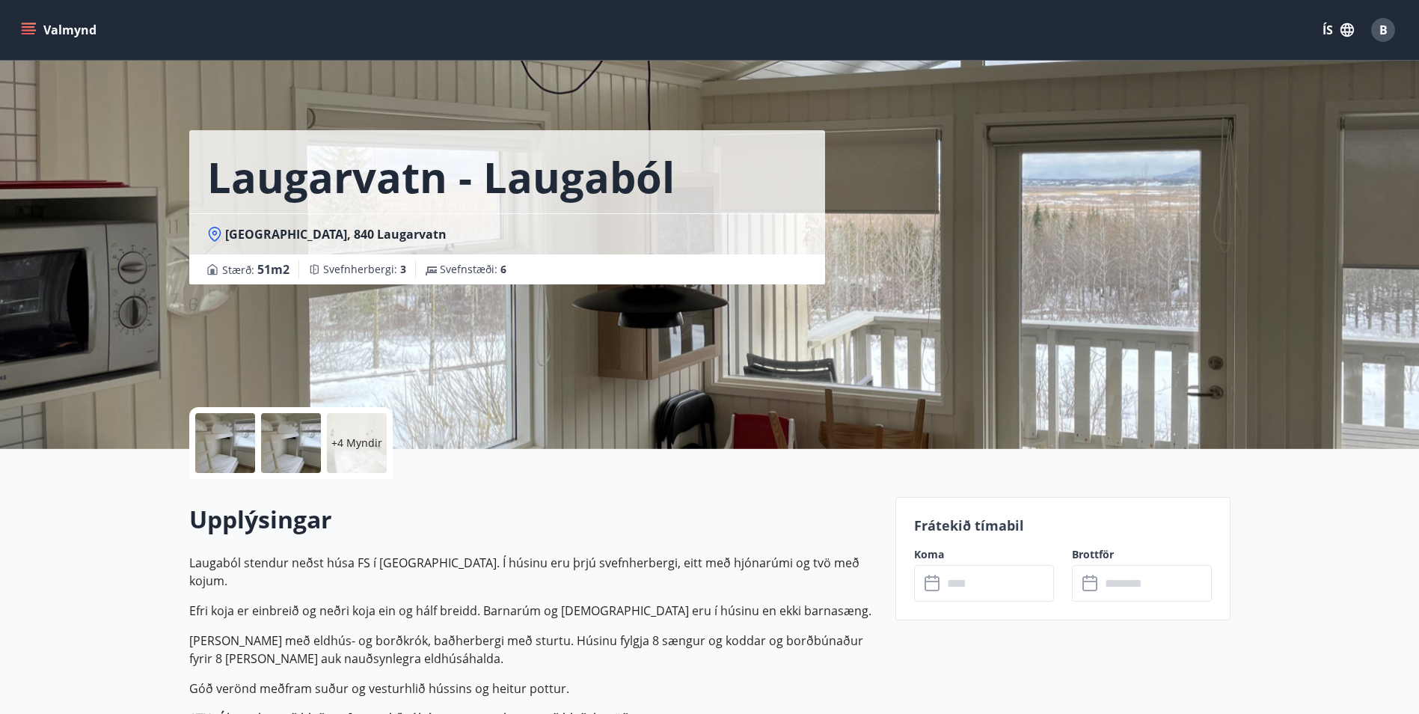
scroll to position [150, 0]
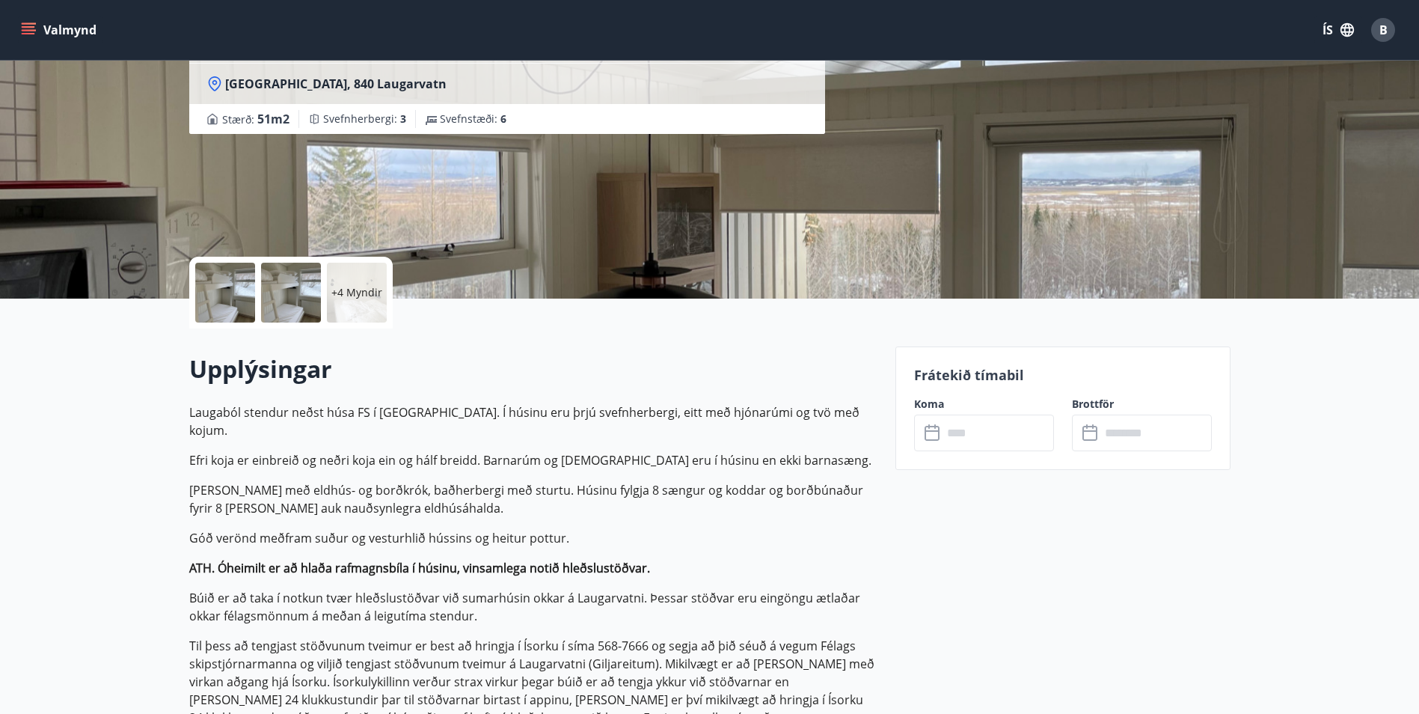
scroll to position [299, 0]
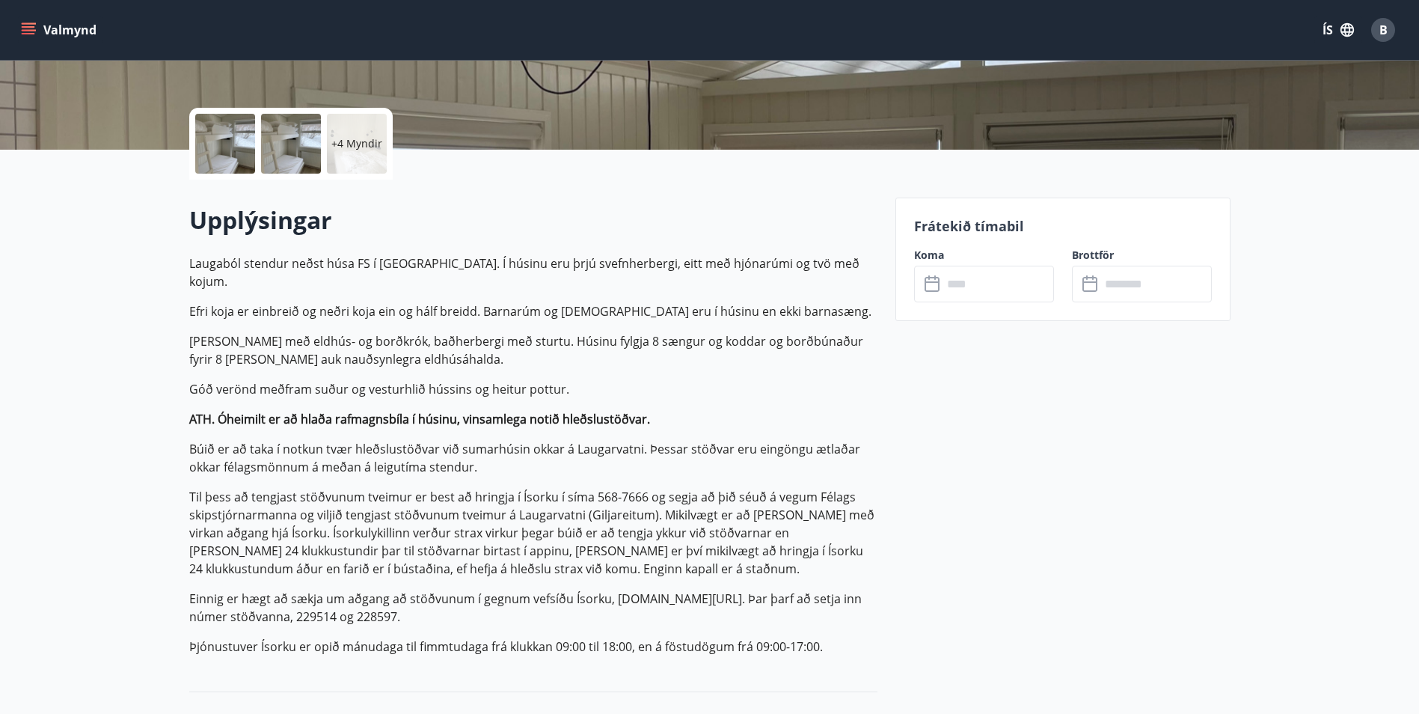
click at [63, 27] on button "Valmynd" at bounding box center [60, 29] width 85 height 27
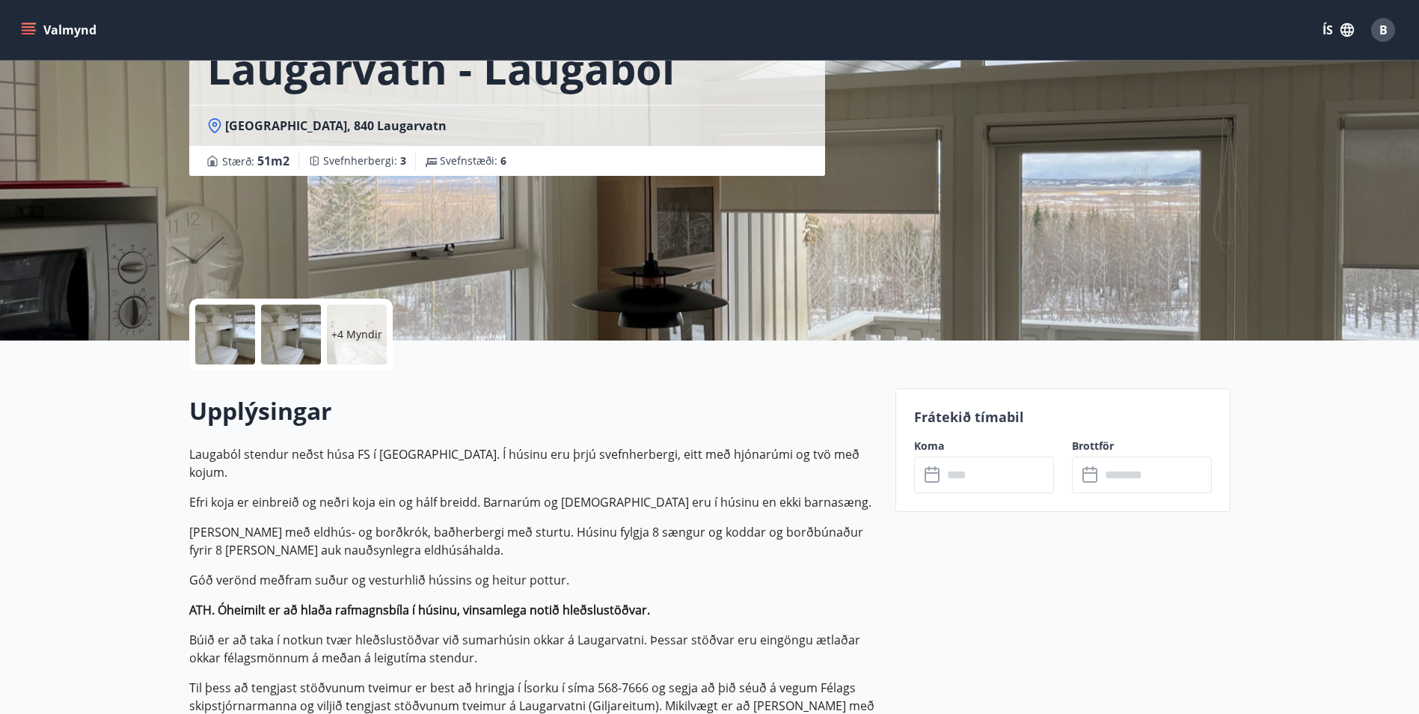
scroll to position [0, 0]
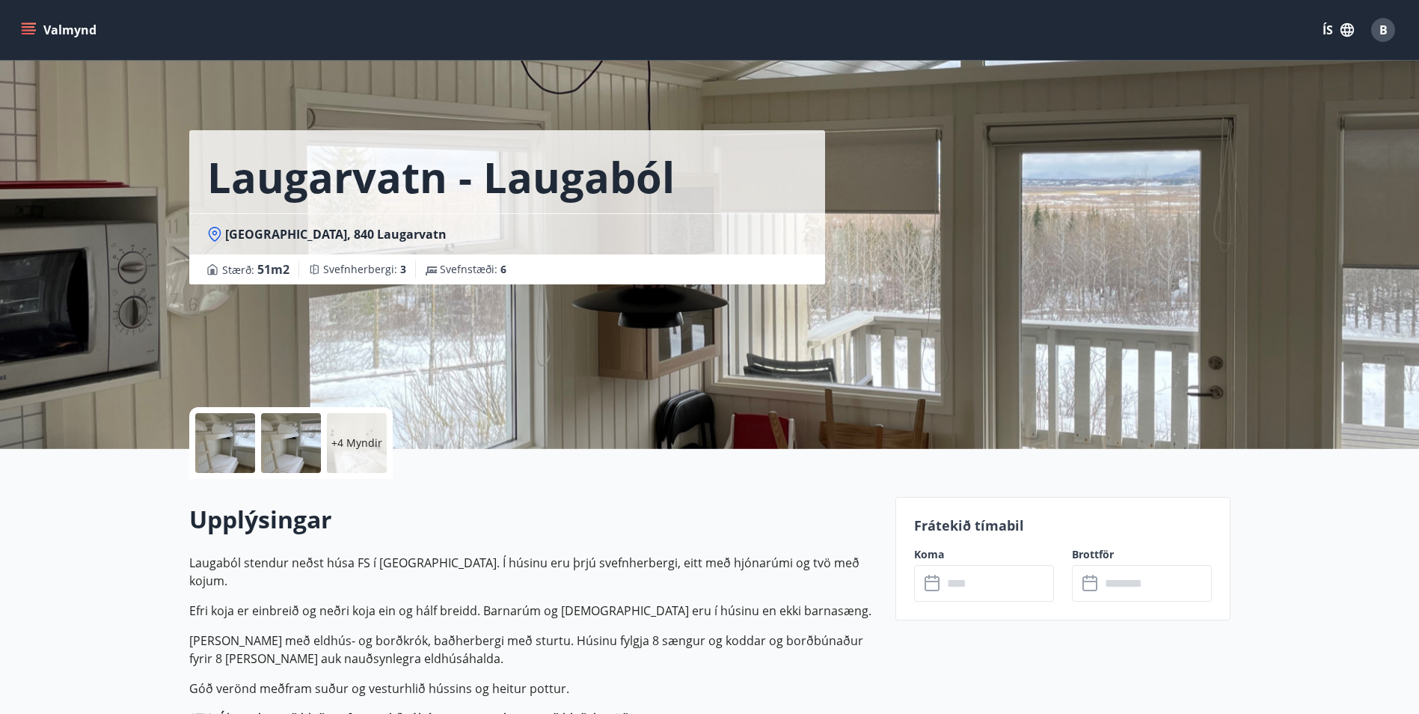
click at [58, 32] on button "Valmynd" at bounding box center [60, 29] width 85 height 27
click at [25, 22] on icon "menu" at bounding box center [28, 29] width 15 height 15
click at [31, 20] on button "Valmynd" at bounding box center [60, 29] width 85 height 27
click at [50, 25] on button "Valmynd" at bounding box center [60, 29] width 85 height 27
click at [31, 31] on icon "menu" at bounding box center [30, 29] width 16 height 1
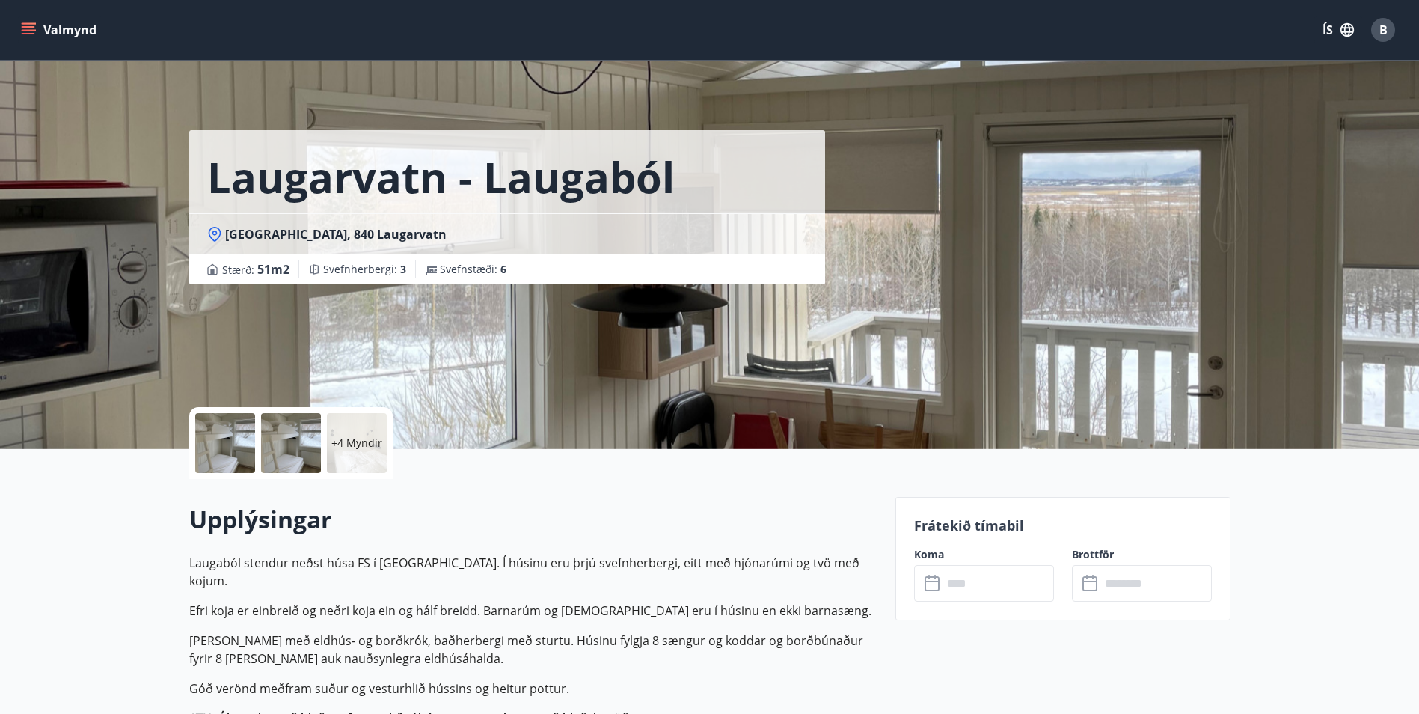
click at [41, 25] on button "Valmynd" at bounding box center [60, 29] width 85 height 27
click at [379, 176] on h1 "Laugarvatn - Laugaból" at bounding box center [441, 176] width 468 height 57
click at [16, 25] on div "Valmynd ÍS B" at bounding box center [709, 30] width 1419 height 60
click at [31, 25] on icon "menu" at bounding box center [28, 29] width 15 height 15
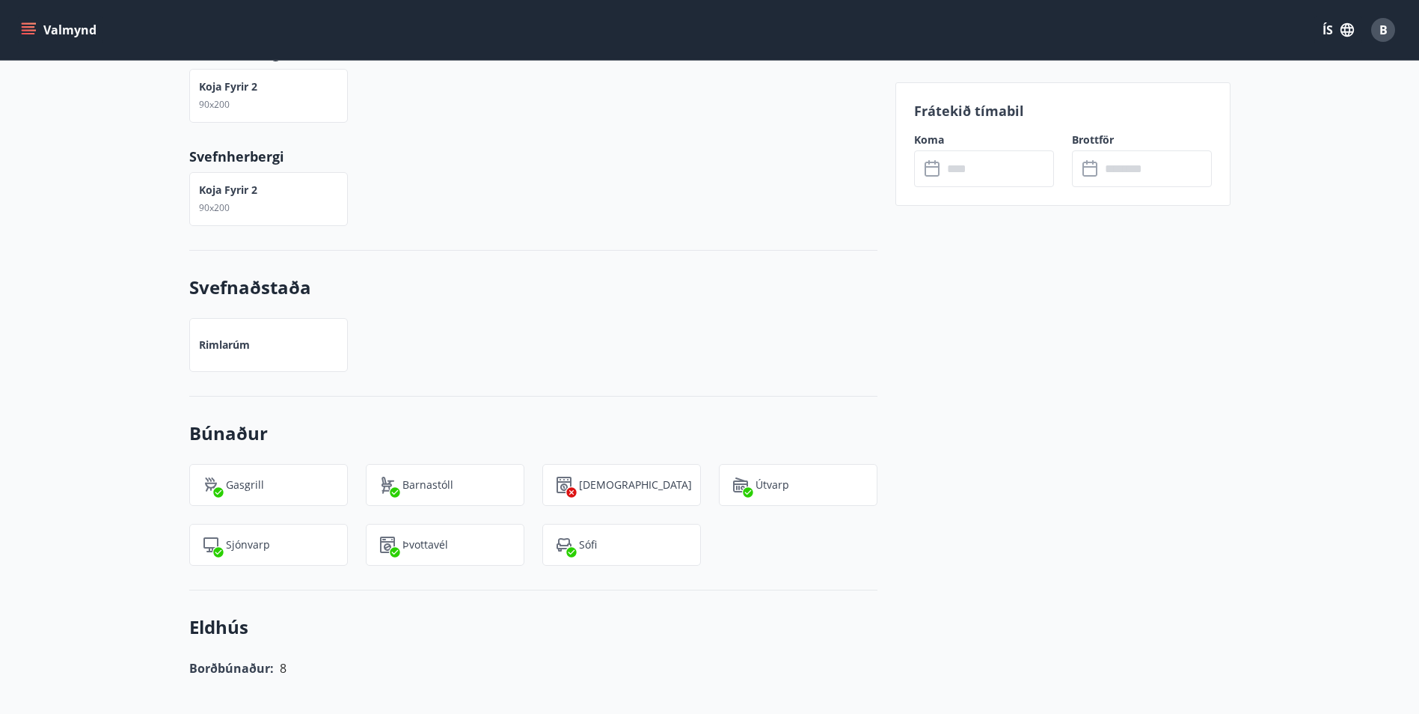
scroll to position [957, 0]
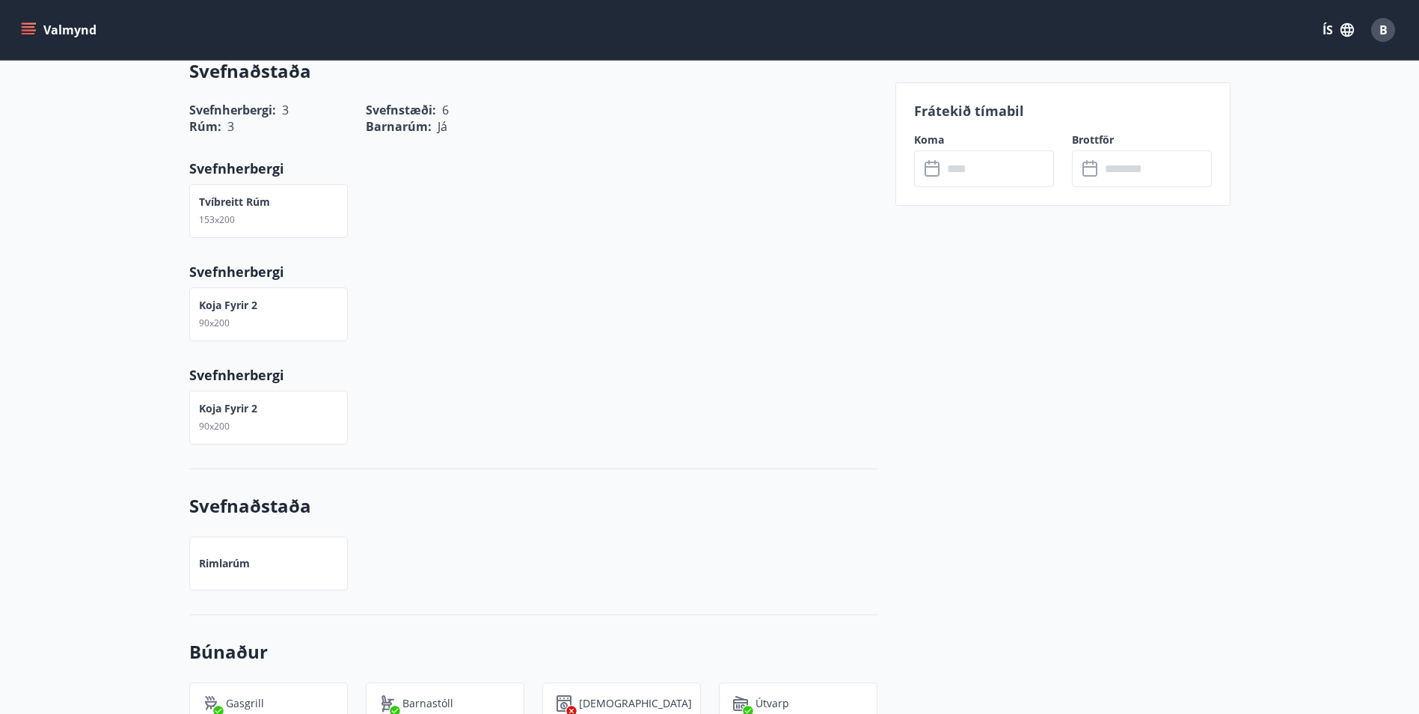
click at [25, 27] on icon "menu" at bounding box center [28, 26] width 13 height 1
click at [71, 22] on button "Valmynd" at bounding box center [60, 29] width 85 height 27
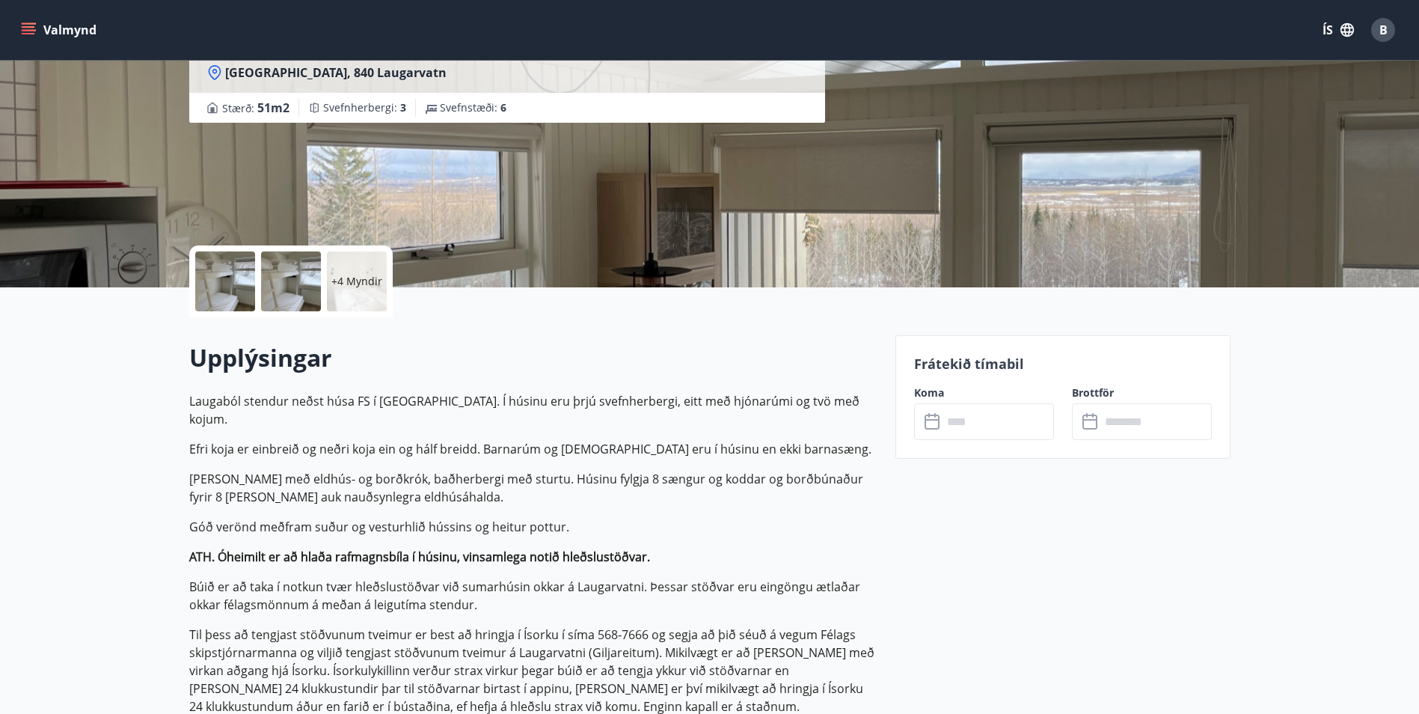
scroll to position [0, 0]
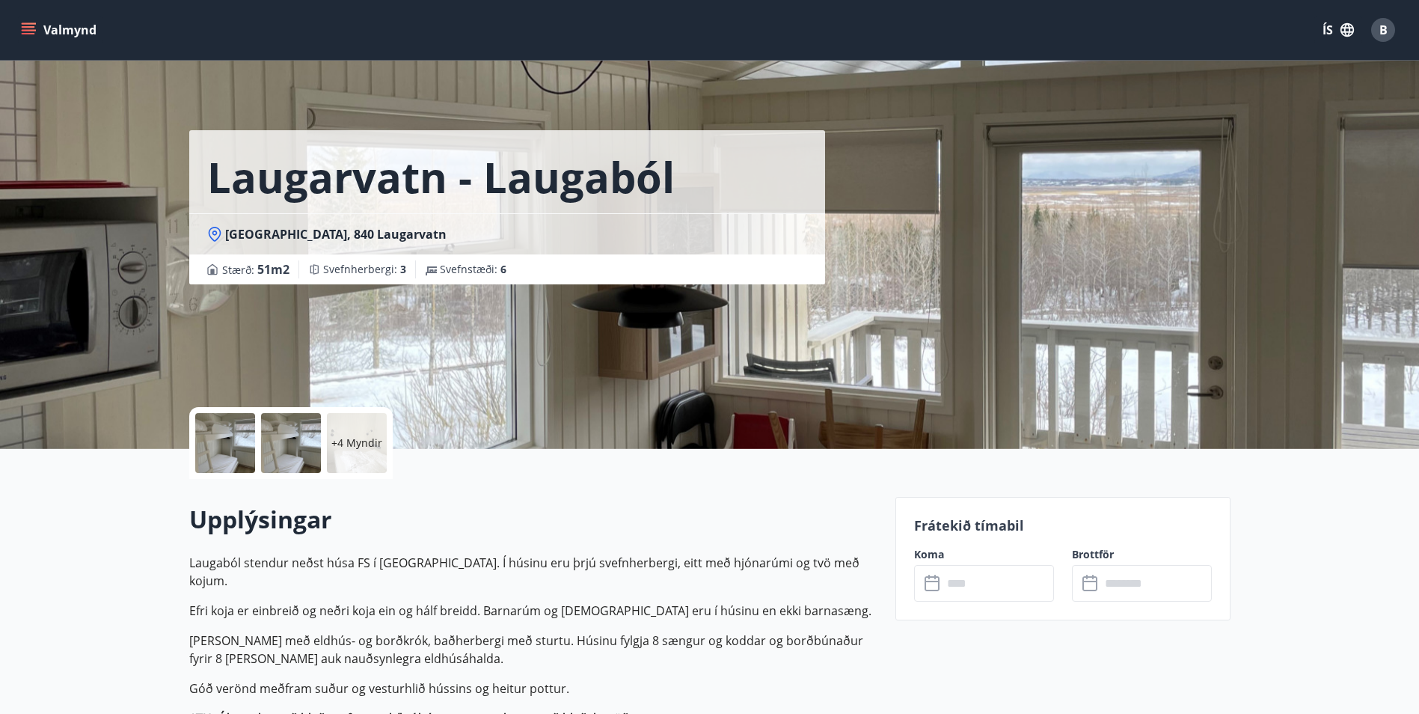
click at [22, 28] on icon "menu" at bounding box center [28, 29] width 15 height 15
click at [255, 233] on span "Laugarból, 840 Laugarvatn" at bounding box center [335, 234] width 221 height 16
click at [250, 192] on h1 "Laugarvatn - Laugaból" at bounding box center [441, 176] width 468 height 57
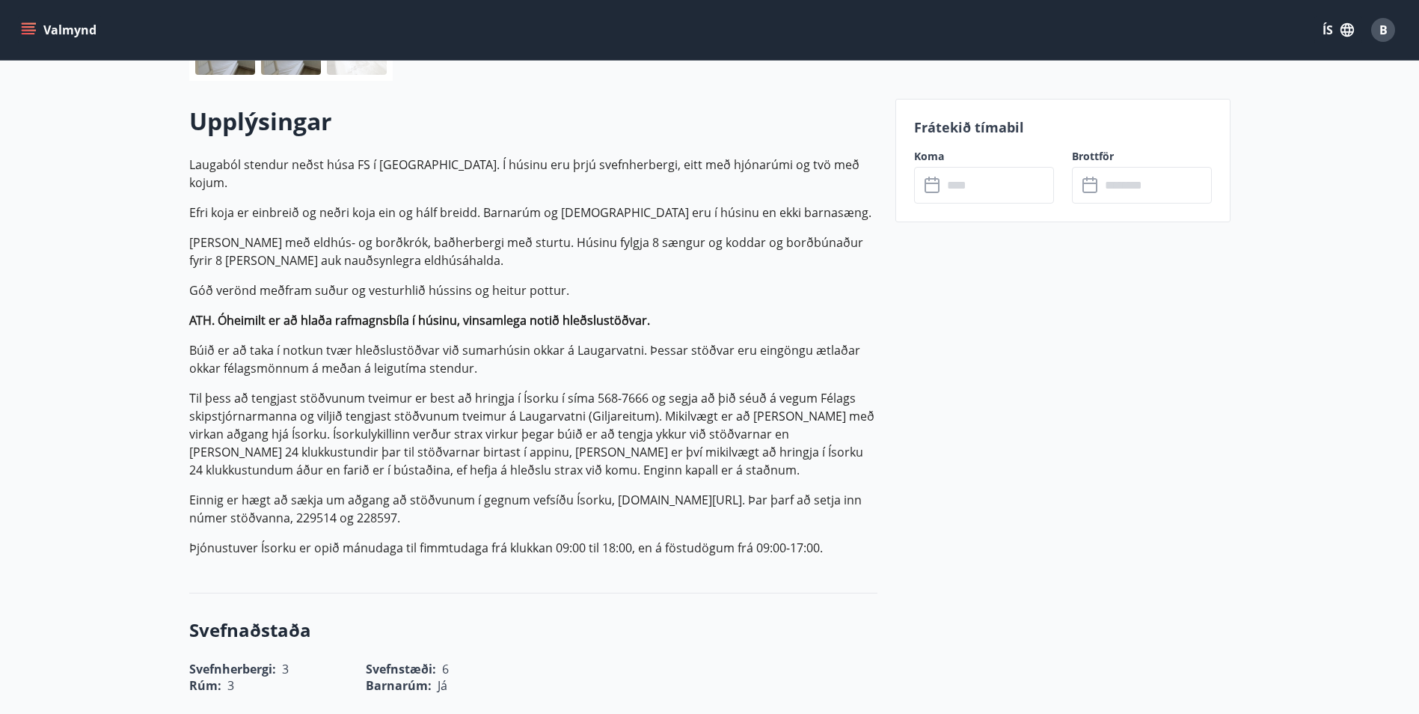
scroll to position [449, 0]
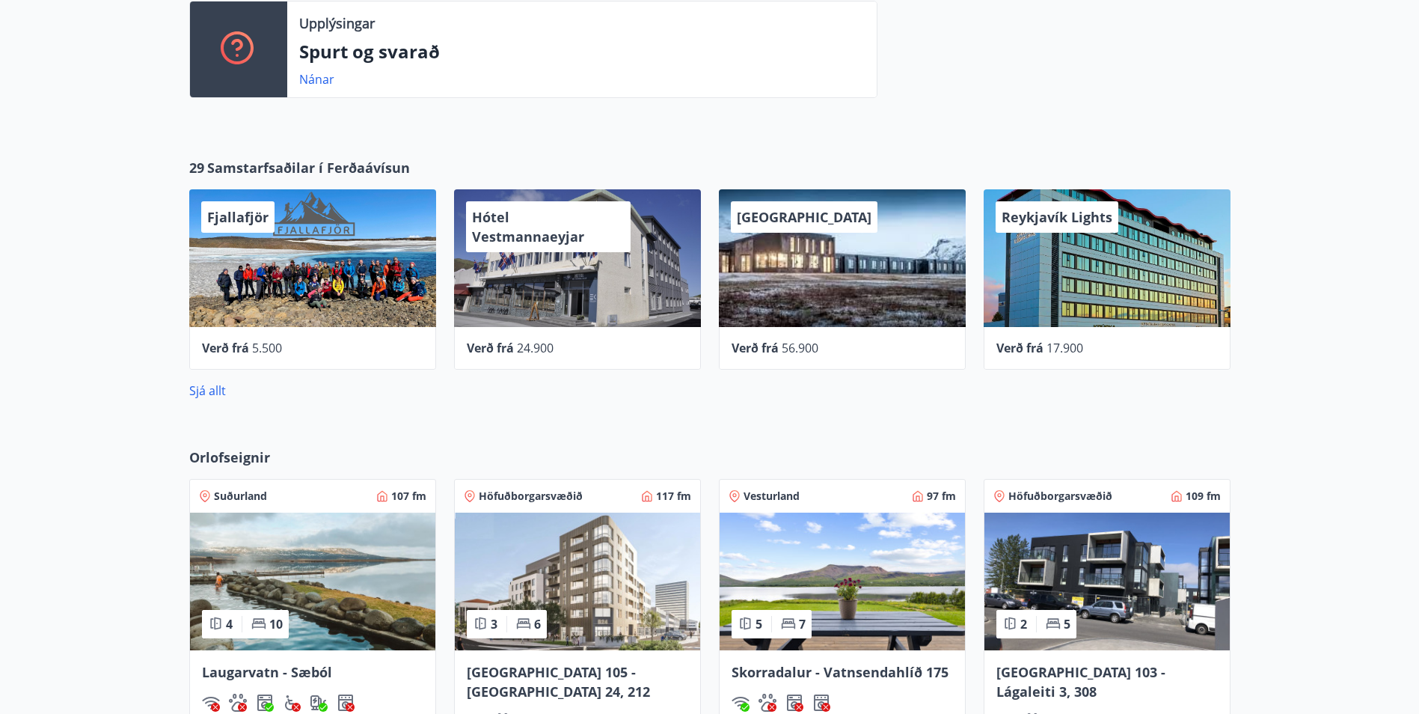
scroll to position [1028, 0]
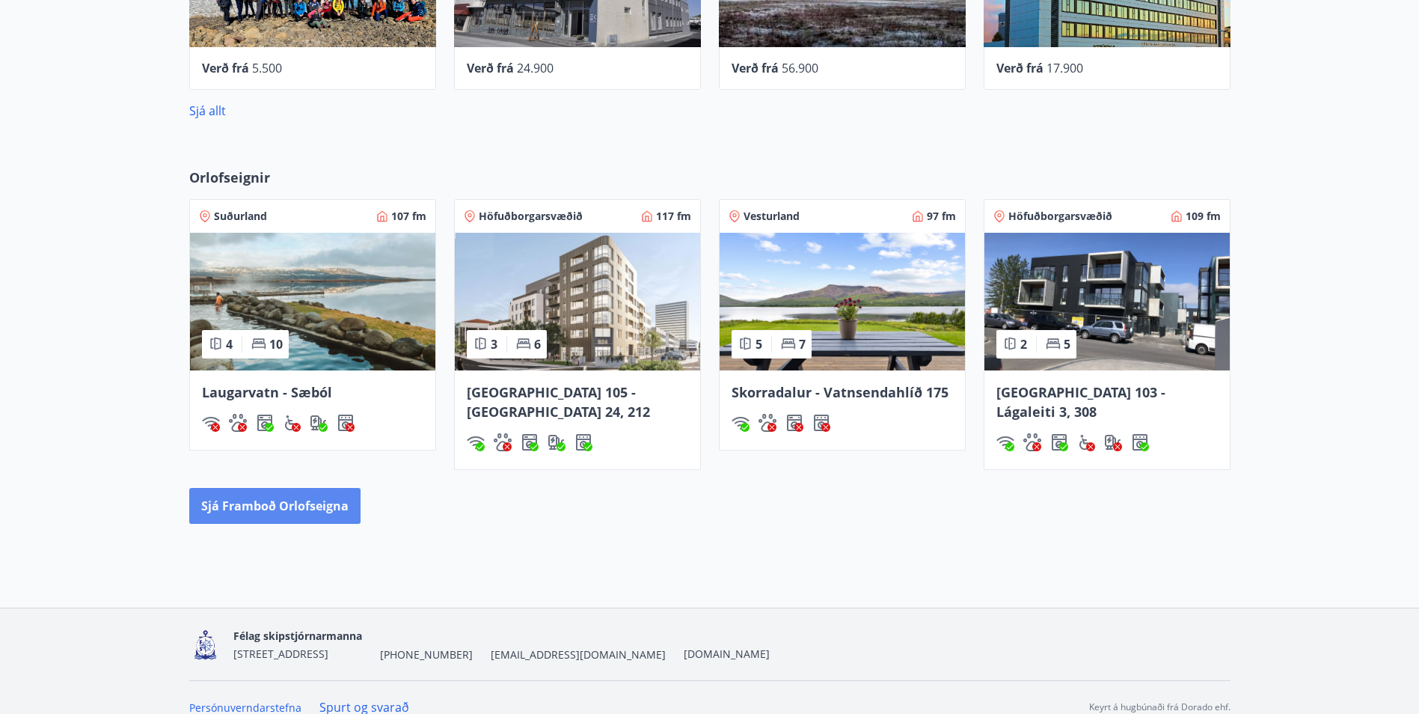
click at [289, 499] on button "Sjá framboð orlofseigna" at bounding box center [274, 506] width 171 height 36
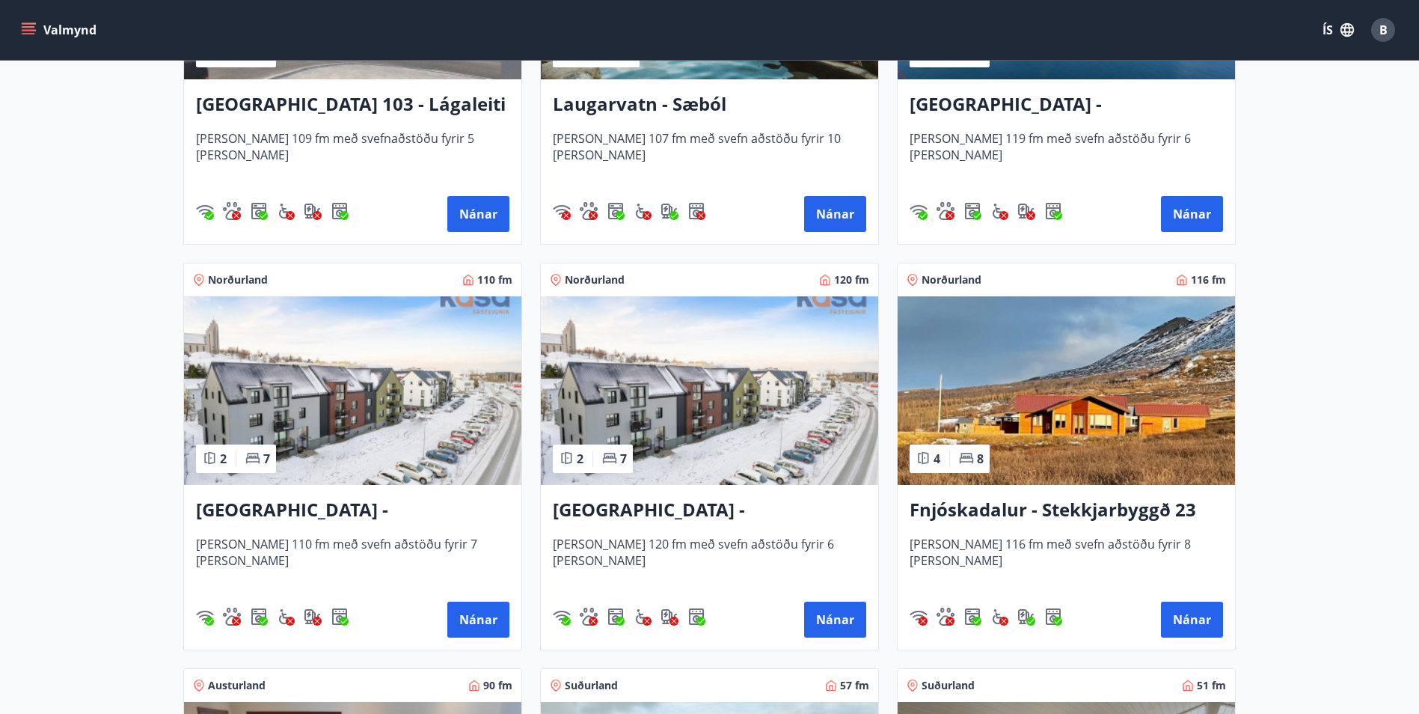
scroll to position [2077, 0]
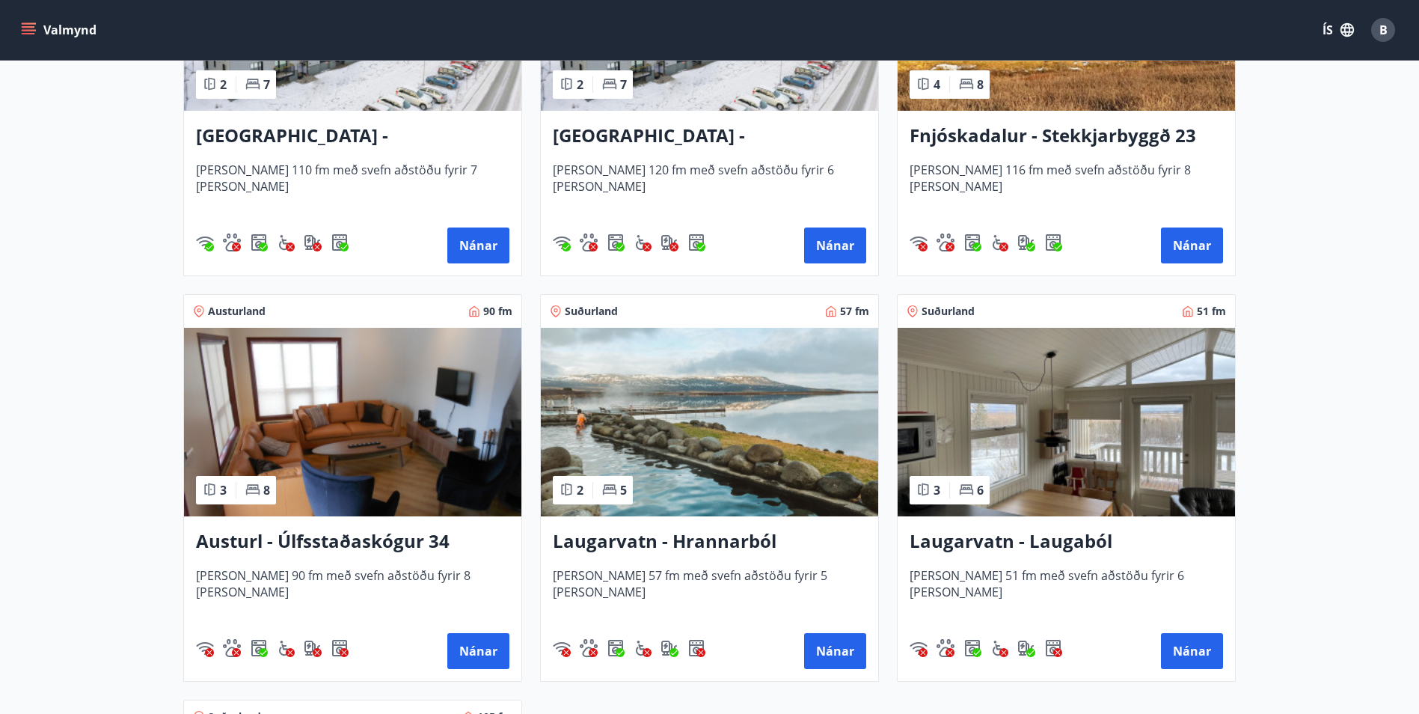
click at [639, 412] on img at bounding box center [709, 422] width 337 height 189
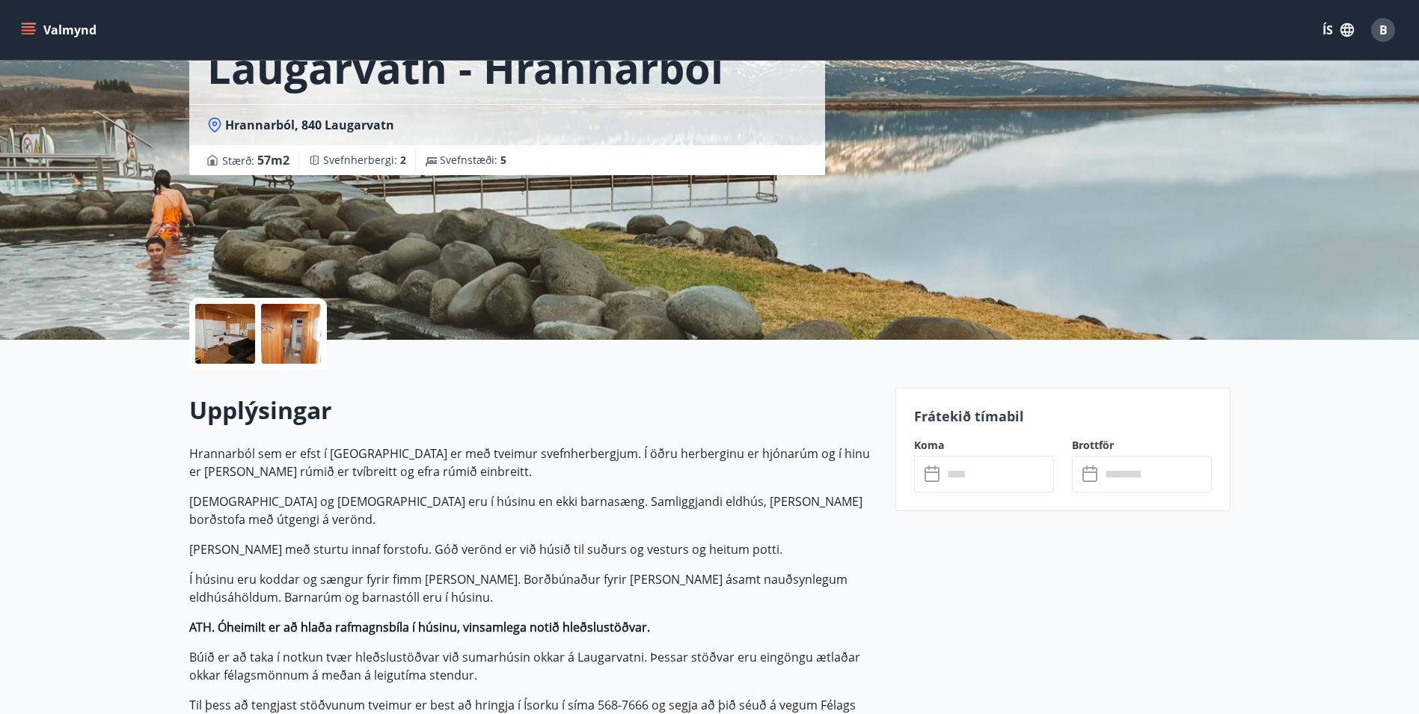
scroll to position [299, 0]
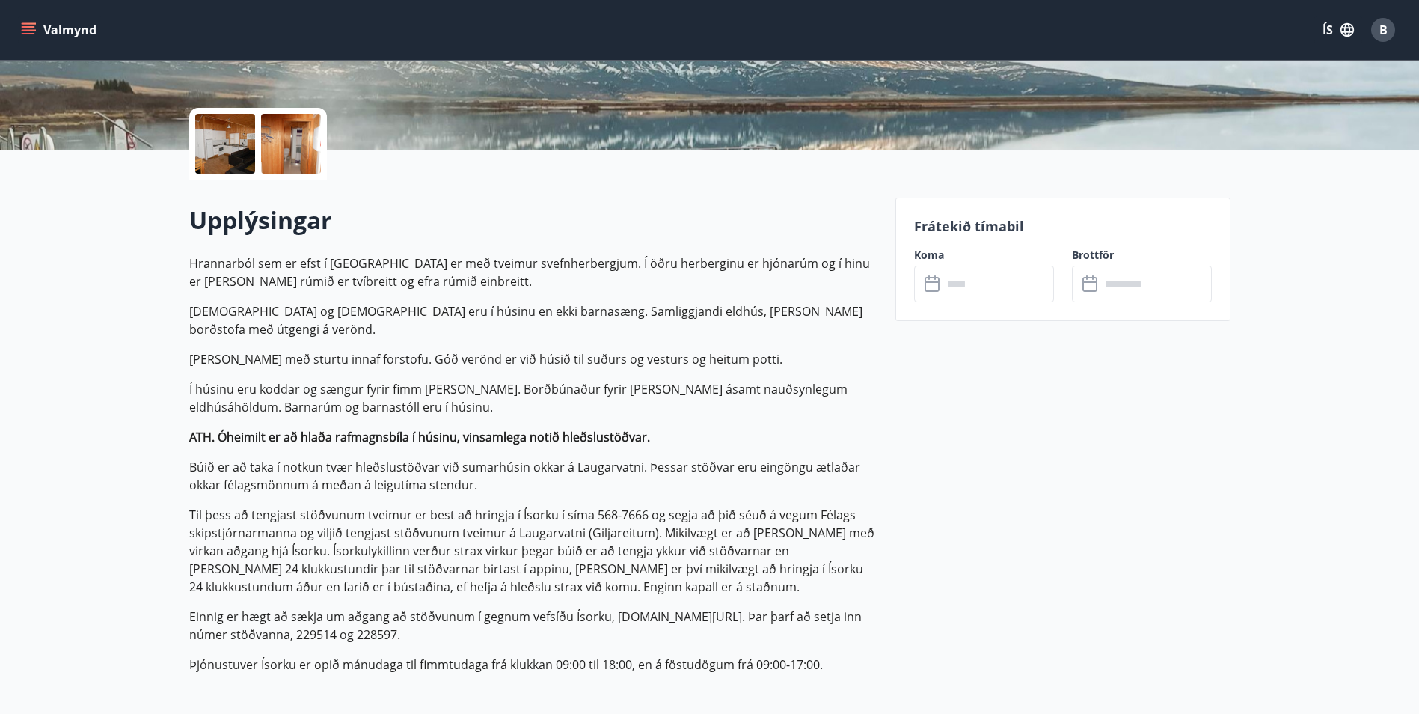
click at [985, 296] on input "text" at bounding box center [998, 284] width 111 height 37
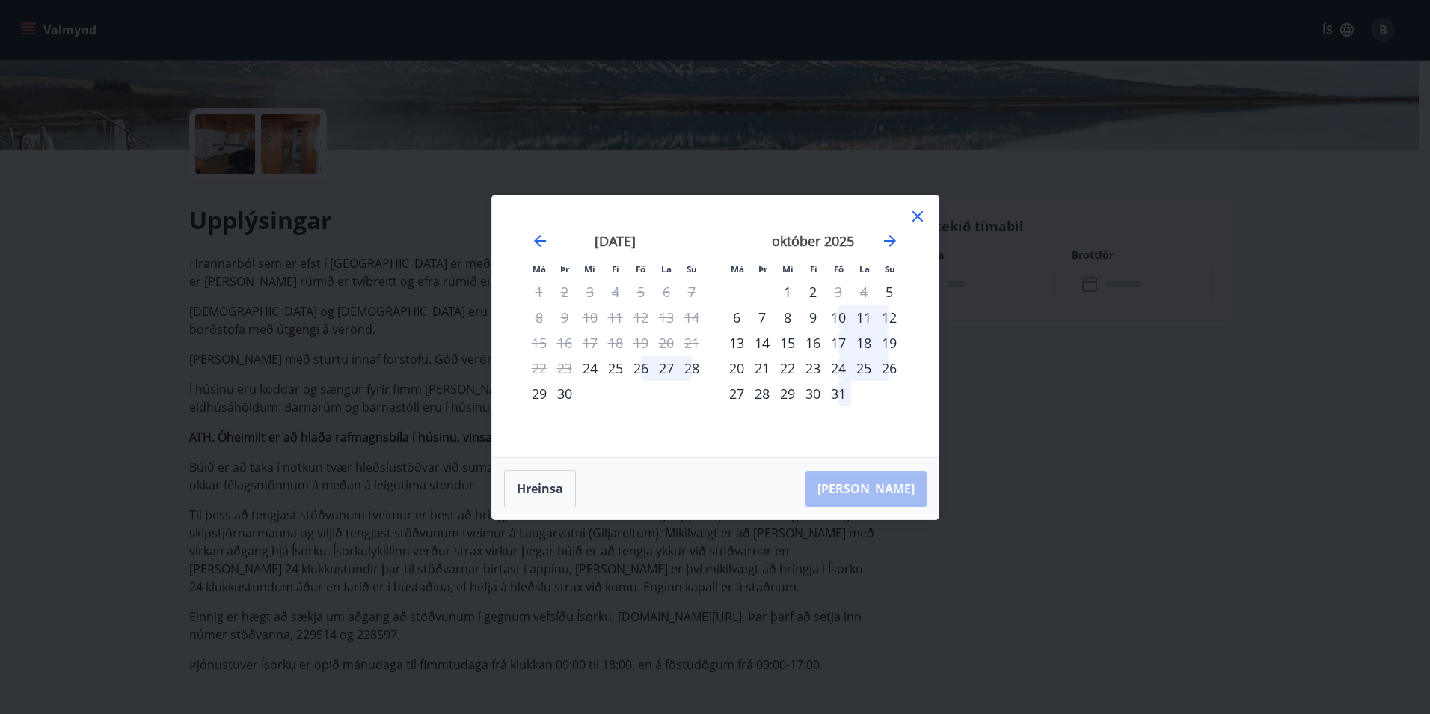
click at [795, 346] on div "15" at bounding box center [787, 342] width 25 height 25
click at [737, 366] on div "20" at bounding box center [736, 367] width 25 height 25
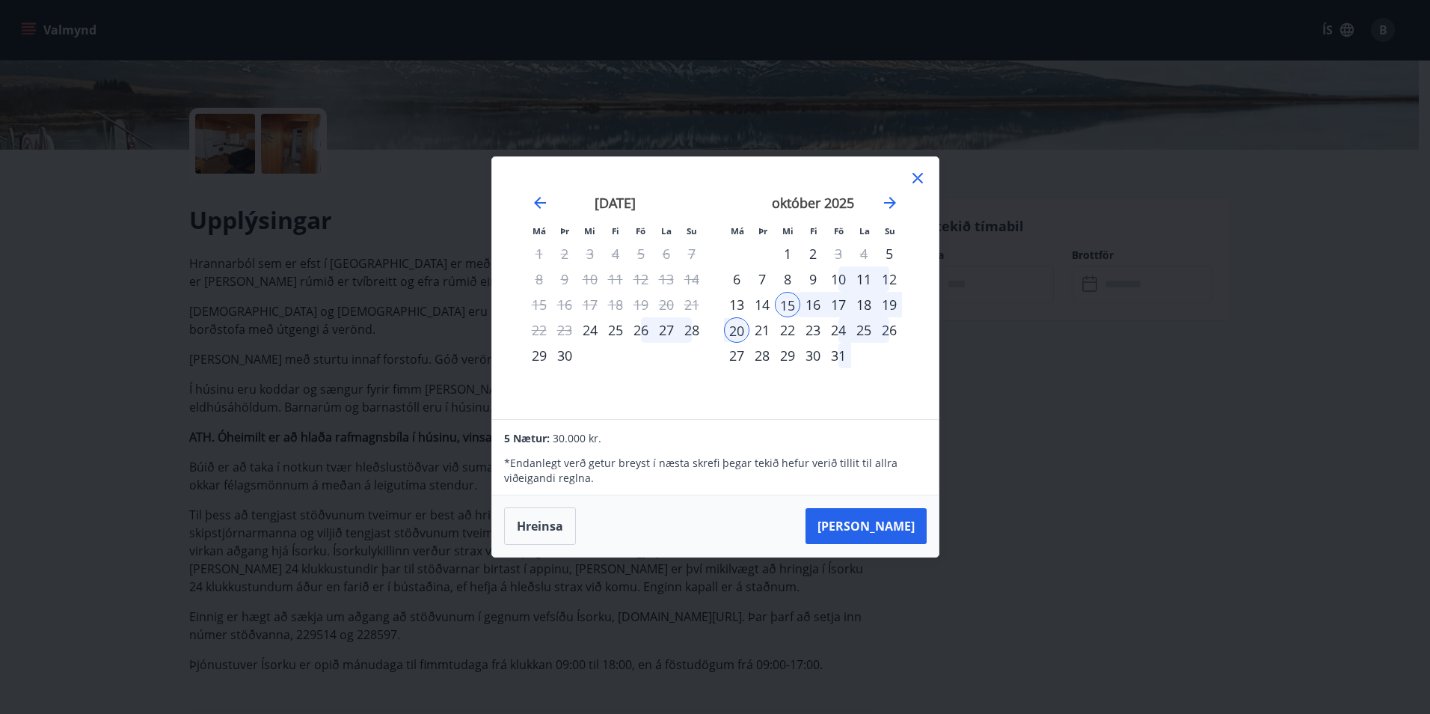
click at [912, 176] on icon at bounding box center [918, 178] width 18 height 18
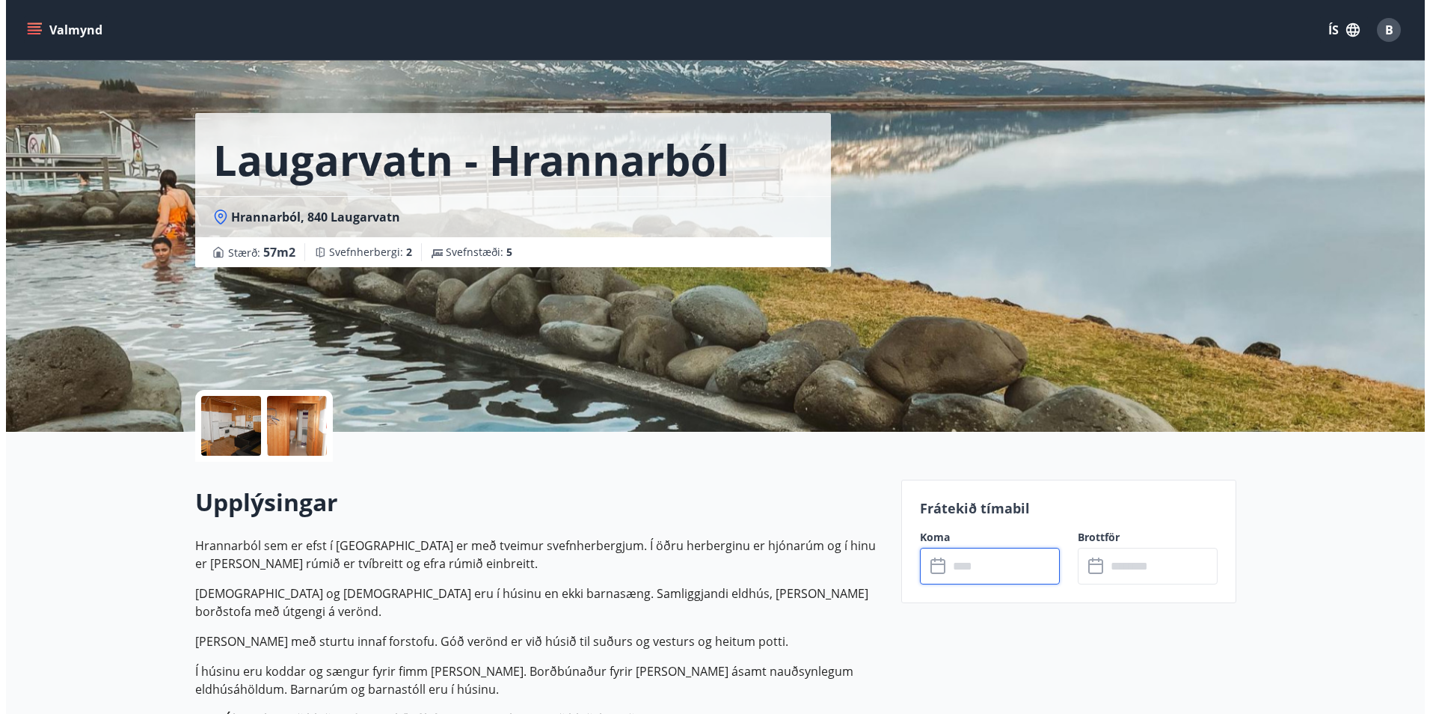
scroll to position [0, 0]
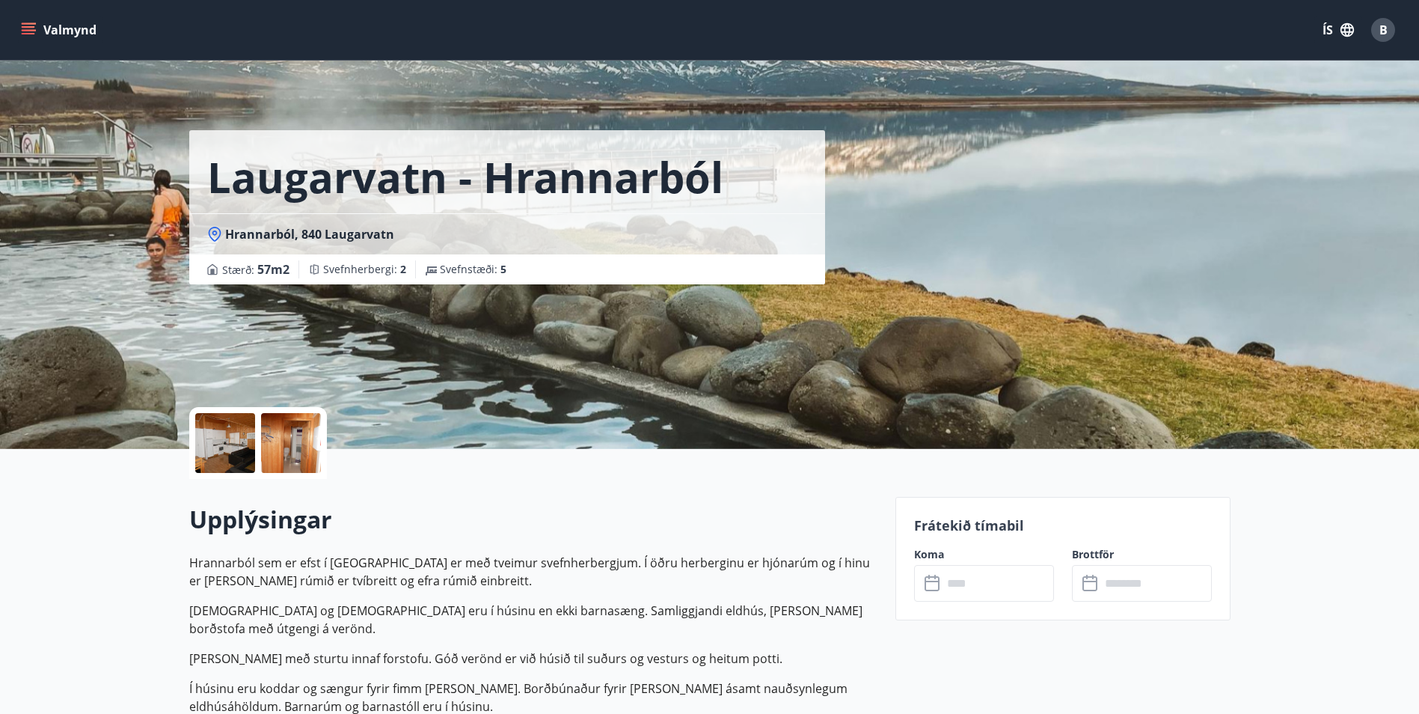
click at [215, 444] on div at bounding box center [225, 443] width 60 height 60
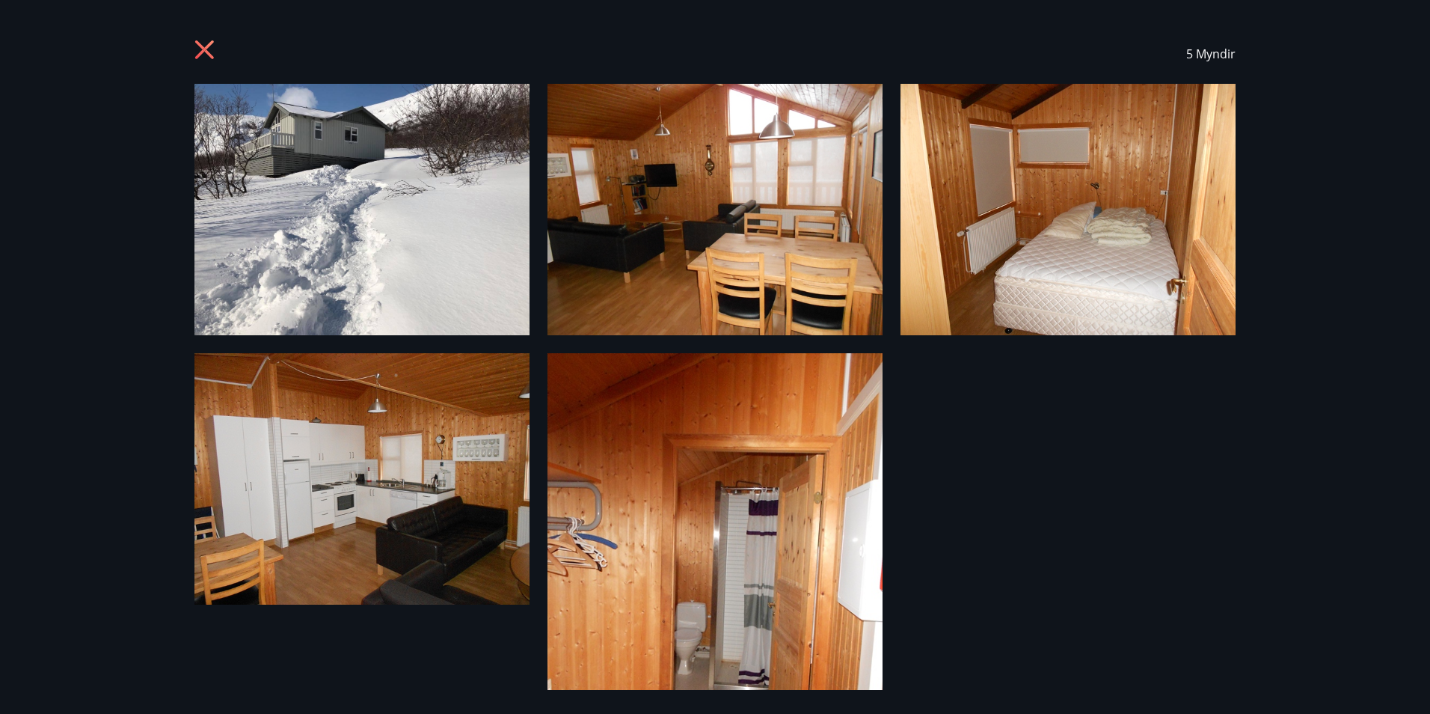
click at [201, 50] on icon at bounding box center [207, 52] width 24 height 24
